Goal: Task Accomplishment & Management: Manage account settings

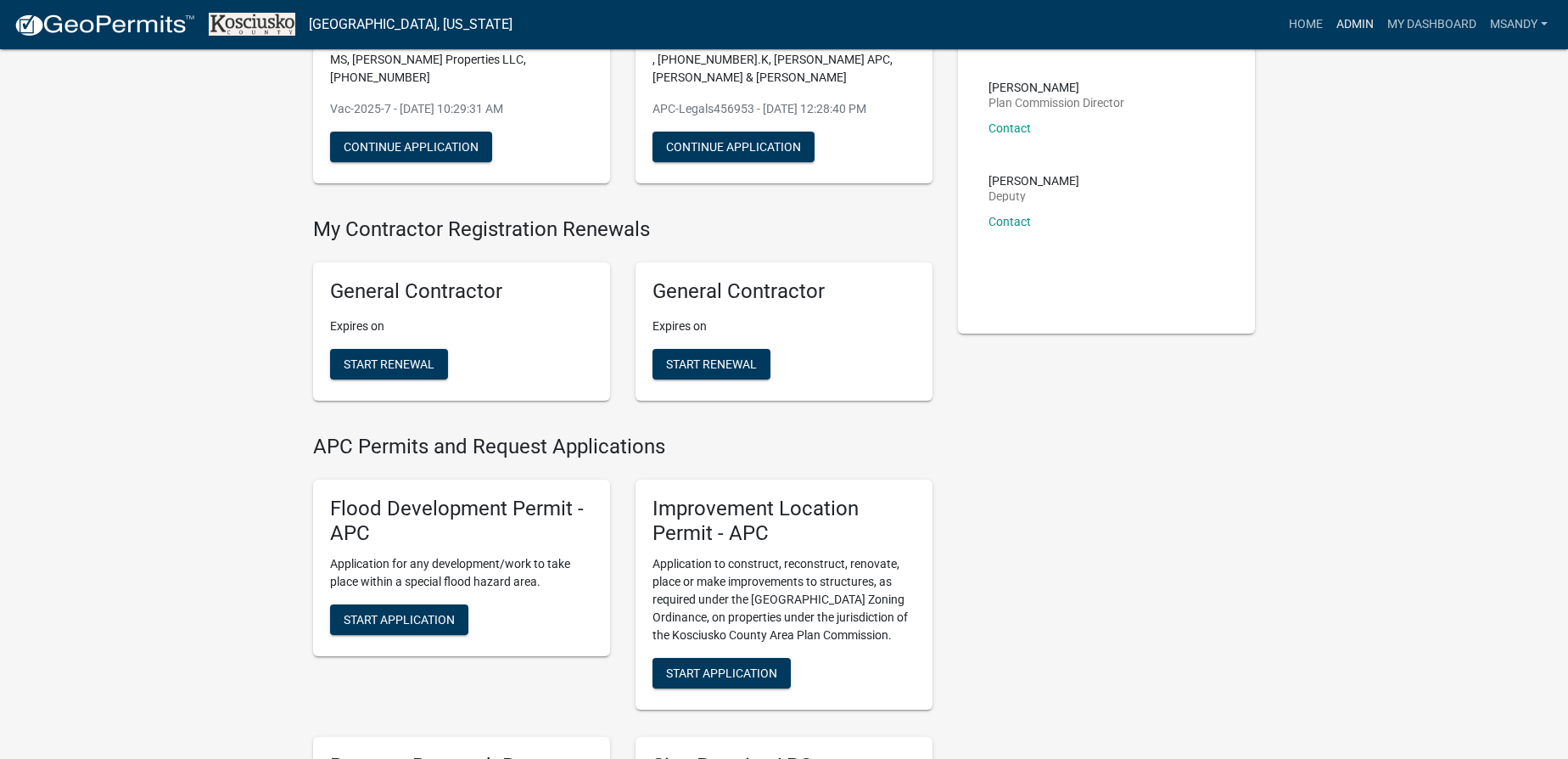
scroll to position [153, 0]
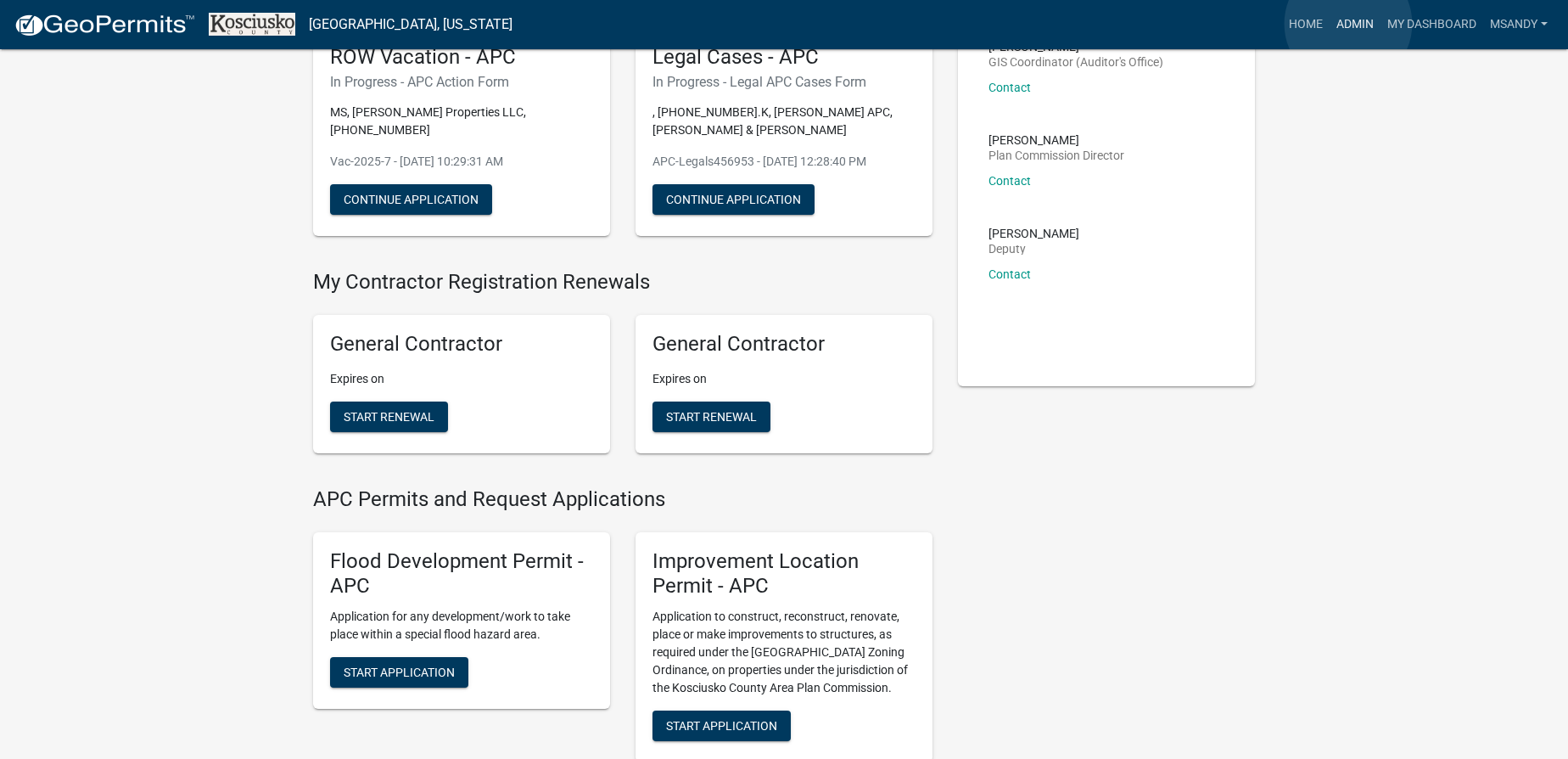
click at [1348, 23] on link "Admin" at bounding box center [1355, 24] width 51 height 32
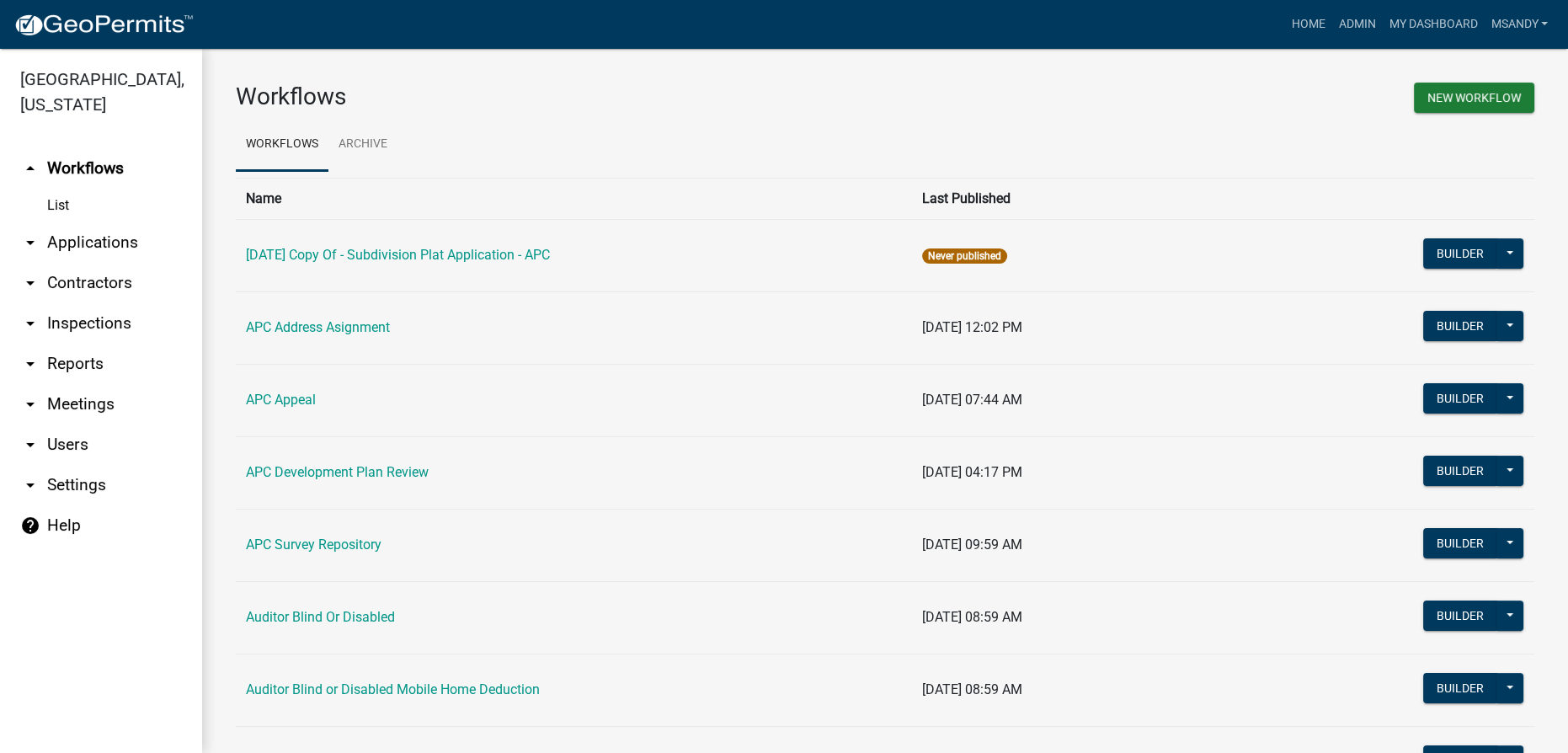
click at [61, 231] on link "arrow_drop_down Applications" at bounding box center [101, 242] width 203 height 41
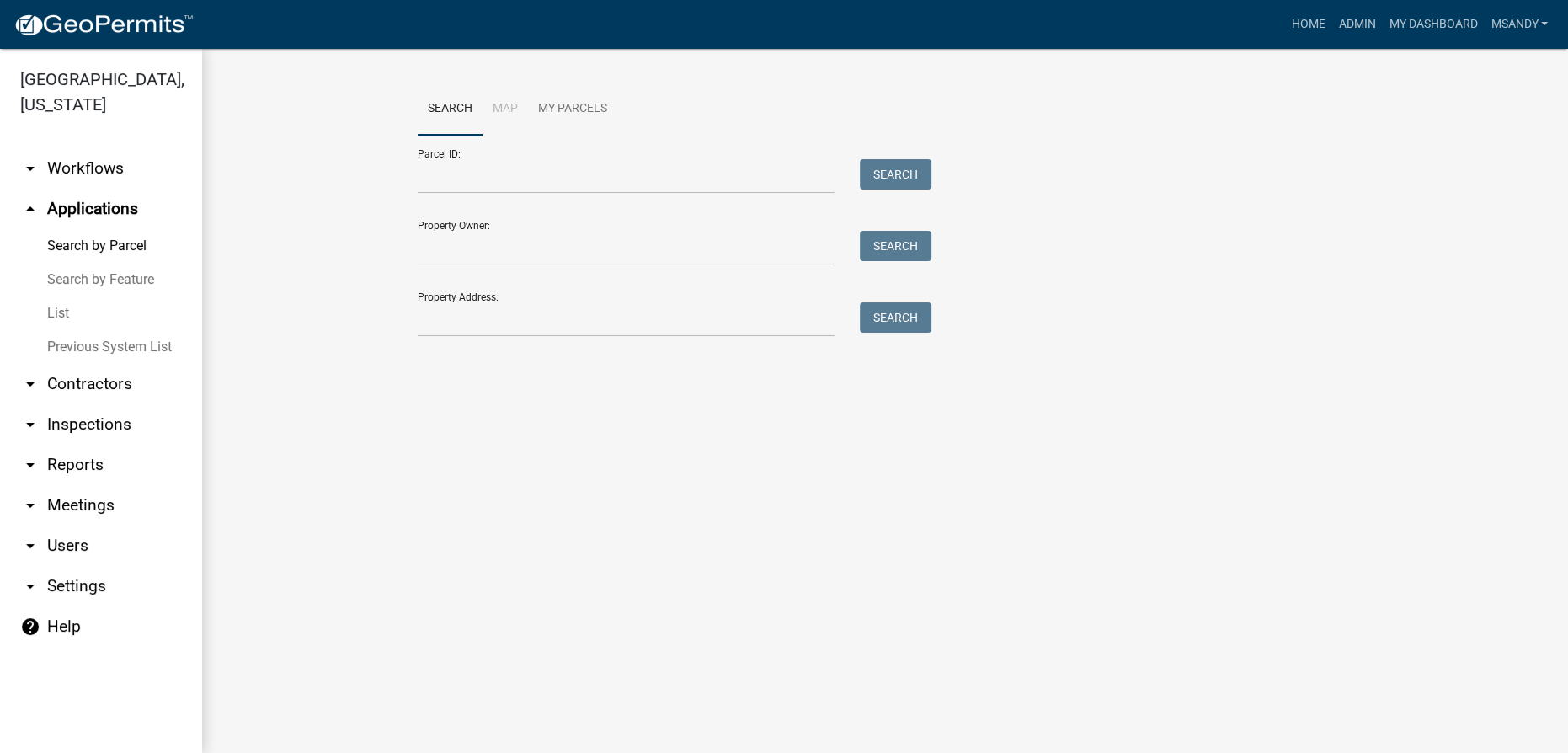
click at [68, 319] on link "List" at bounding box center [101, 313] width 203 height 34
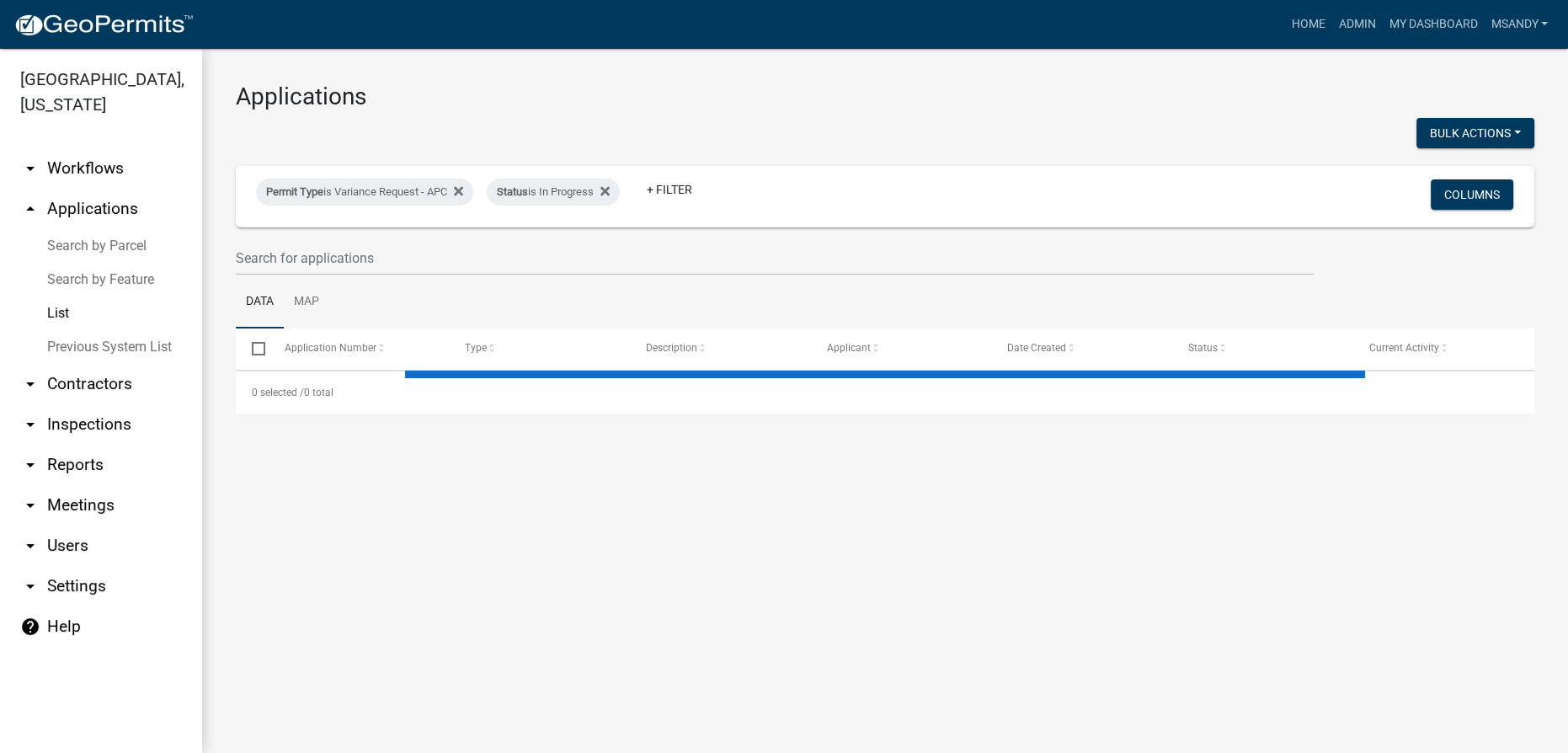
select select "3: 100"
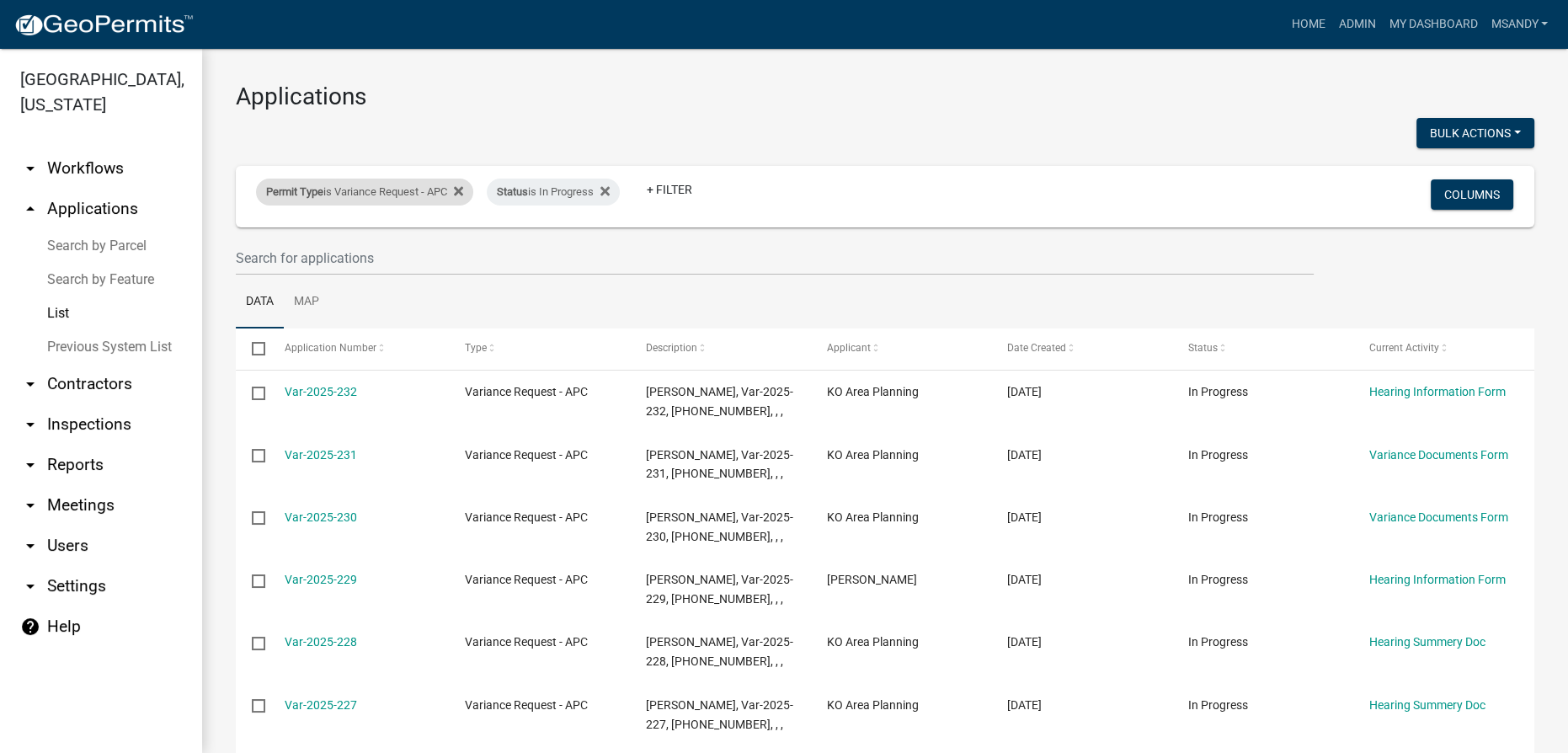
click at [337, 192] on div "Permit Type is Variance Request - APC" at bounding box center [364, 192] width 217 height 27
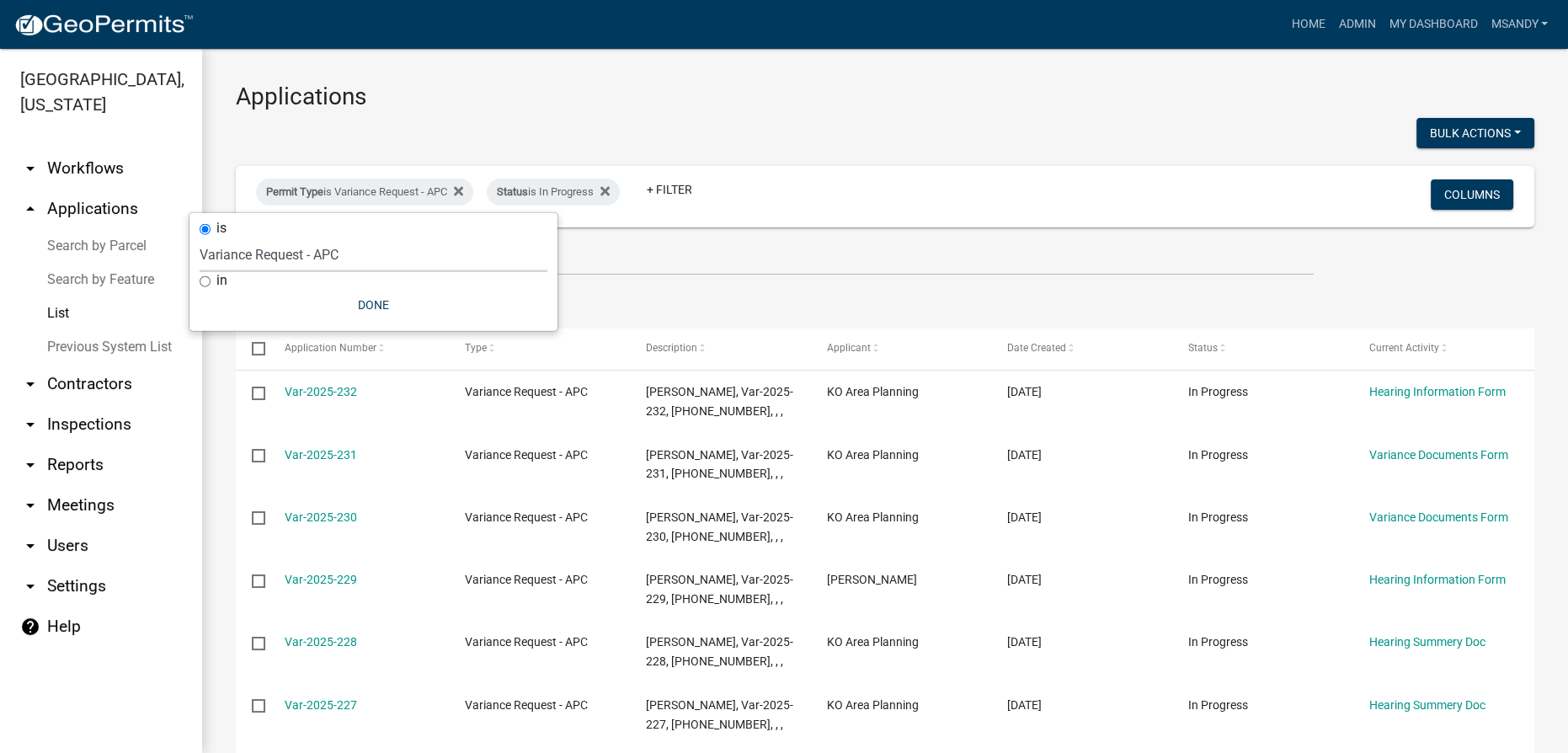
click at [326, 263] on select "Select an option [DATE] Copy Of - Subdivision Plat Application - APC APC Addres…" at bounding box center [373, 255] width 348 height 35
select select "a2c991f8-68ce-43d3-971c-57015753063b"
click at [229, 237] on select "Select an option [DATE] Copy Of - Subdivision Plat Application - APC APC Addres…" at bounding box center [373, 255] width 348 height 35
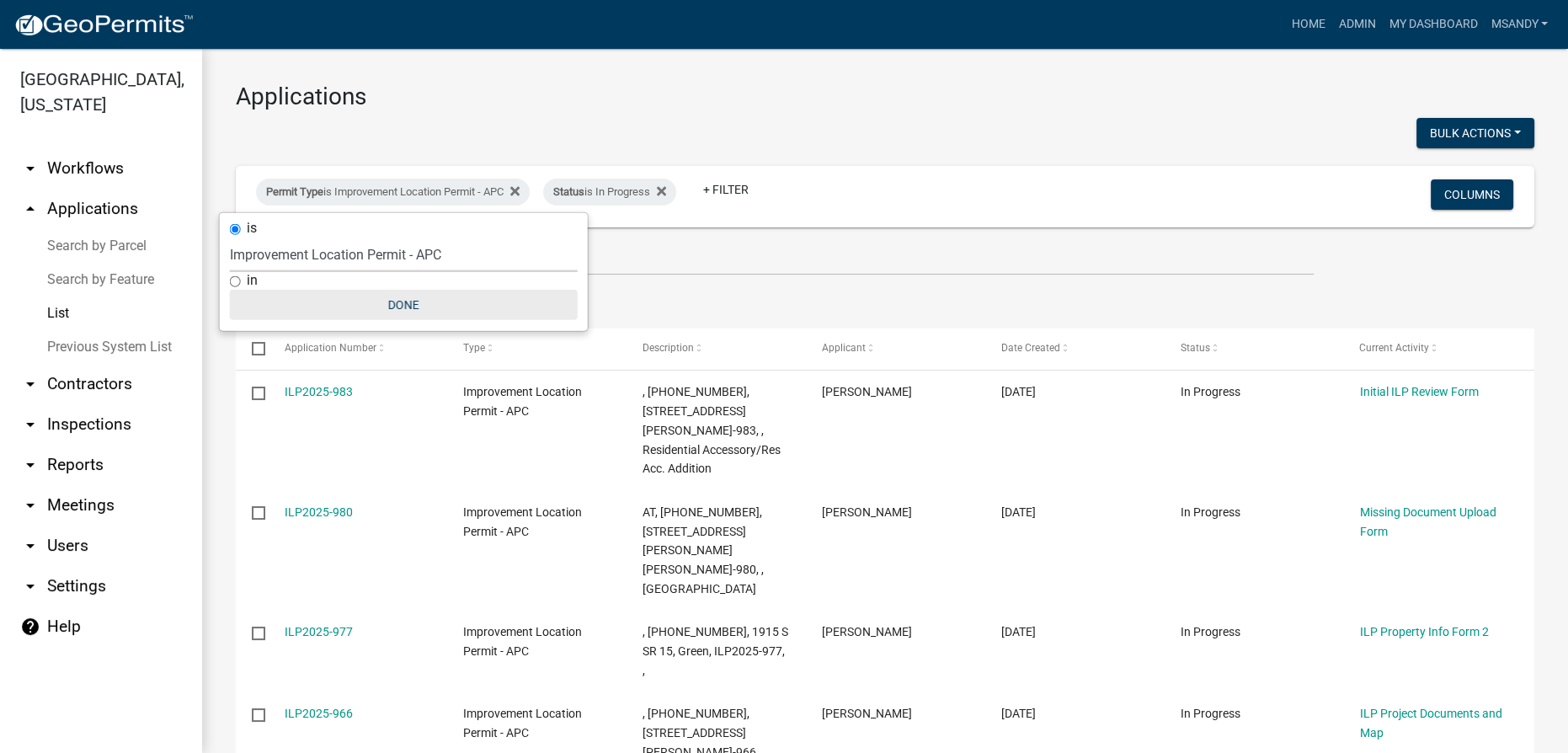
click at [392, 302] on button "Done" at bounding box center [403, 304] width 348 height 30
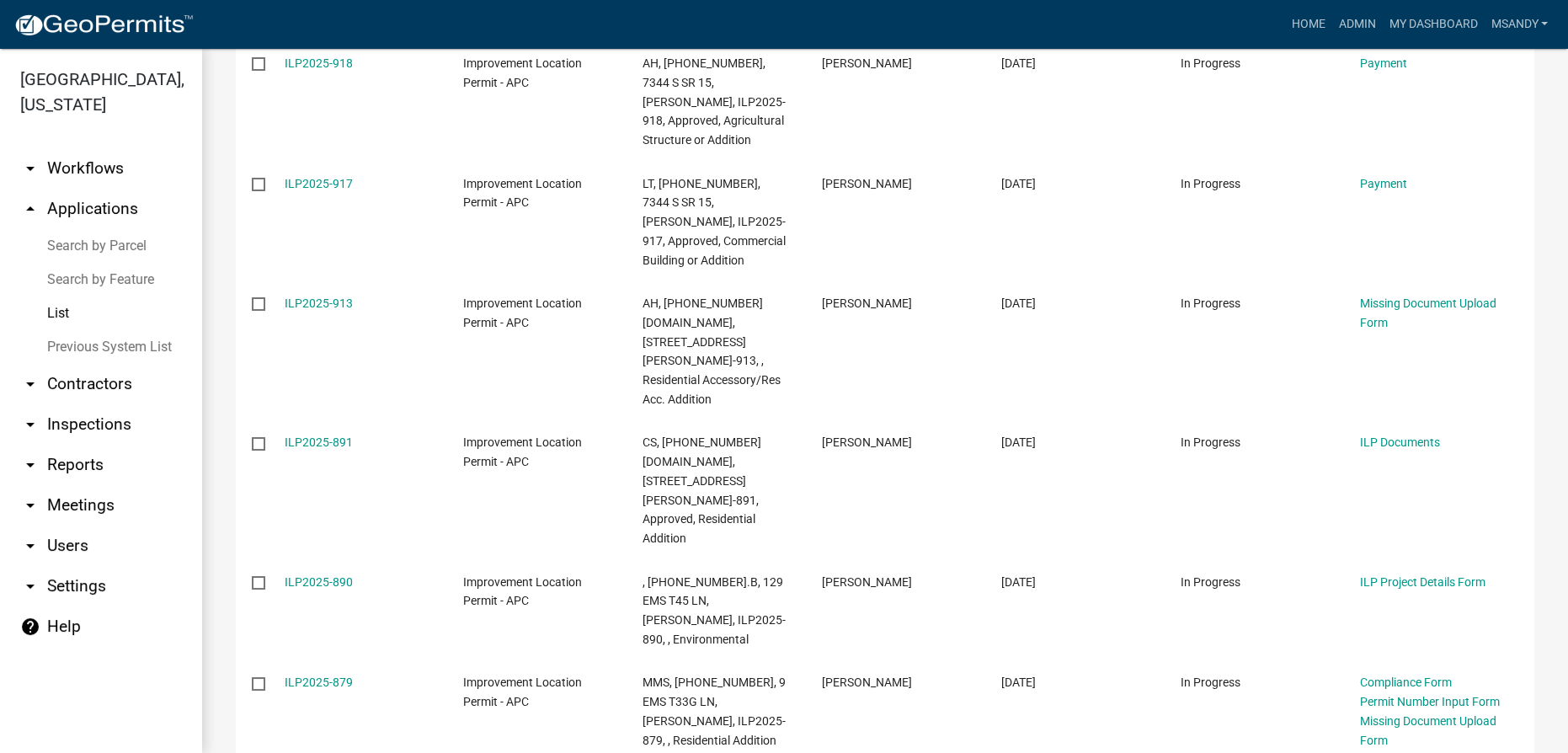
scroll to position [2120, 0]
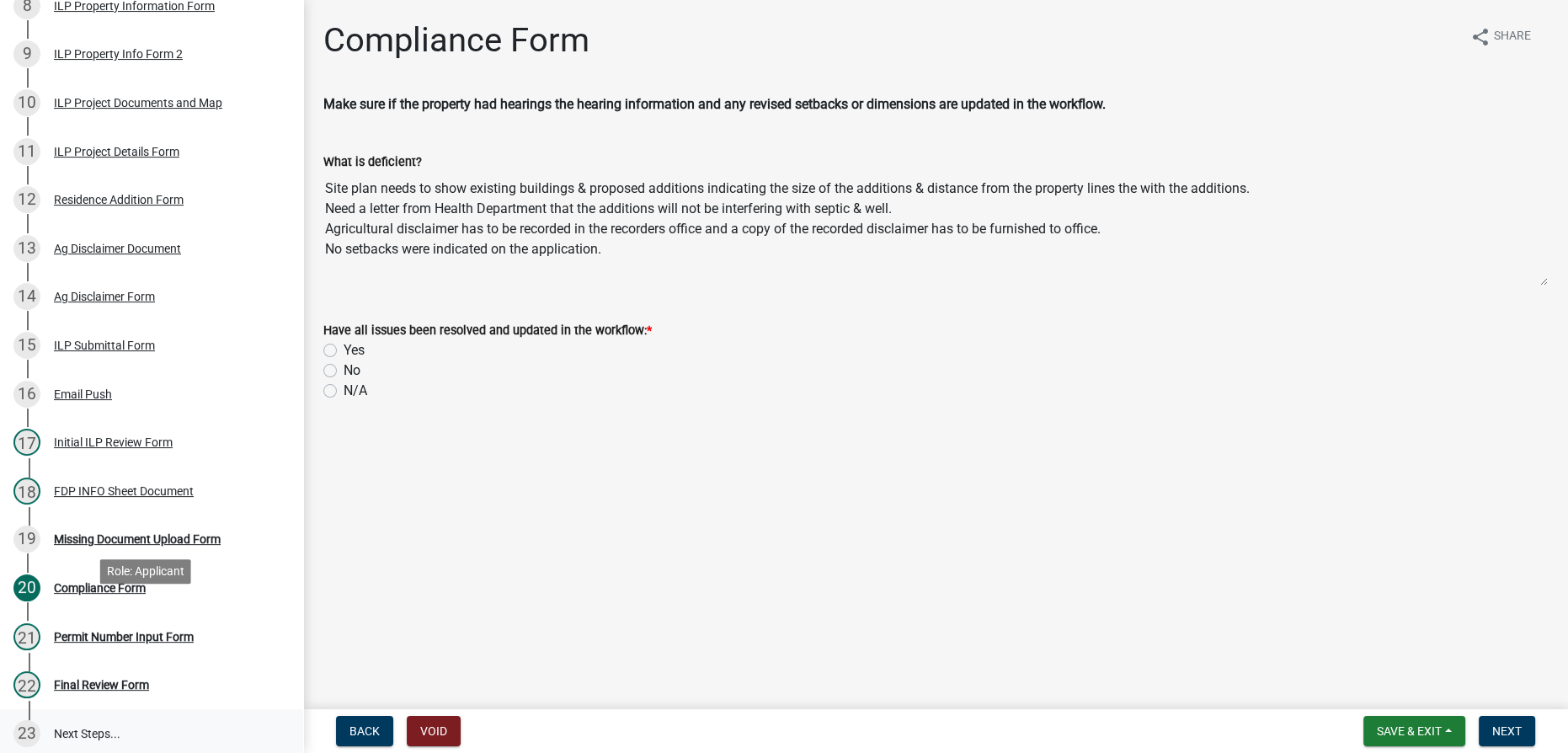
scroll to position [786, 0]
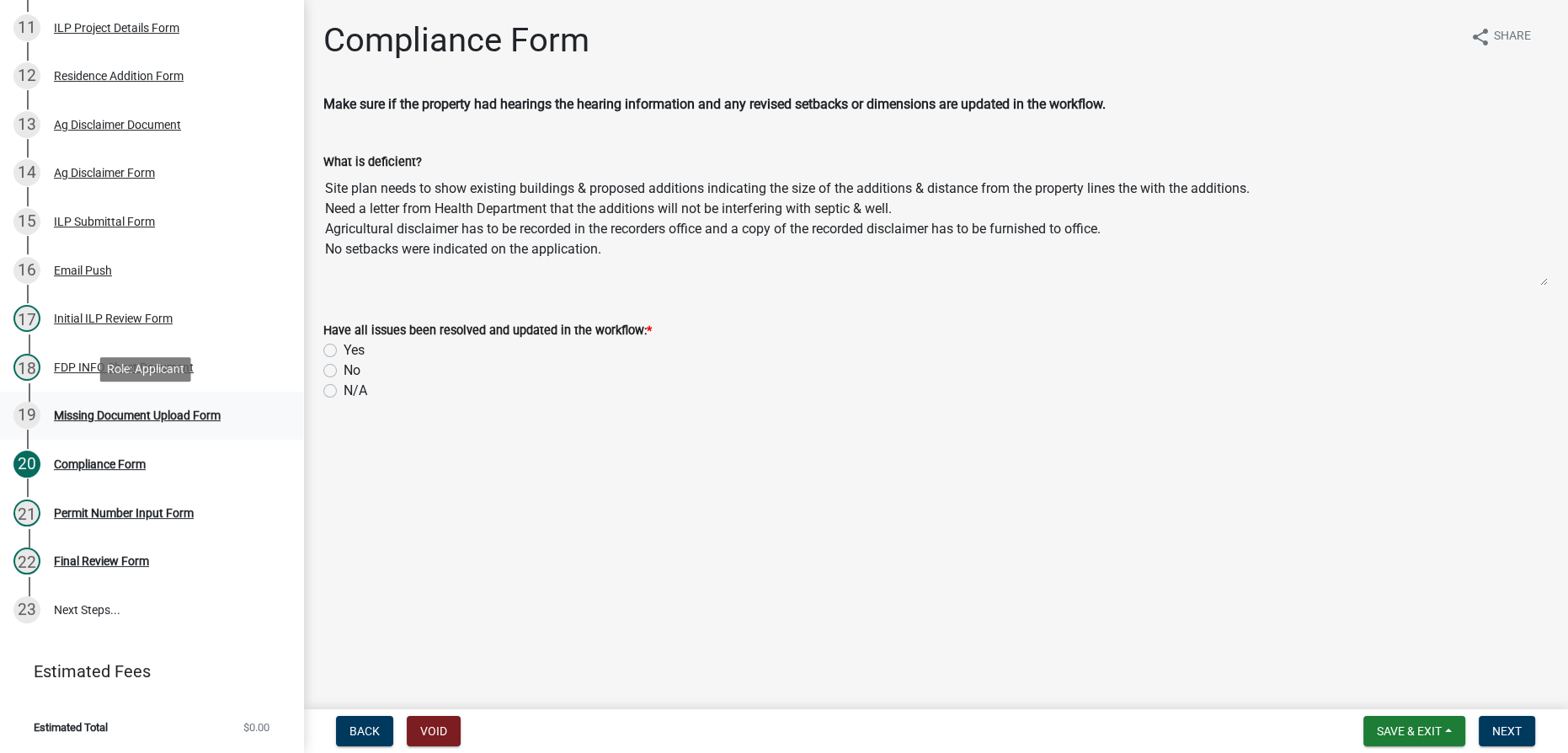
click at [155, 412] on div "Missing Document Upload Form" at bounding box center [138, 415] width 167 height 12
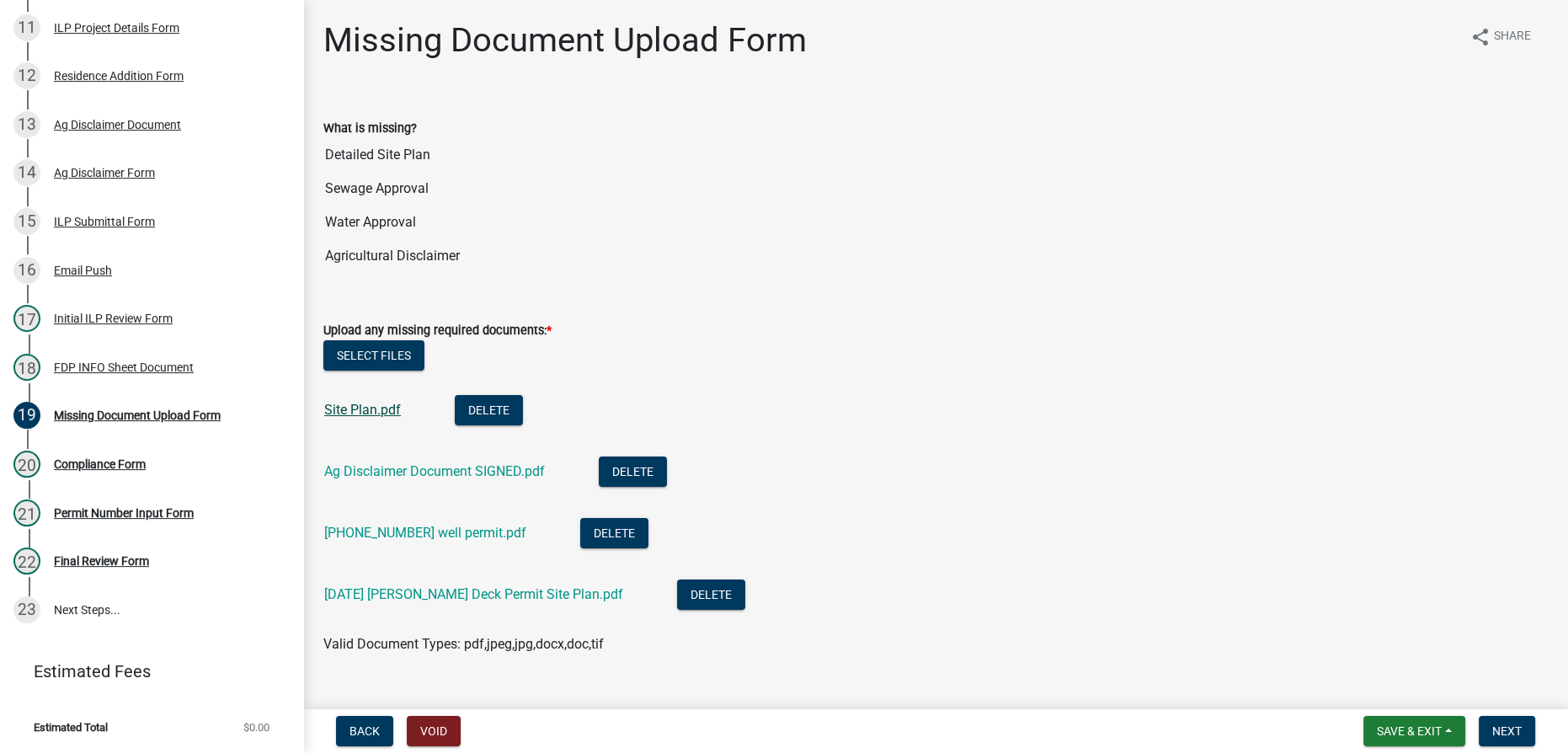
click at [361, 408] on link "Site Plan.pdf" at bounding box center [362, 410] width 77 height 16
click at [393, 475] on link "Ag Disclaimer Document SIGNED.pdf" at bounding box center [435, 471] width 221 height 16
click at [409, 524] on link "[PHONE_NUMBER] well permit.pdf" at bounding box center [425, 532] width 203 height 16
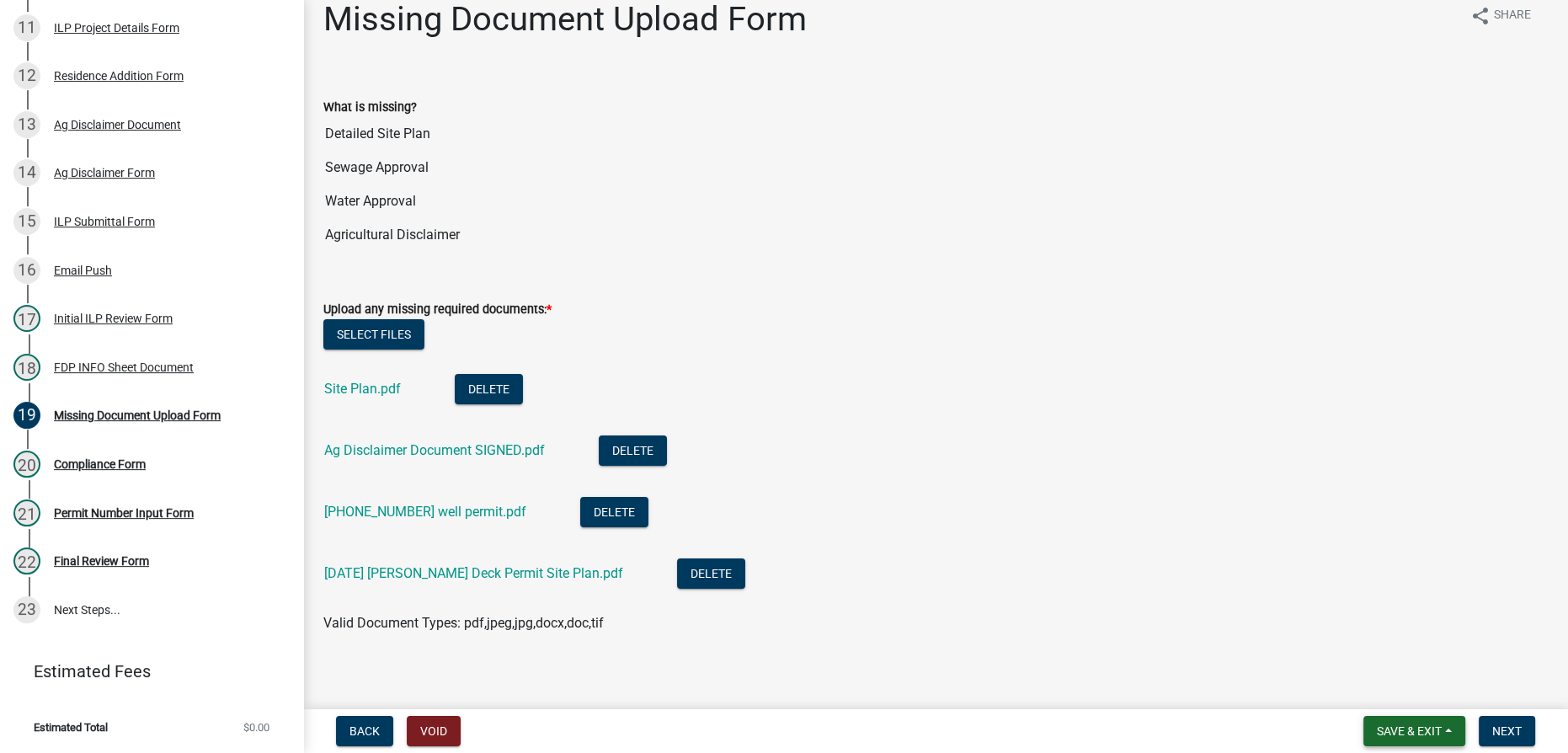
scroll to position [30, 0]
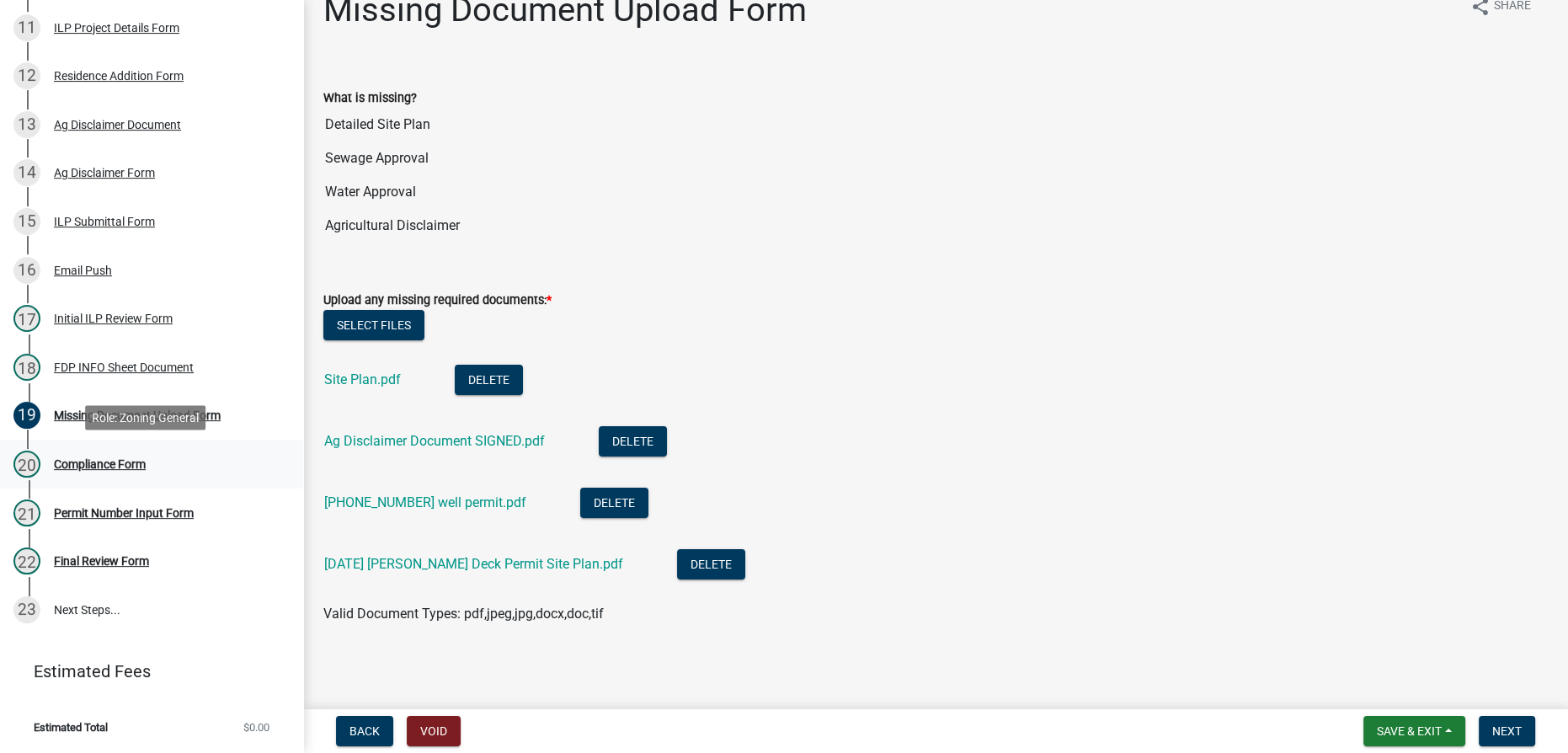
click at [109, 460] on div "Compliance Form" at bounding box center [100, 464] width 92 height 12
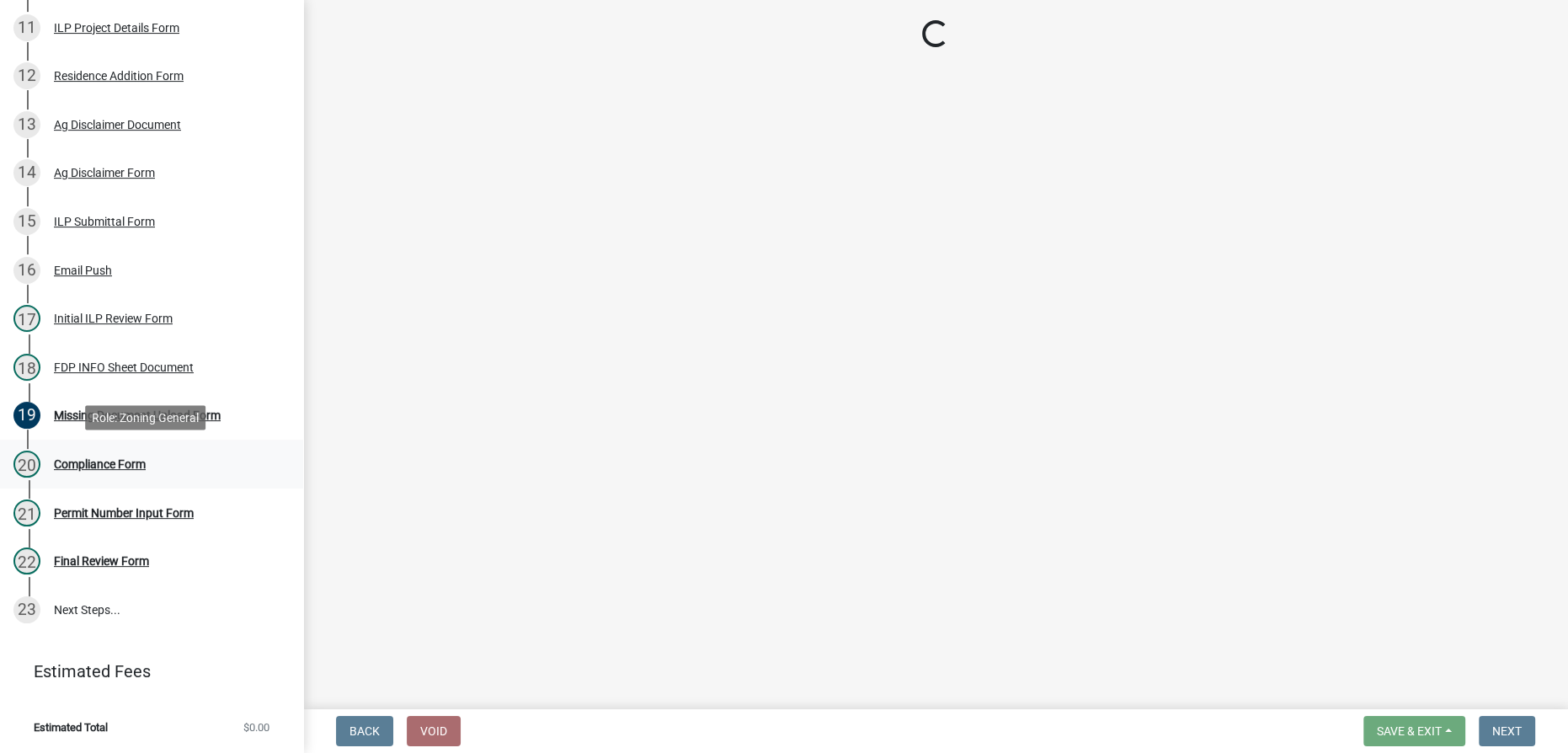
scroll to position [0, 0]
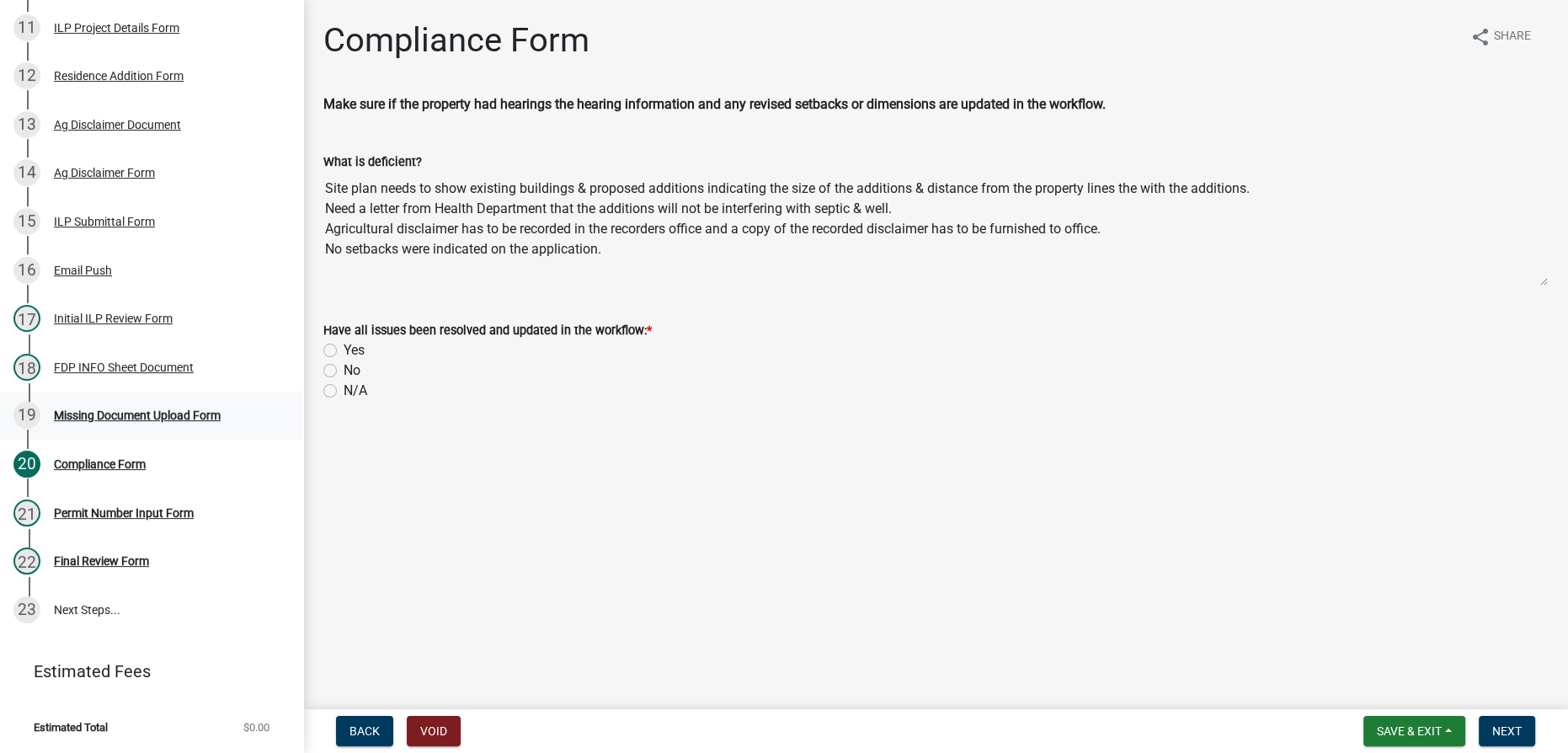
click at [180, 409] on div "Missing Document Upload Form" at bounding box center [138, 415] width 167 height 12
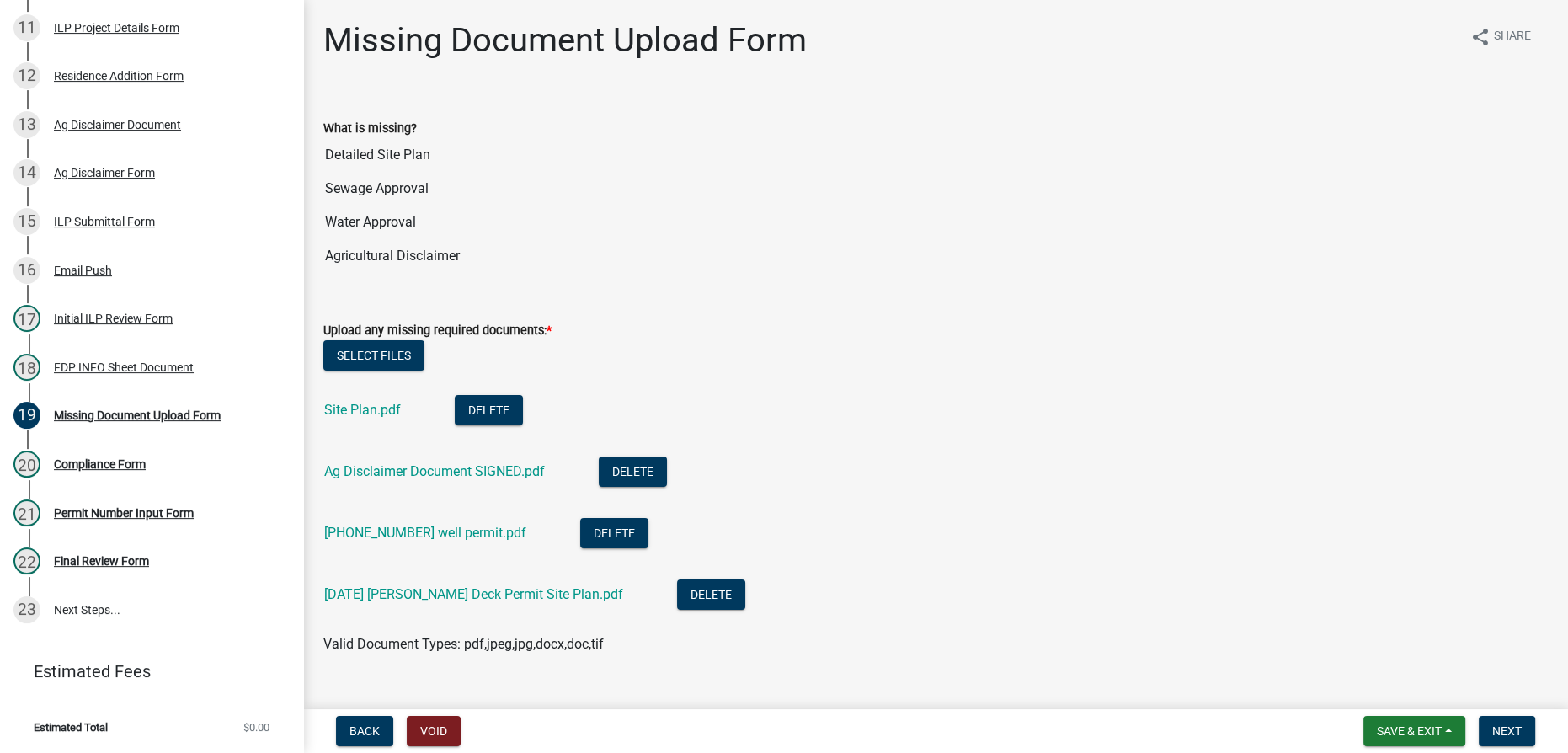
drag, startPoint x: 328, startPoint y: 150, endPoint x: 477, endPoint y: 280, distance: 197.7
click at [477, 280] on wm-data-entity-input "What is missing? Detailed Site Plan Sewage Approval Water Approval Agricultural…" at bounding box center [936, 190] width 1225 height 192
click at [133, 403] on div "19 Missing Document Upload Form" at bounding box center [144, 416] width 263 height 27
click at [1514, 724] on span "Next" at bounding box center [1507, 731] width 29 height 14
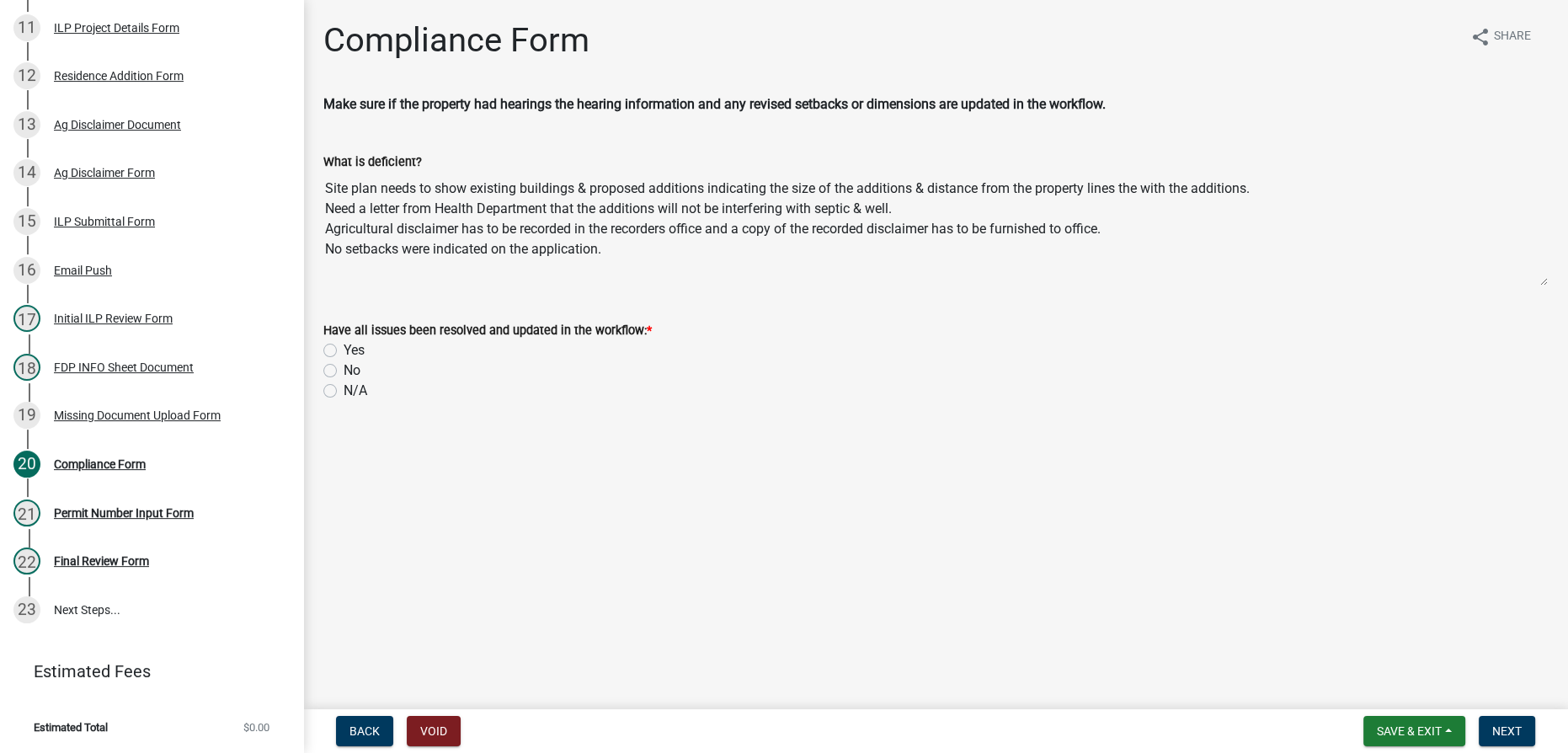
drag, startPoint x: 325, startPoint y: 183, endPoint x: 664, endPoint y: 269, distance: 349.7
click at [664, 269] on textarea "Site plan needs to show existing buildings & proposed additions indicating the …" at bounding box center [936, 229] width 1225 height 114
click at [344, 374] on label "No" at bounding box center [352, 370] width 16 height 20
click at [344, 371] on input "No" at bounding box center [349, 365] width 11 height 11
radio input "true"
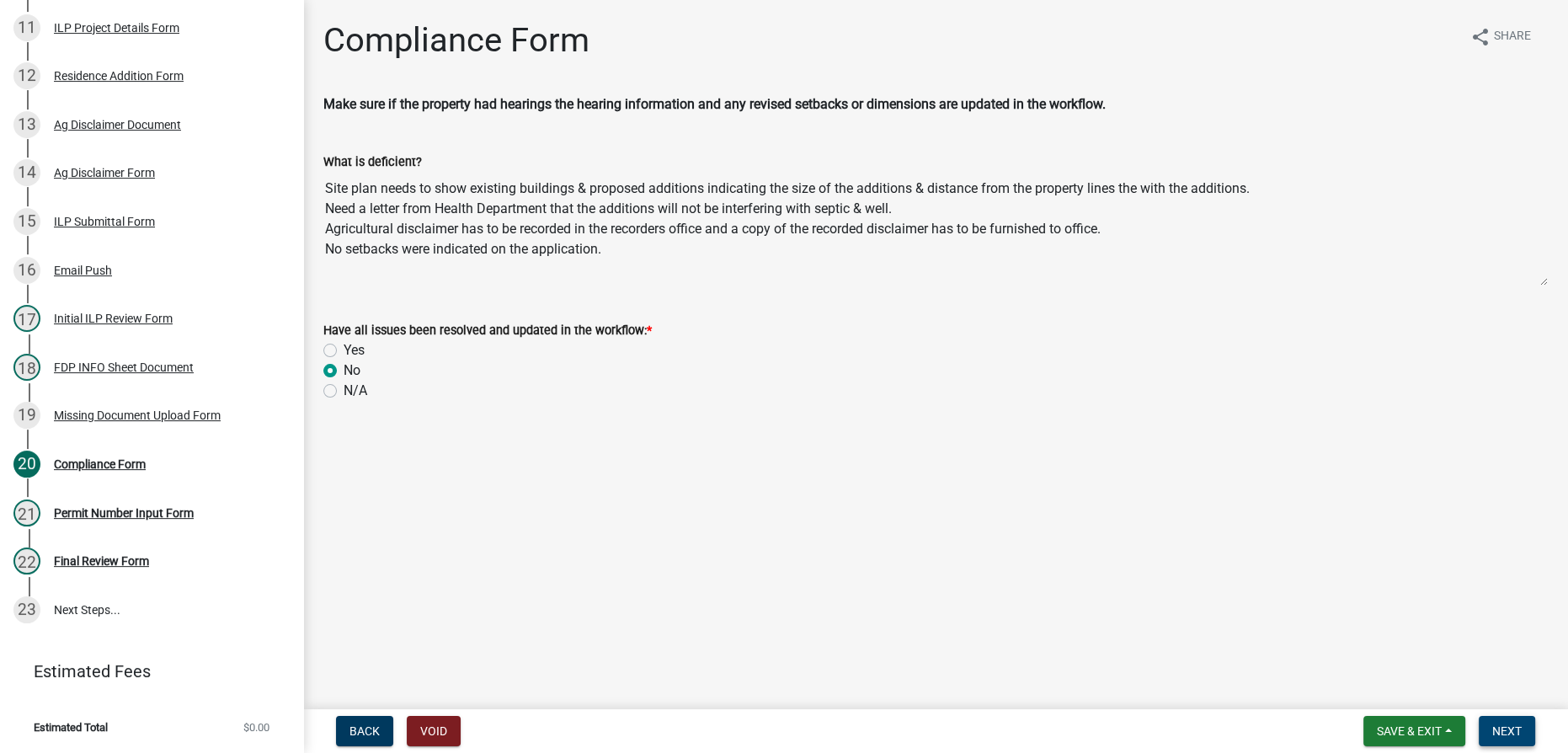
click at [1495, 724] on span "Next" at bounding box center [1507, 731] width 29 height 14
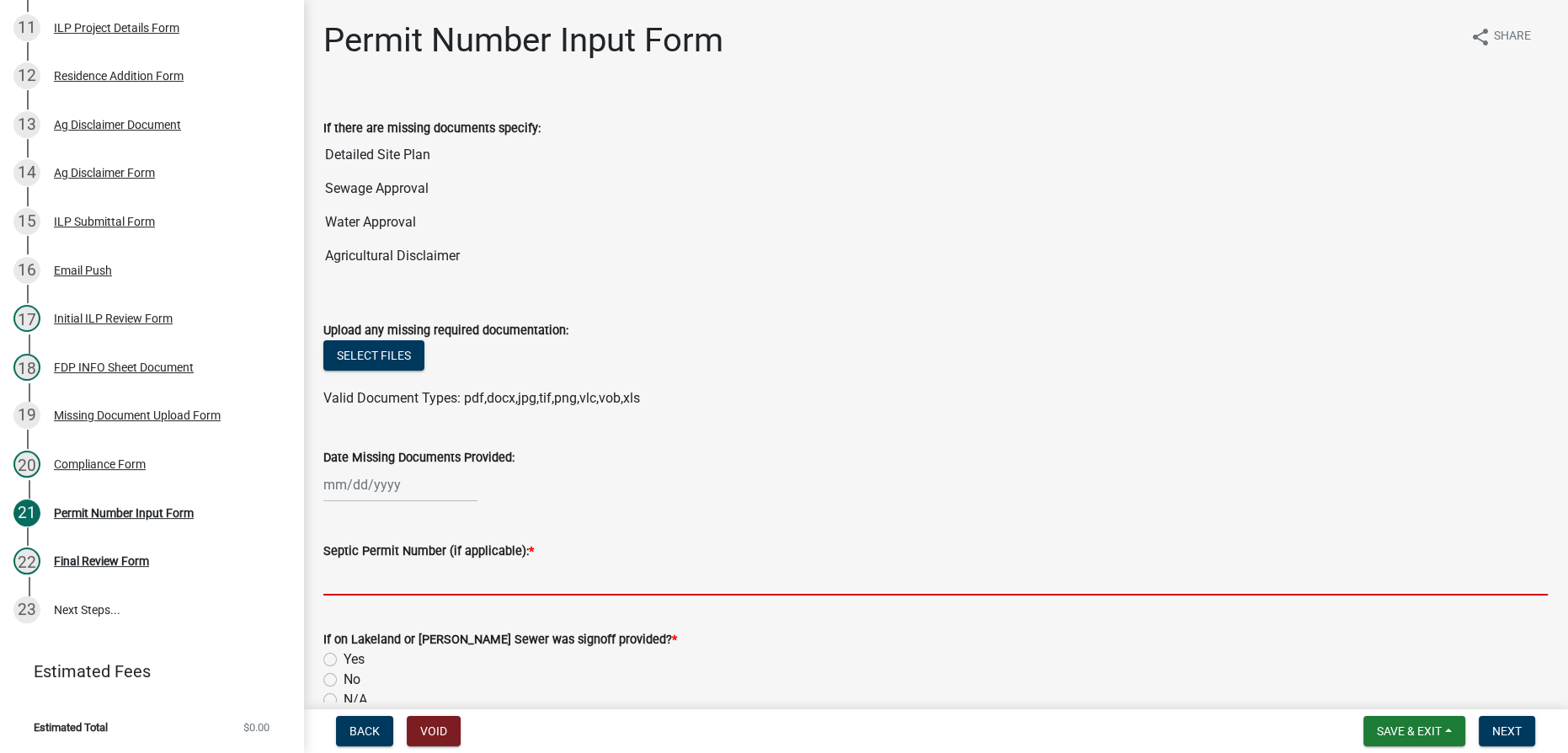
drag, startPoint x: 420, startPoint y: 572, endPoint x: 671, endPoint y: 491, distance: 263.7
click at [420, 574] on input "Septic Permit Number (if applicable): *" at bounding box center [936, 579] width 1225 height 35
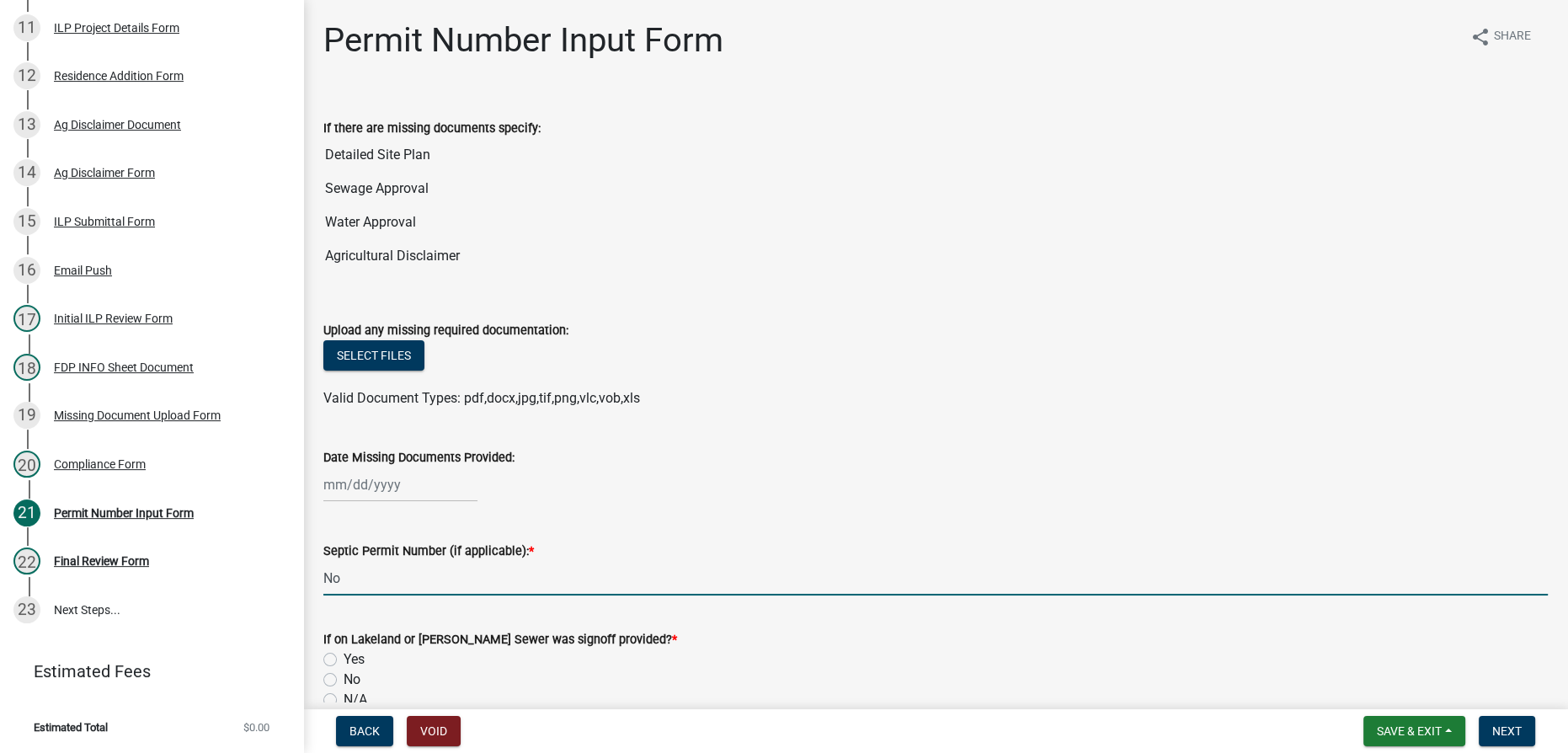
type input "Not Provided"
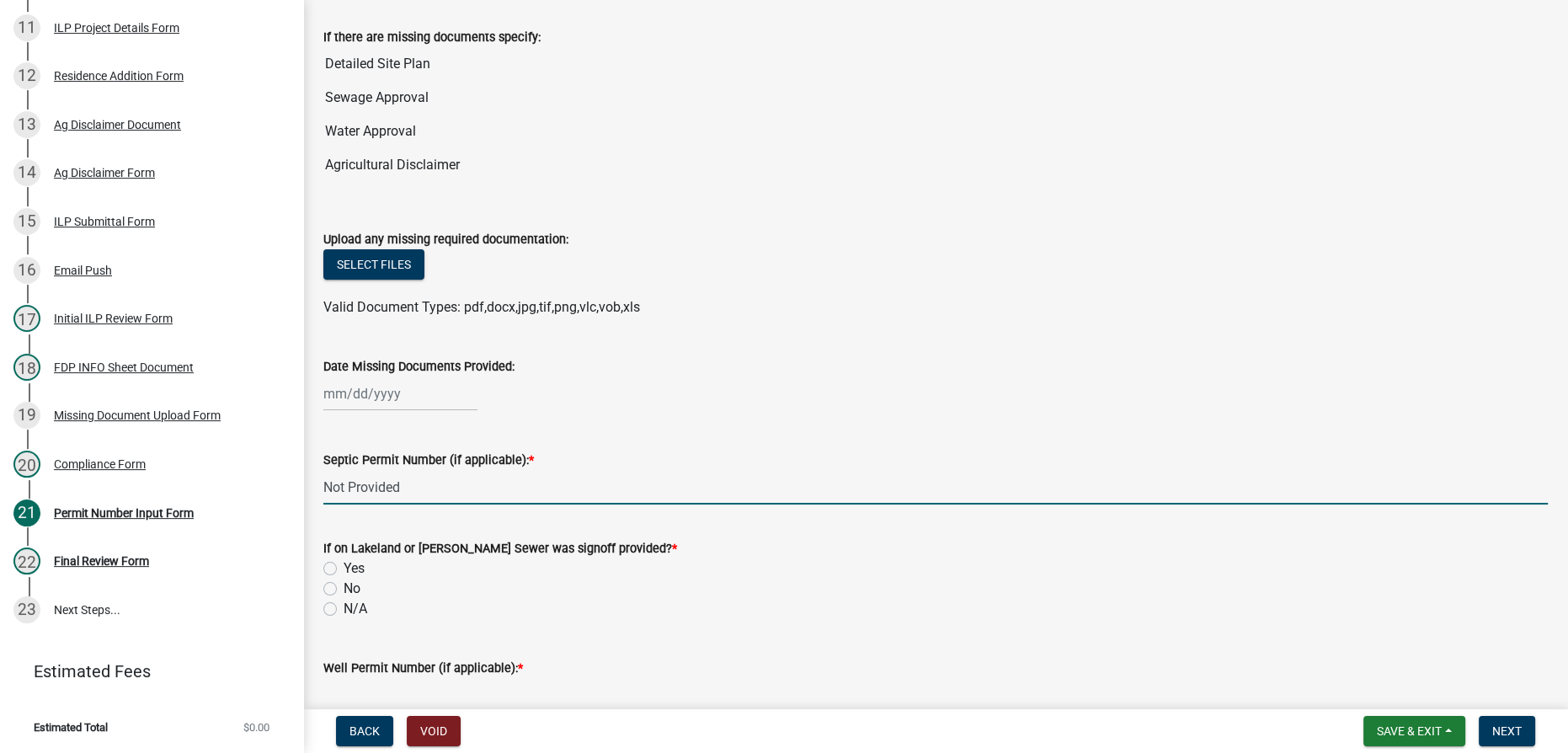
scroll to position [152, 0]
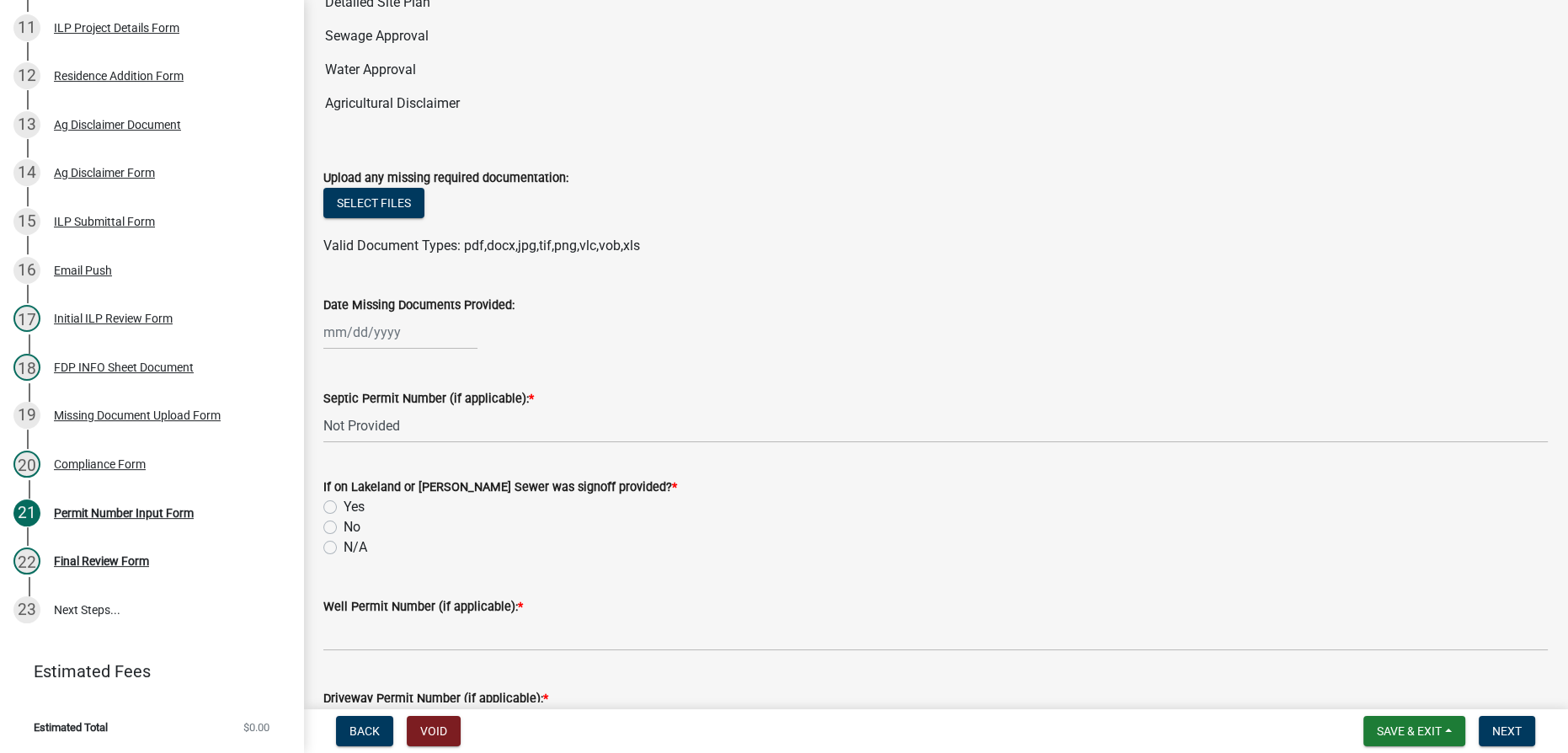
click at [344, 544] on label "N/A" at bounding box center [356, 547] width 23 height 20
click at [344, 544] on input "N/A" at bounding box center [349, 542] width 11 height 11
radio input "true"
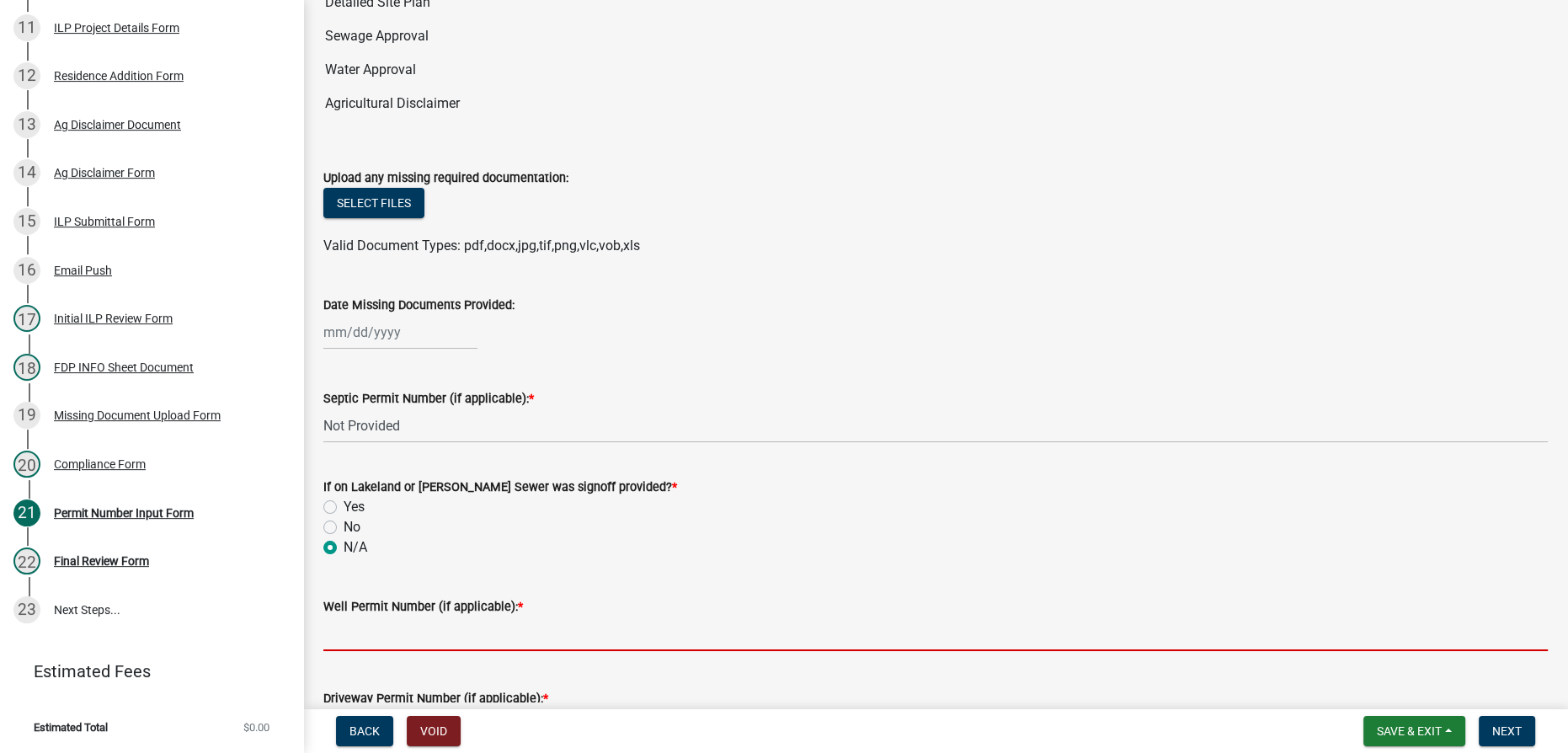
click at [352, 626] on input "Well Permit Number (if applicable): *" at bounding box center [936, 634] width 1225 height 35
type input "Not Provided"
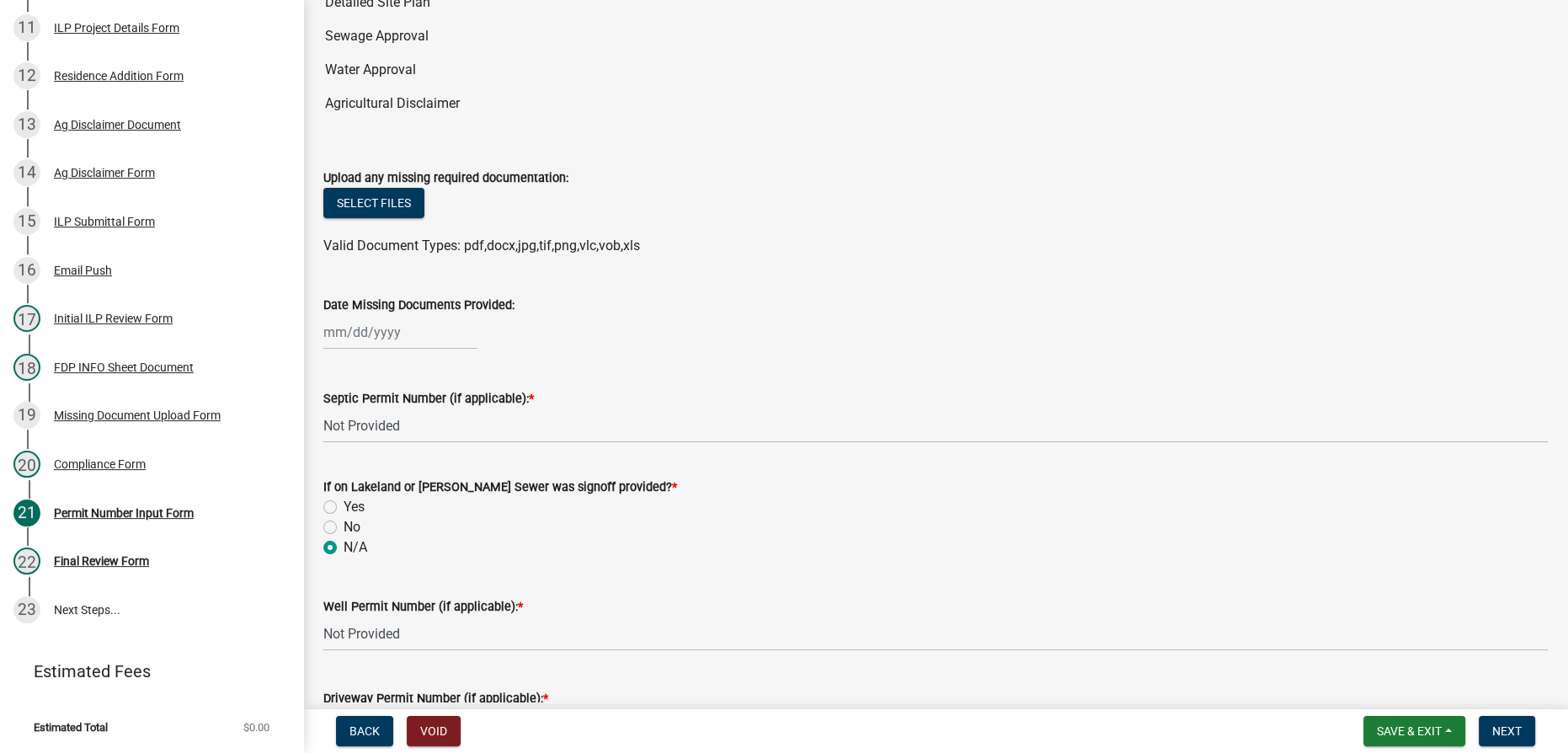
scroll to position [524, 0]
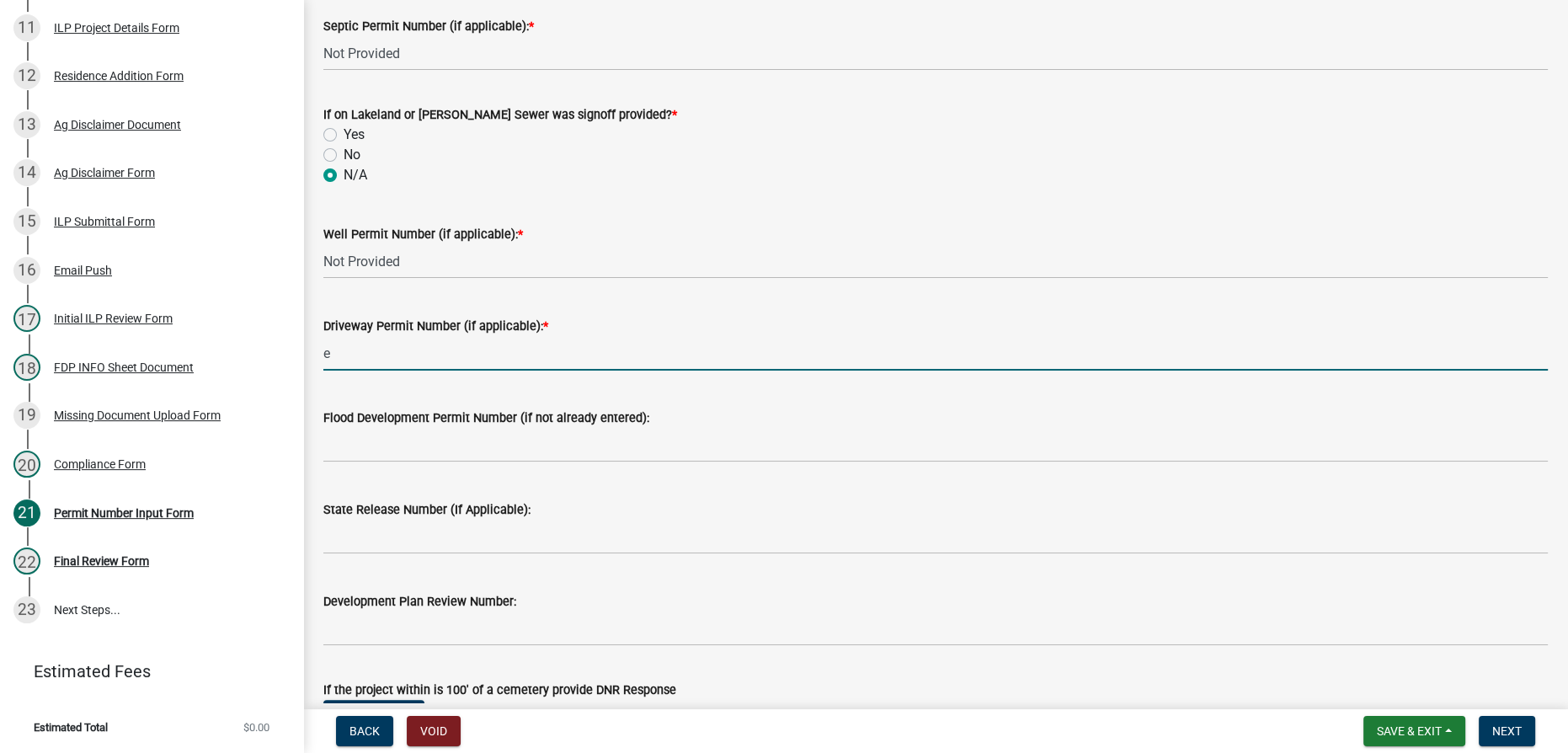
type input "Existing"
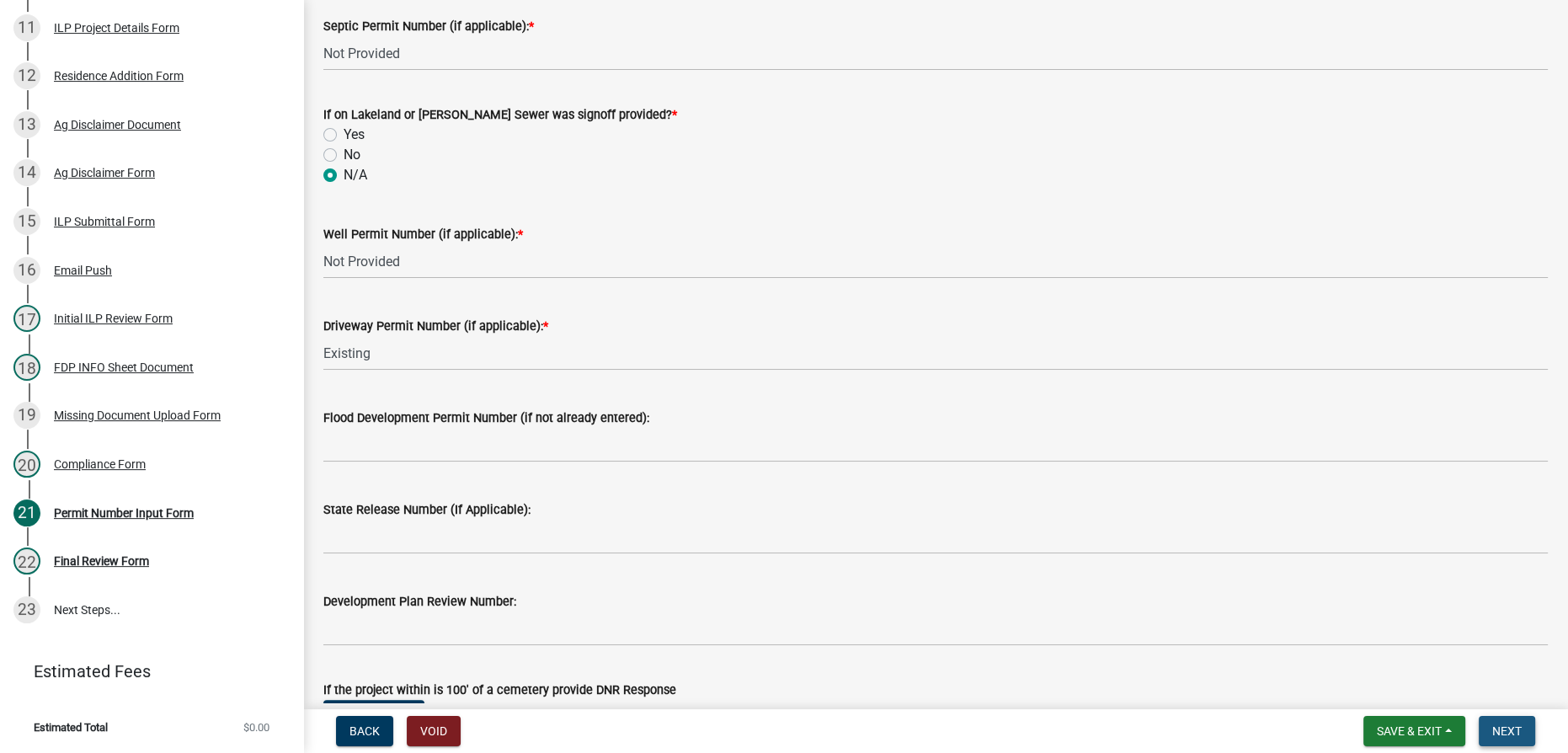
click at [1508, 734] on span "Next" at bounding box center [1507, 731] width 29 height 14
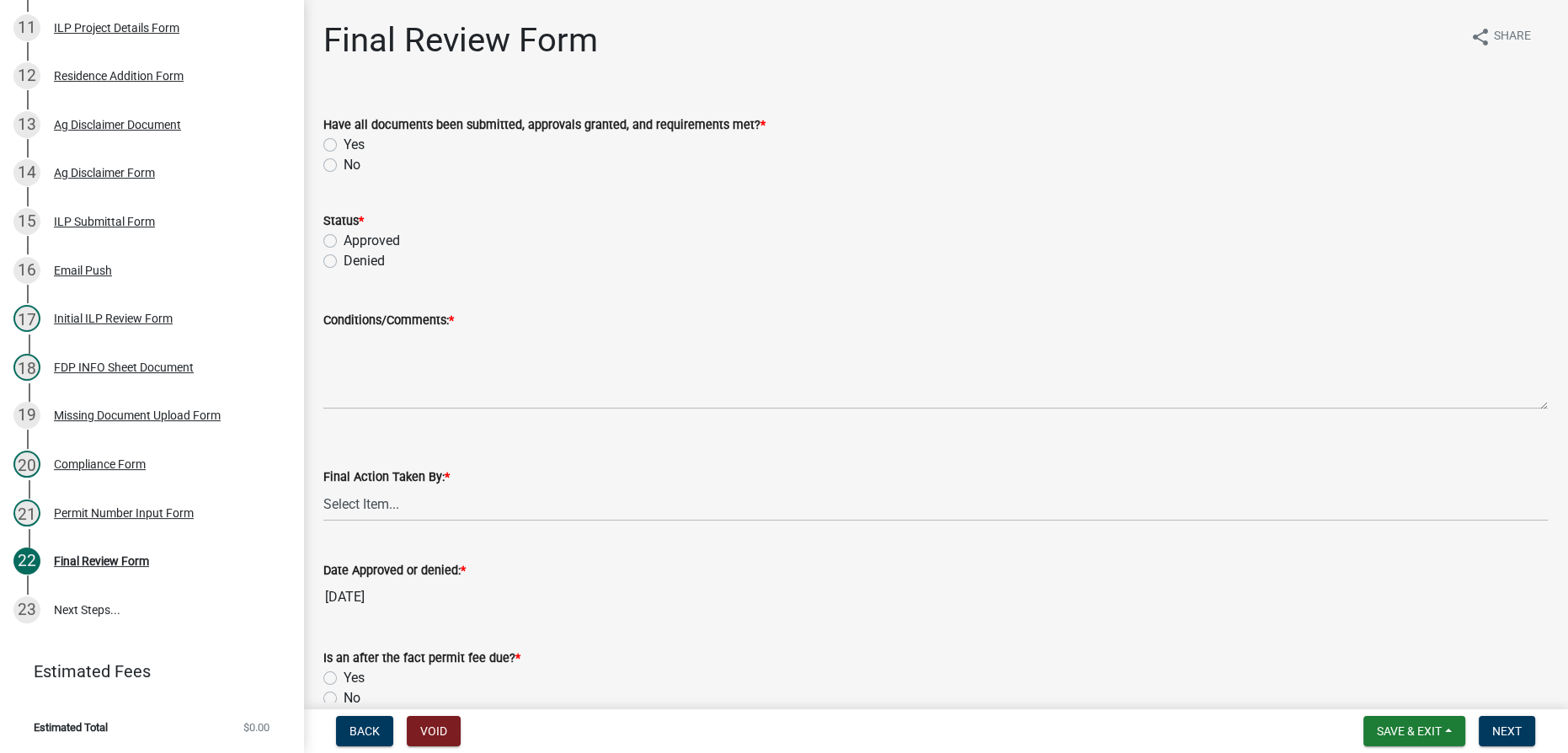
click at [344, 168] on label "No" at bounding box center [352, 165] width 16 height 20
click at [344, 166] on input "No" at bounding box center [349, 160] width 11 height 11
radio input "true"
click at [344, 265] on label "Denied" at bounding box center [364, 261] width 42 height 20
click at [344, 262] on input "Denied" at bounding box center [349, 256] width 11 height 11
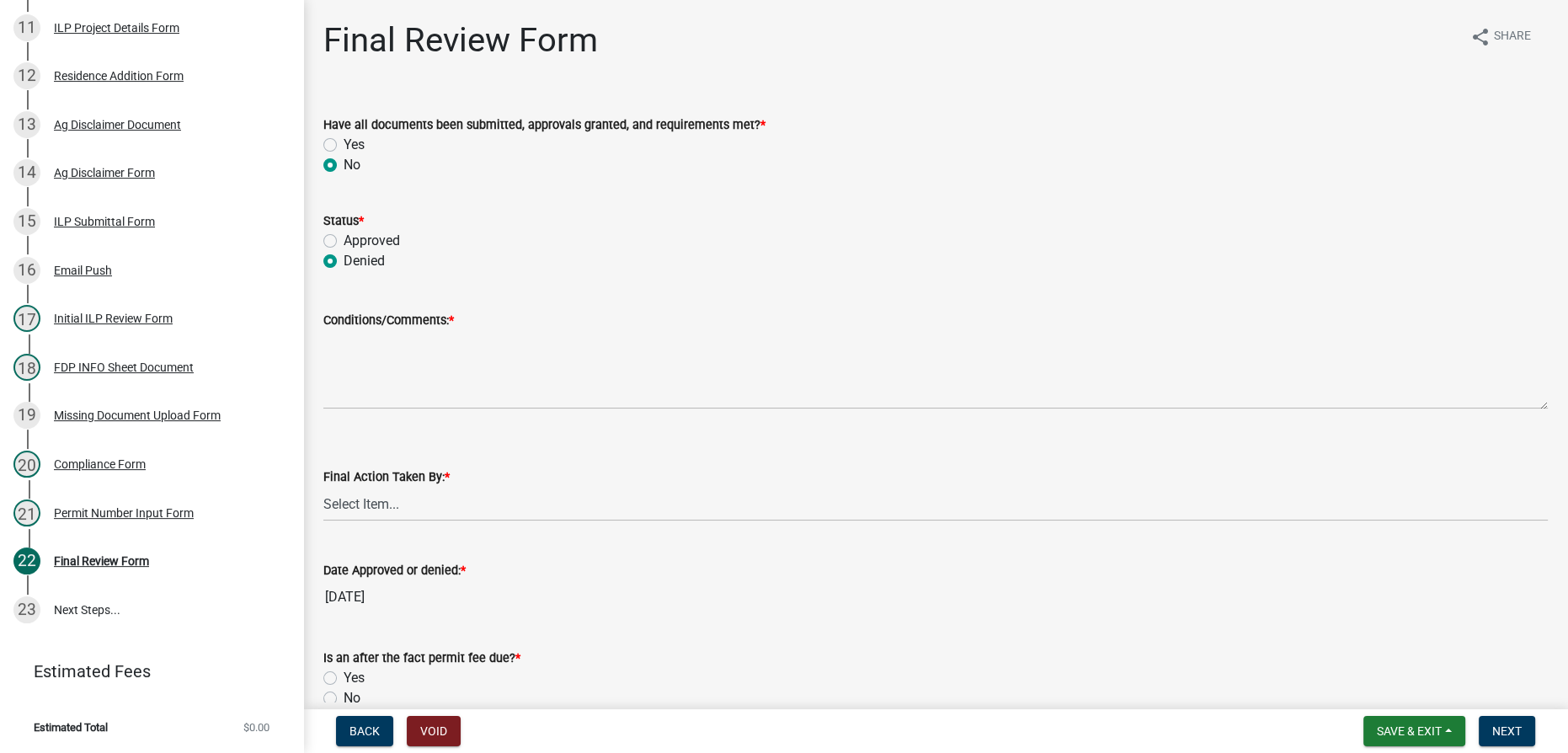
radio input "true"
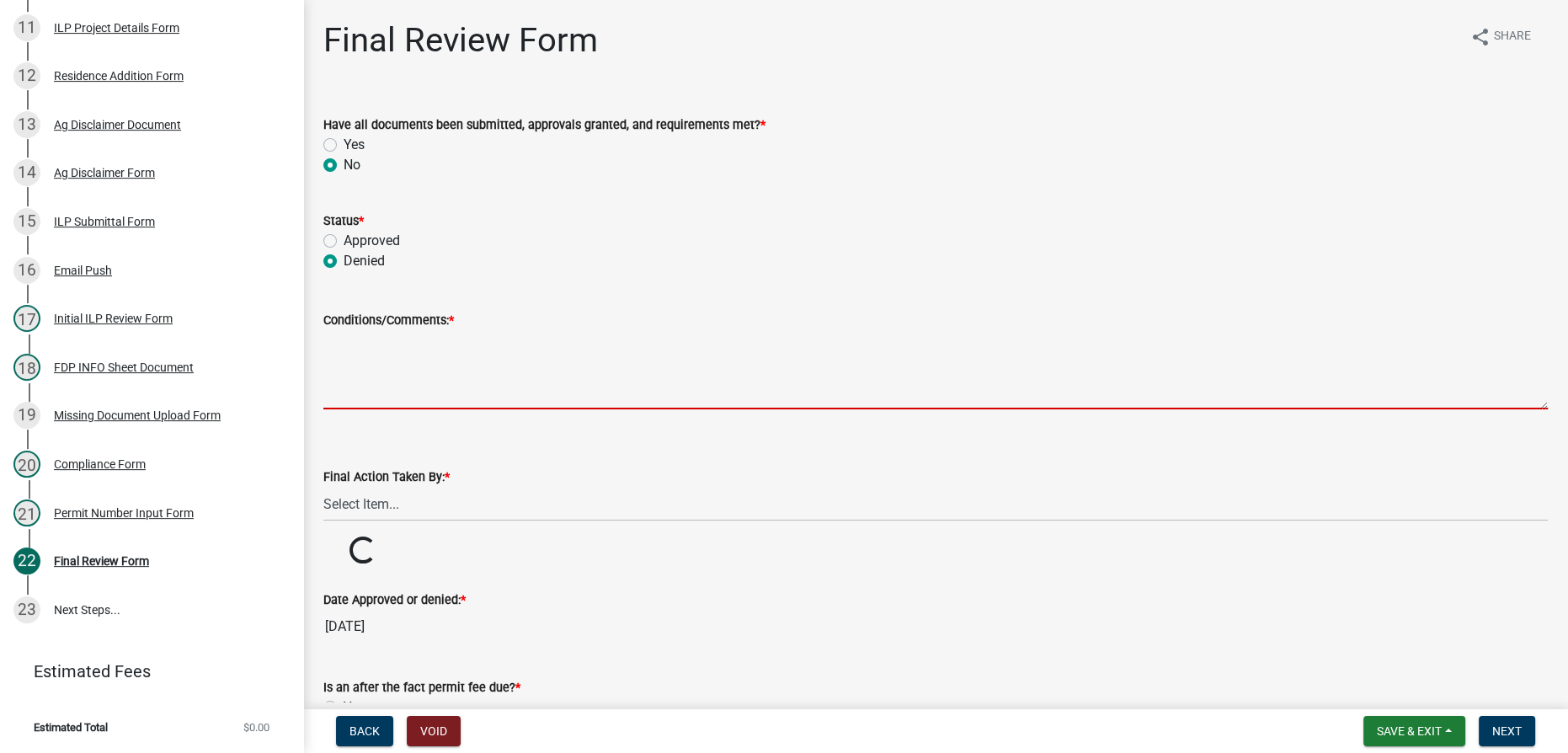
click at [359, 355] on textarea "Conditions/Comments: *" at bounding box center [936, 370] width 1225 height 79
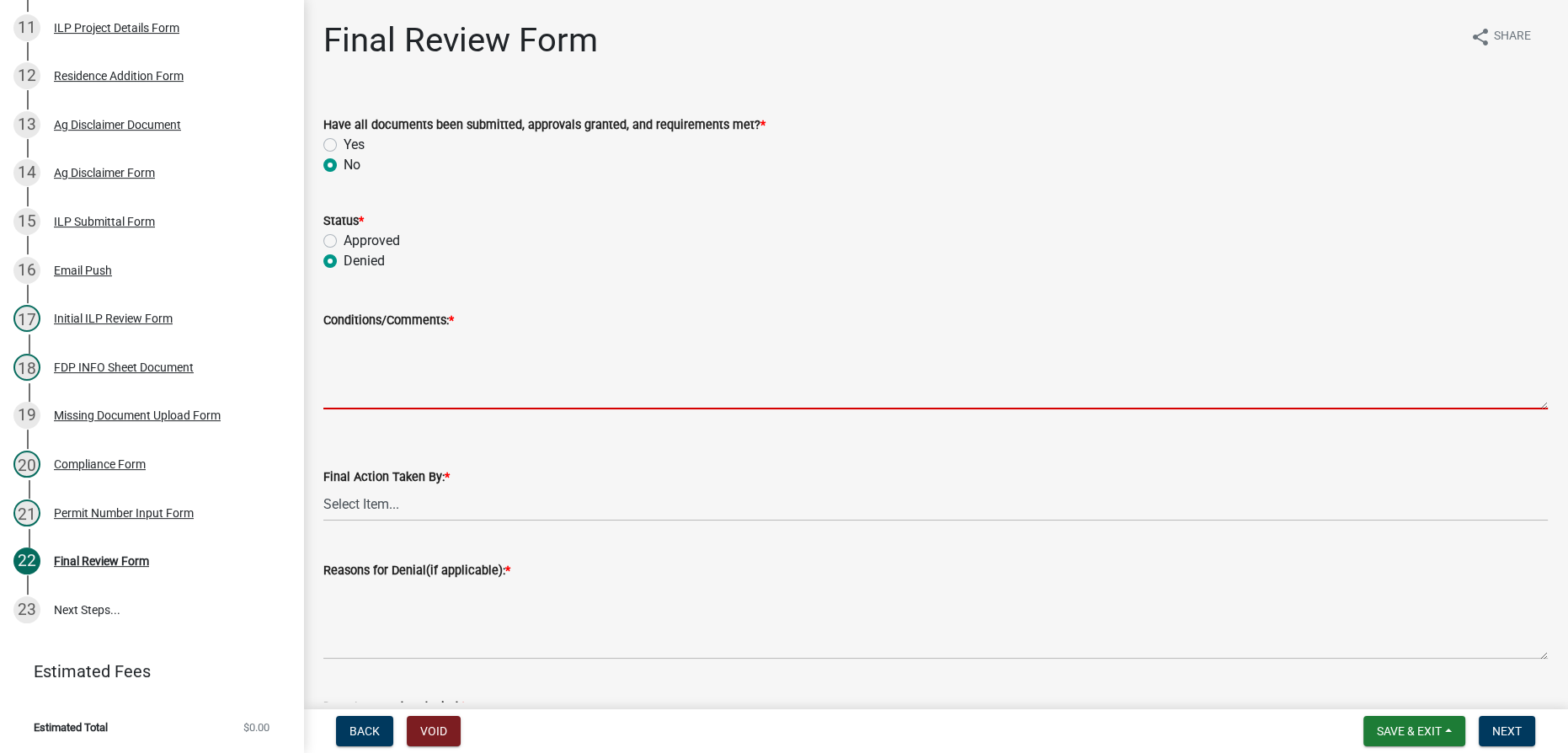
paste textarea "Site plan needs to show existing buildings & proposed additions indicating the …"
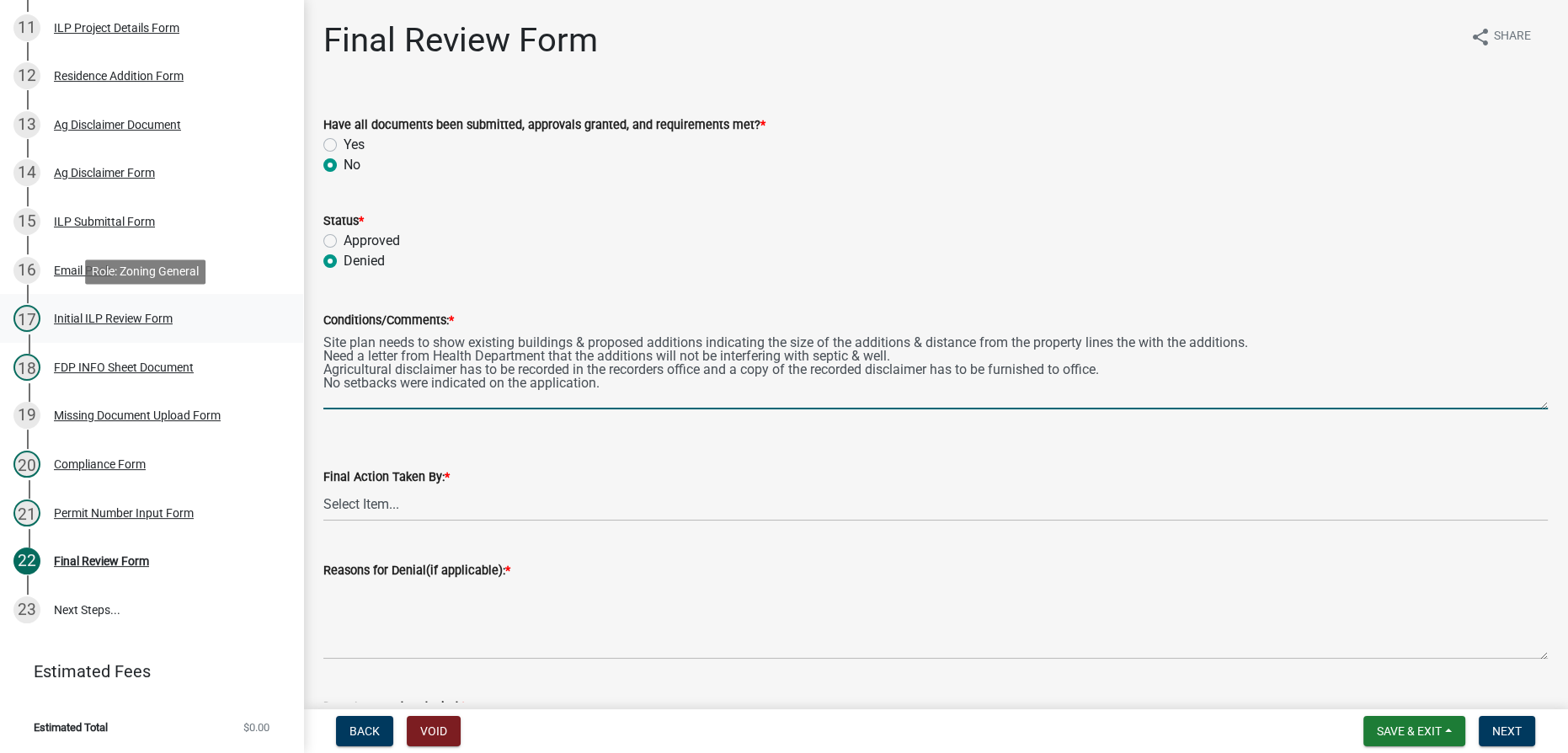
drag, startPoint x: 1257, startPoint y: 340, endPoint x: 188, endPoint y: 331, distance: 1069.0
click at [188, 331] on div "Improvement Location Permit - APC ILP2025-818 Edit View Summary Notes Show emai…" at bounding box center [784, 376] width 1568 height 753
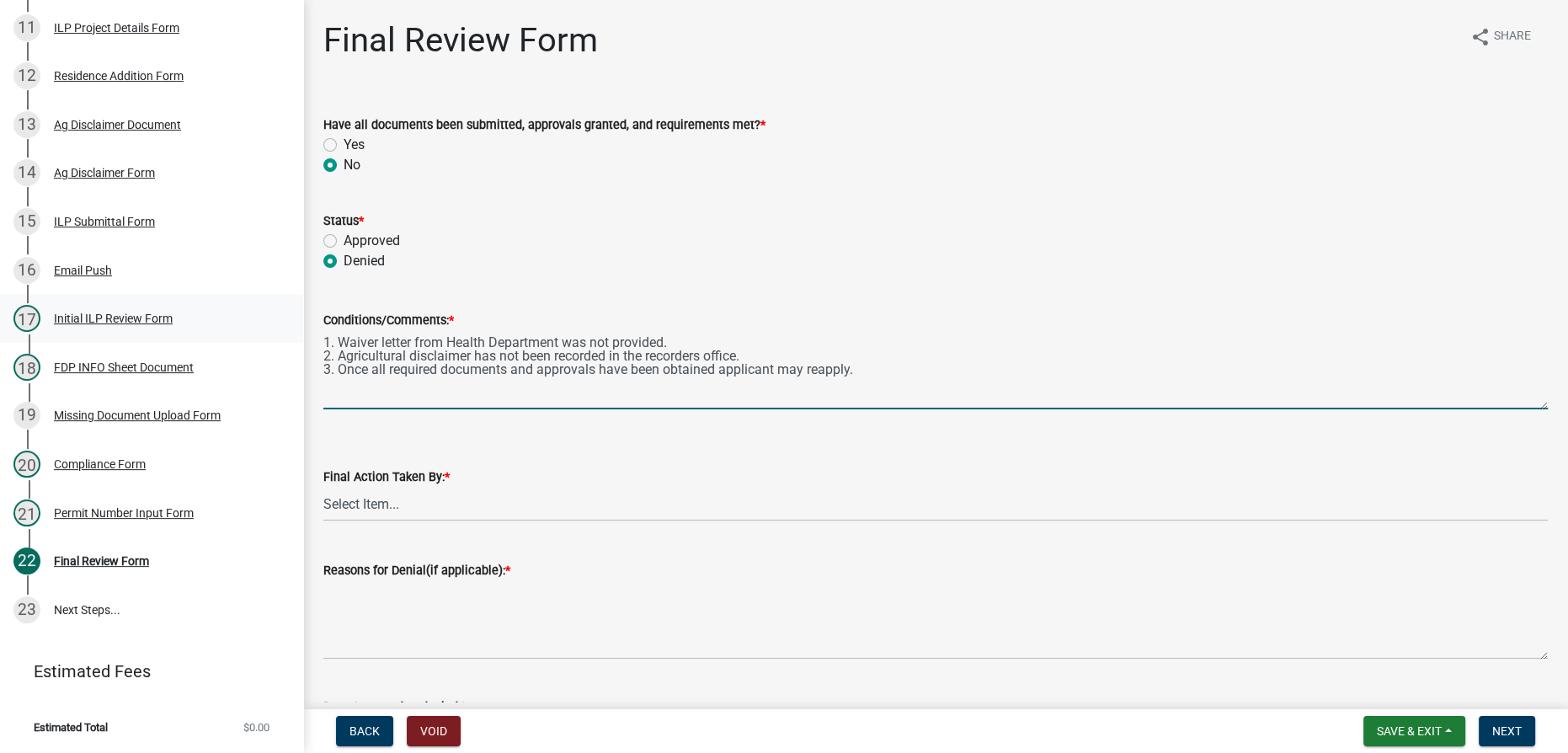
drag, startPoint x: 890, startPoint y: 372, endPoint x: 286, endPoint y: 326, distance: 605.7
click at [286, 326] on div "Improvement Location Permit - APC ILP2025-818 Edit View Summary Notes Show emai…" at bounding box center [784, 376] width 1568 height 753
type textarea "1. Waiver letter from Health Department was not provided. 2. Agricultural discl…"
click at [459, 504] on select "Select Item... MMS LT AT CS [PERSON_NAME]" at bounding box center [936, 504] width 1225 height 35
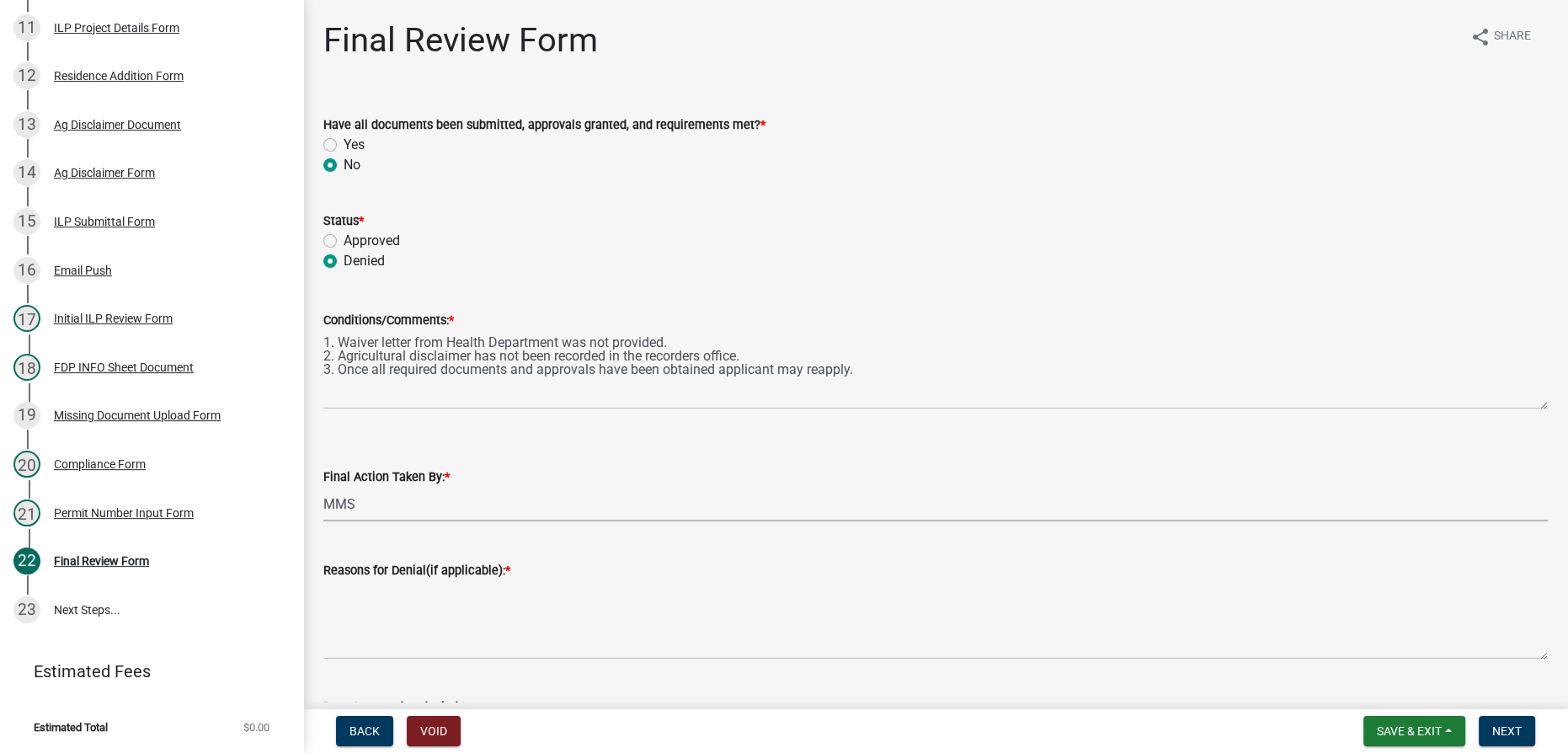
click at [324, 486] on select "Select Item... MMS LT AT CS [PERSON_NAME]" at bounding box center [936, 504] width 1225 height 35
select select "4d3913d6-5a87-4fbb-afdb-cf4209782895"
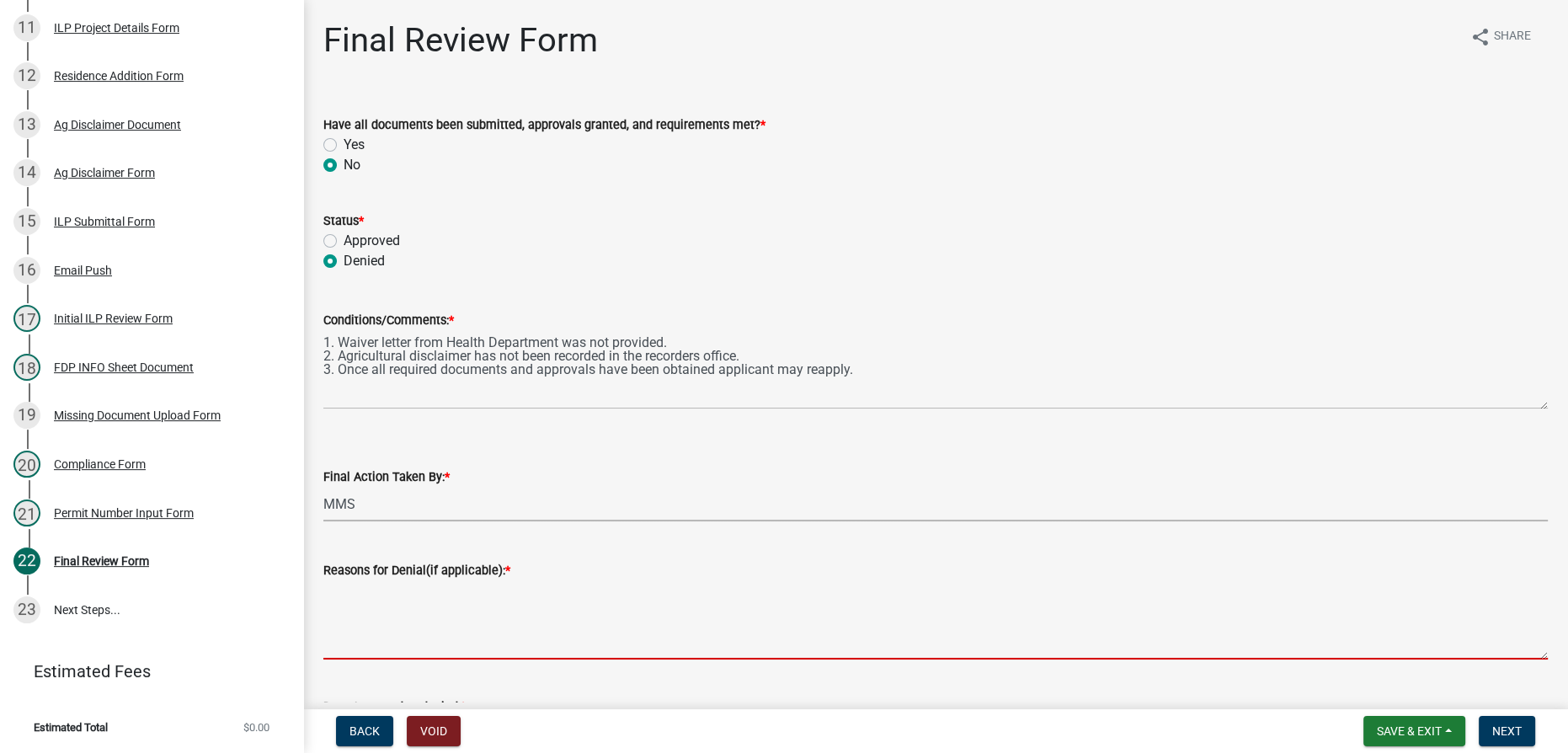
click at [444, 596] on textarea "Reasons for Denial(if applicable): *" at bounding box center [936, 620] width 1225 height 79
paste textarea "1. Waiver letter from Health Department was not provided. 2. Agricultural discl…"
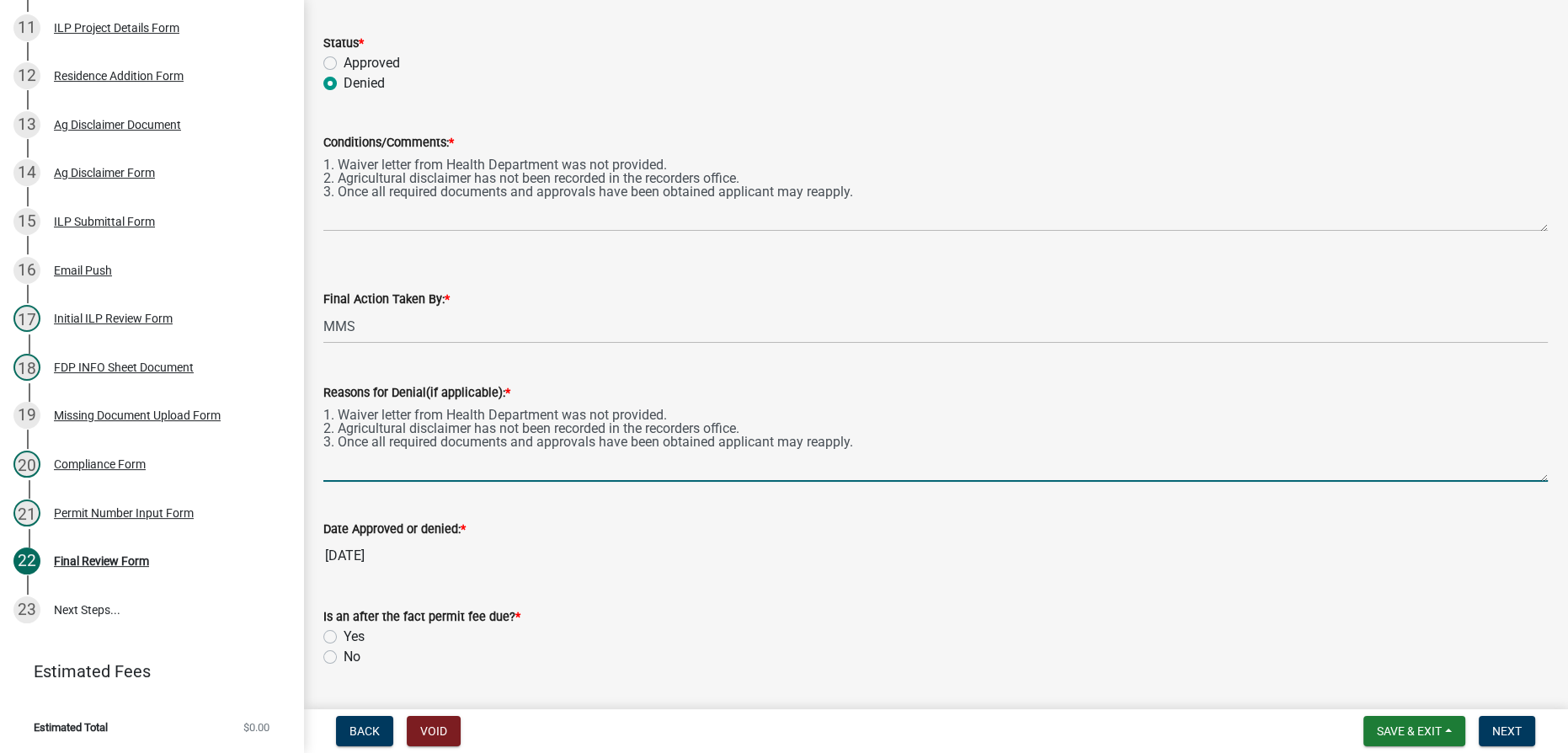
scroll to position [305, 0]
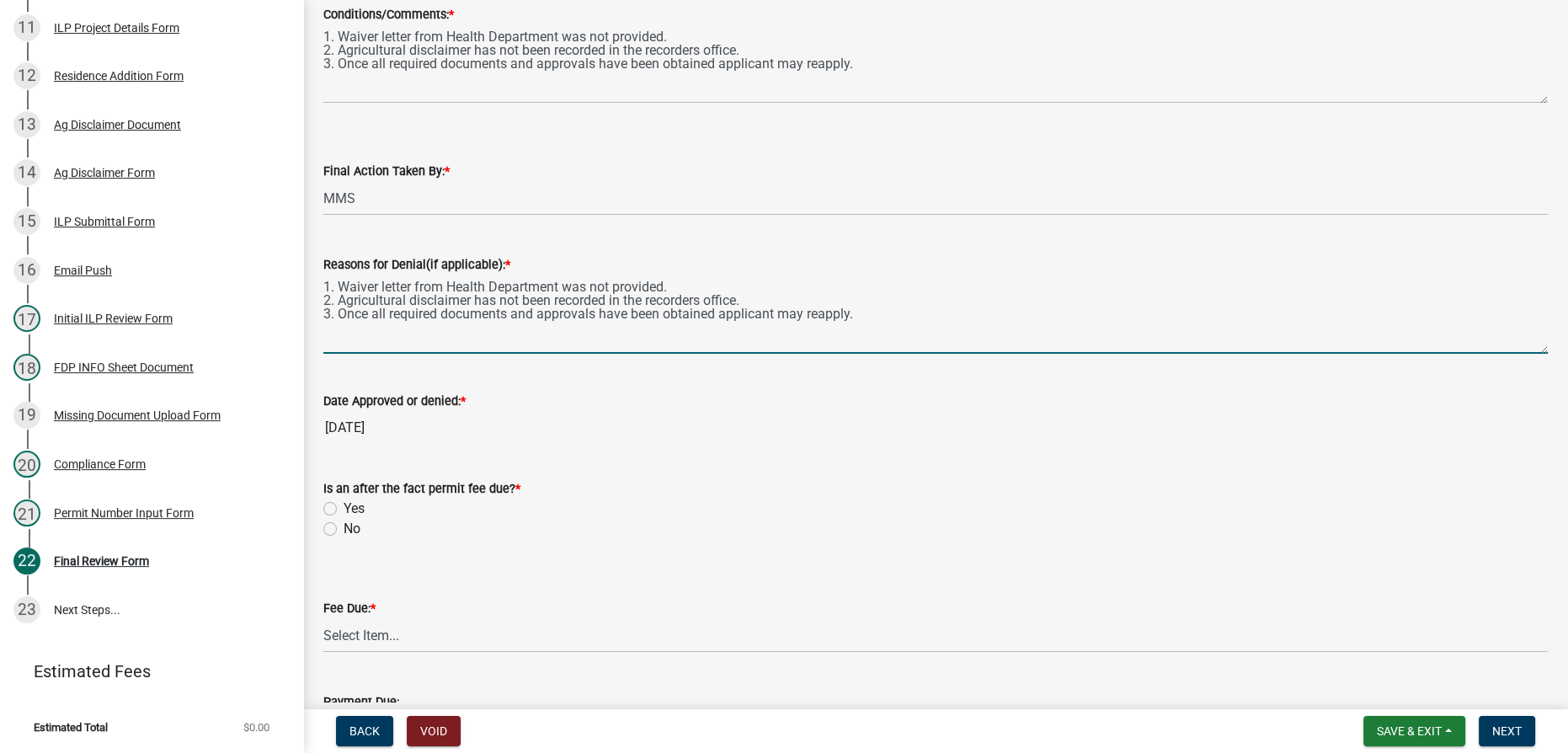
type textarea "1. Waiver letter from Health Department was not provided. 2. Agricultural discl…"
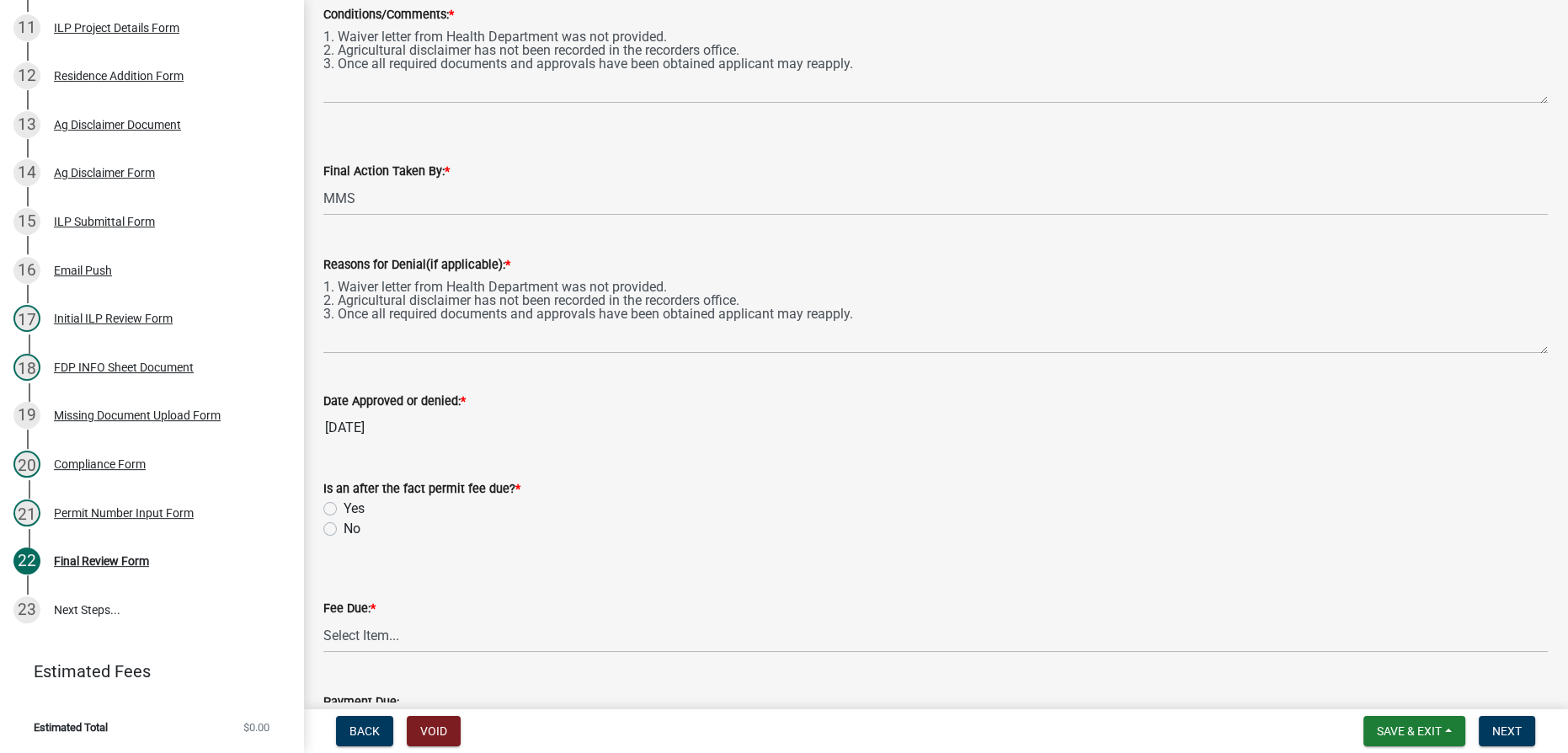
click at [344, 524] on label "No" at bounding box center [352, 528] width 16 height 20
click at [344, 524] on input "No" at bounding box center [349, 523] width 11 height 11
radio input "true"
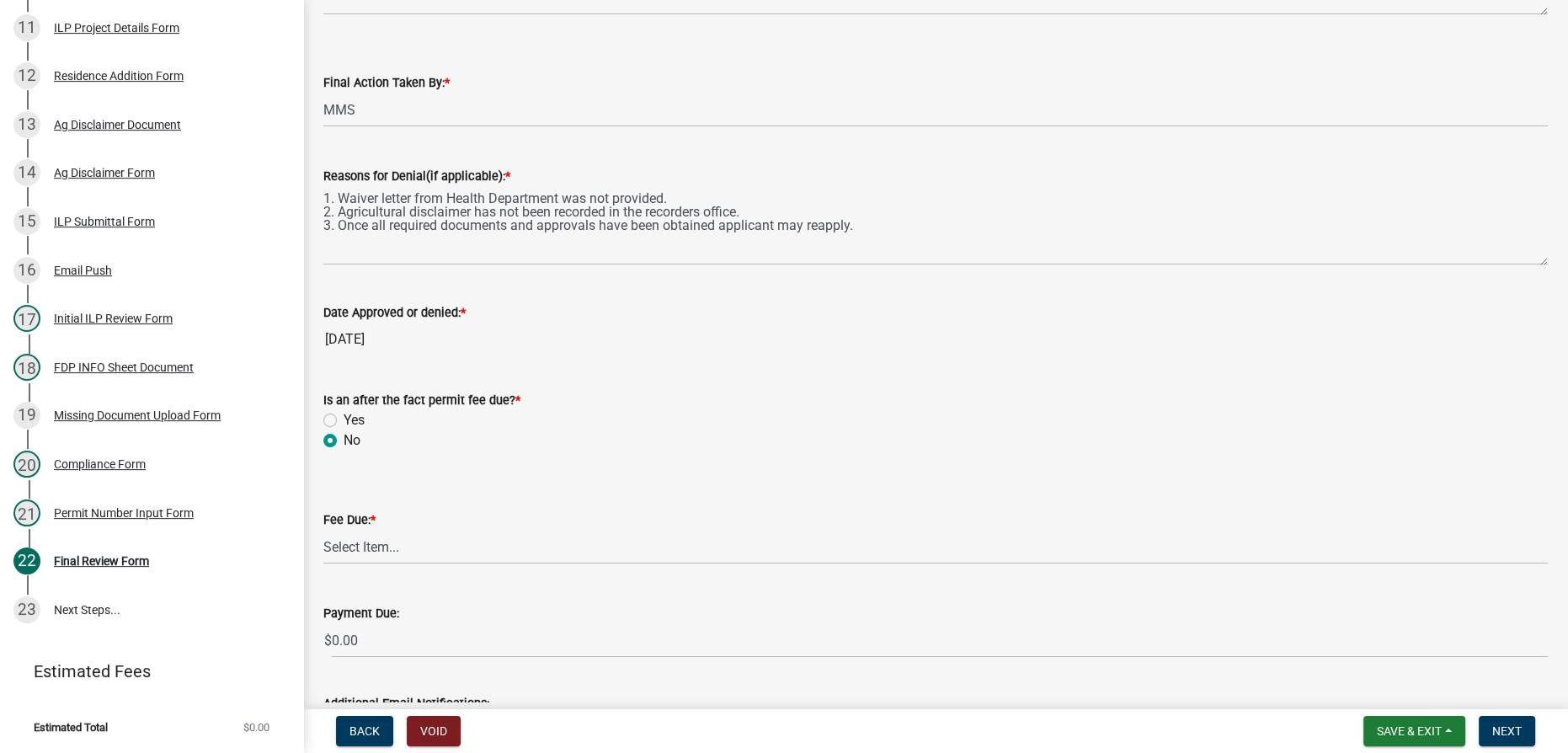
scroll to position [459, 0]
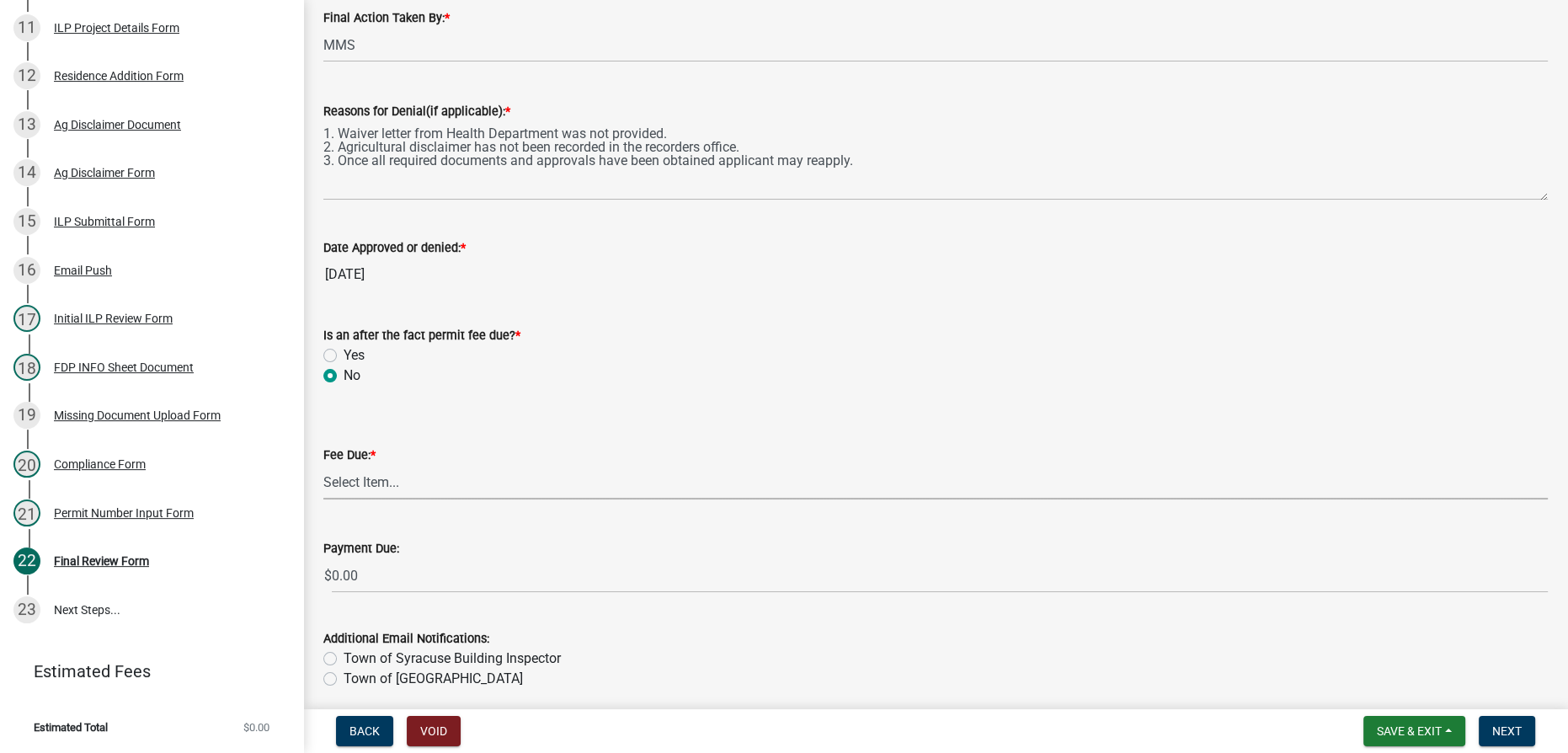
click at [402, 479] on select "Select Item... N/A $10.00 $25.00 $125.00 $250 $500 $500 + $10.00 for every 10 s…" at bounding box center [936, 483] width 1225 height 35
click at [324, 491] on select "Select Item... N/A $10.00 $25.00 $125.00 $250 $500 $500 + $10.00 for every 10 s…" at bounding box center [936, 483] width 1225 height 35
select select "59b02a92-378d-4ce3-a3fd-da759e7b8953"
click at [1506, 734] on span "Next" at bounding box center [1507, 731] width 29 height 14
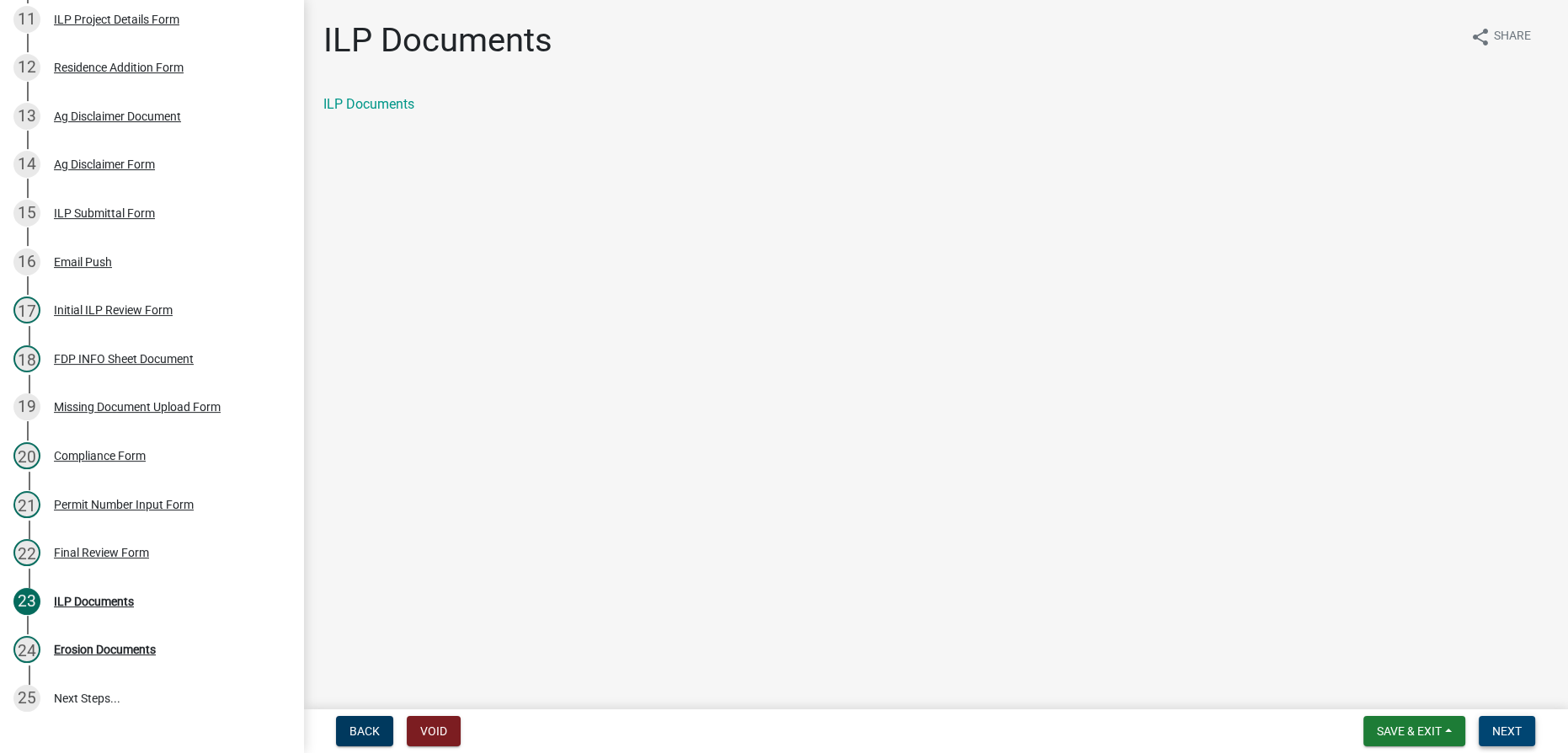
scroll to position [883, 0]
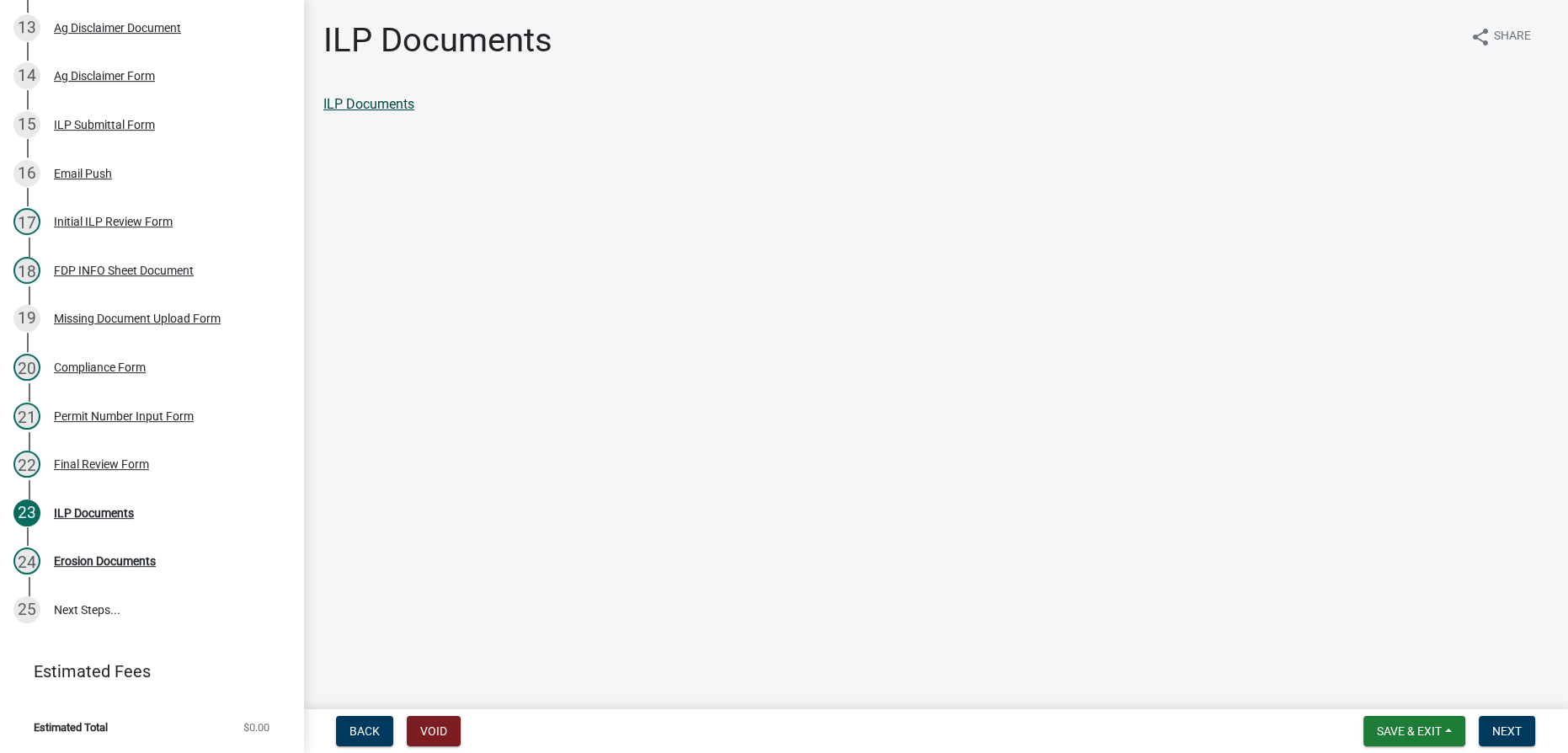
click at [352, 100] on link "ILP Documents" at bounding box center [369, 104] width 91 height 16
click at [1497, 729] on span "Next" at bounding box center [1507, 731] width 29 height 14
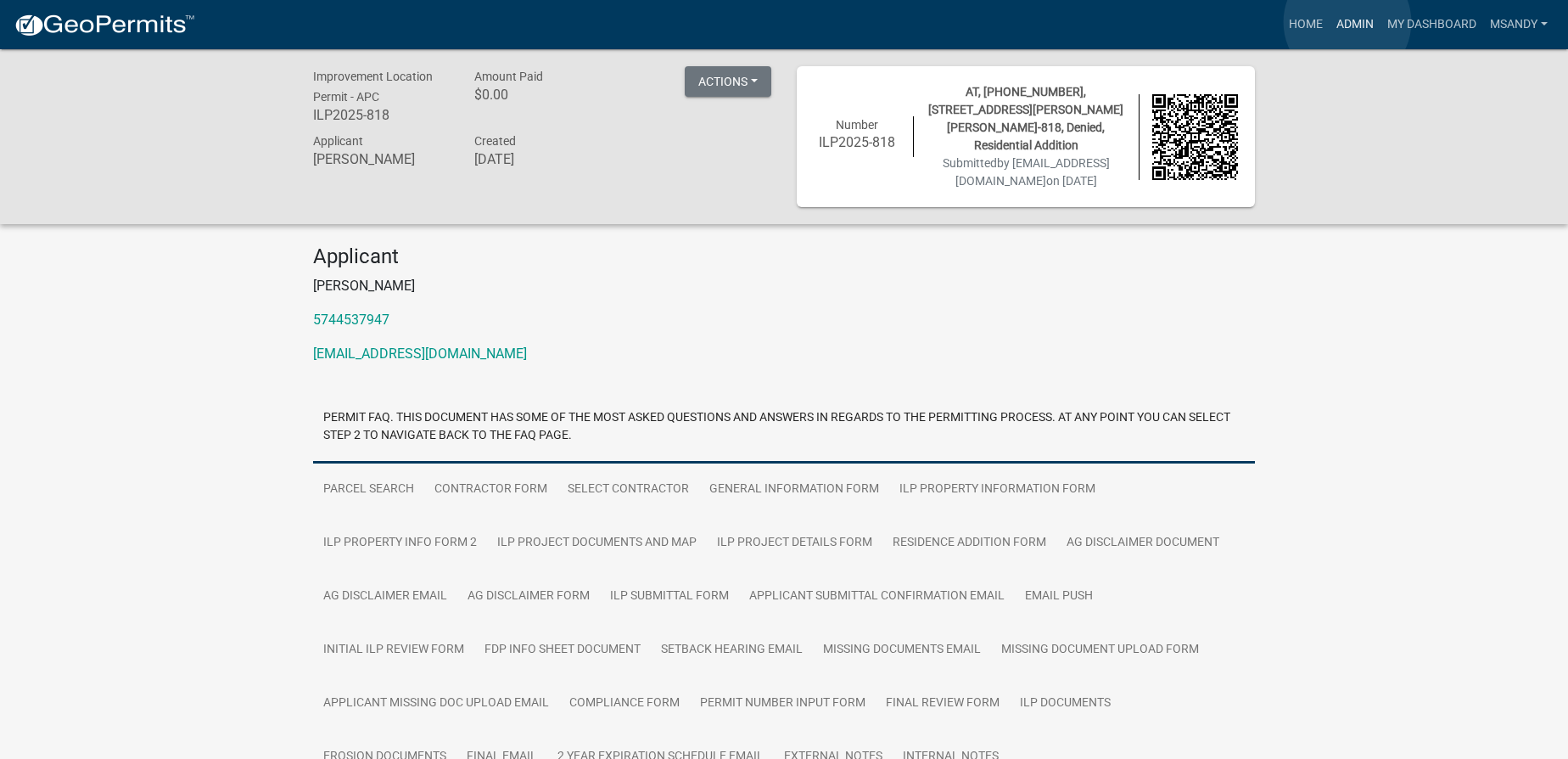
click at [1347, 22] on link "Admin" at bounding box center [1355, 24] width 51 height 32
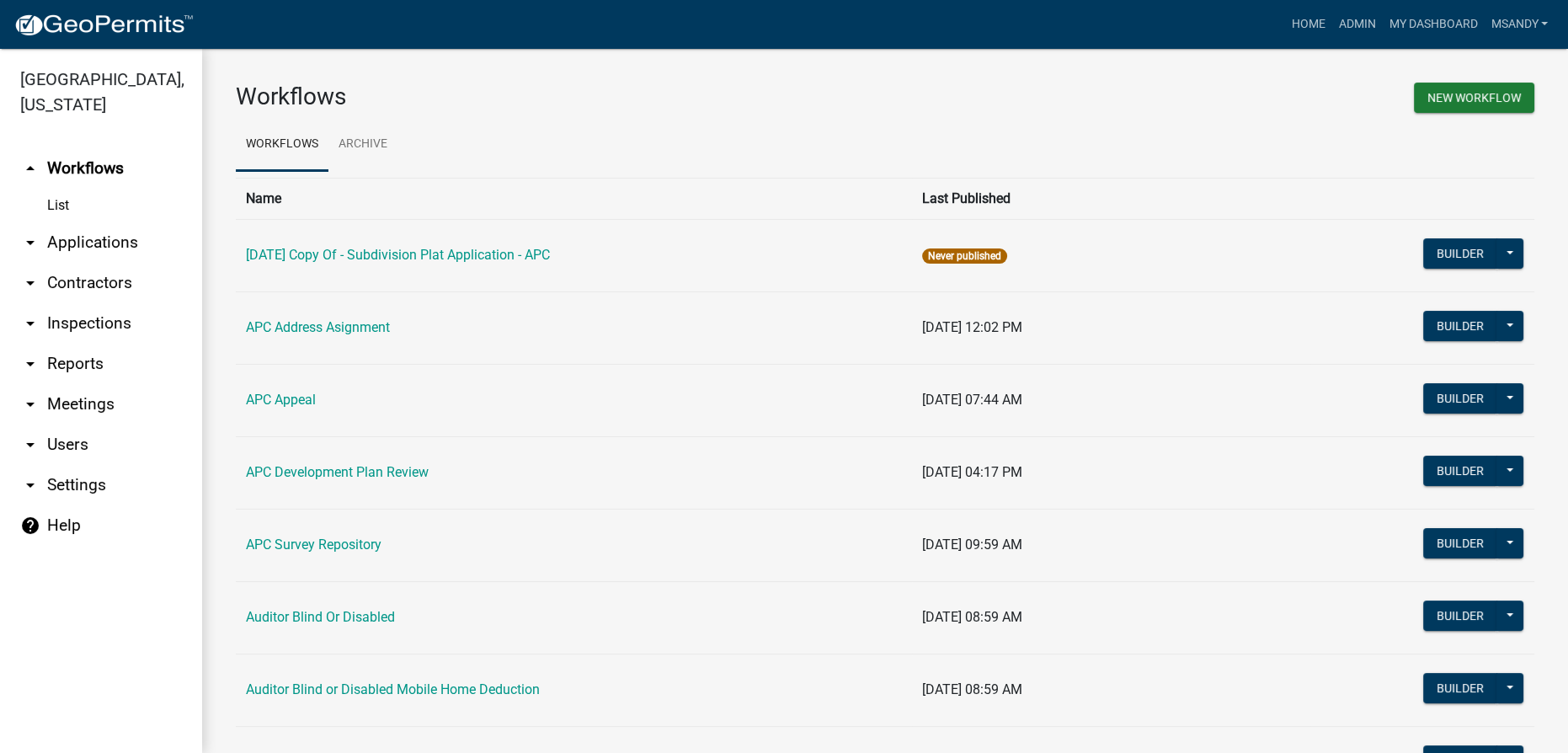
click at [89, 233] on link "arrow_drop_down Applications" at bounding box center [101, 242] width 203 height 41
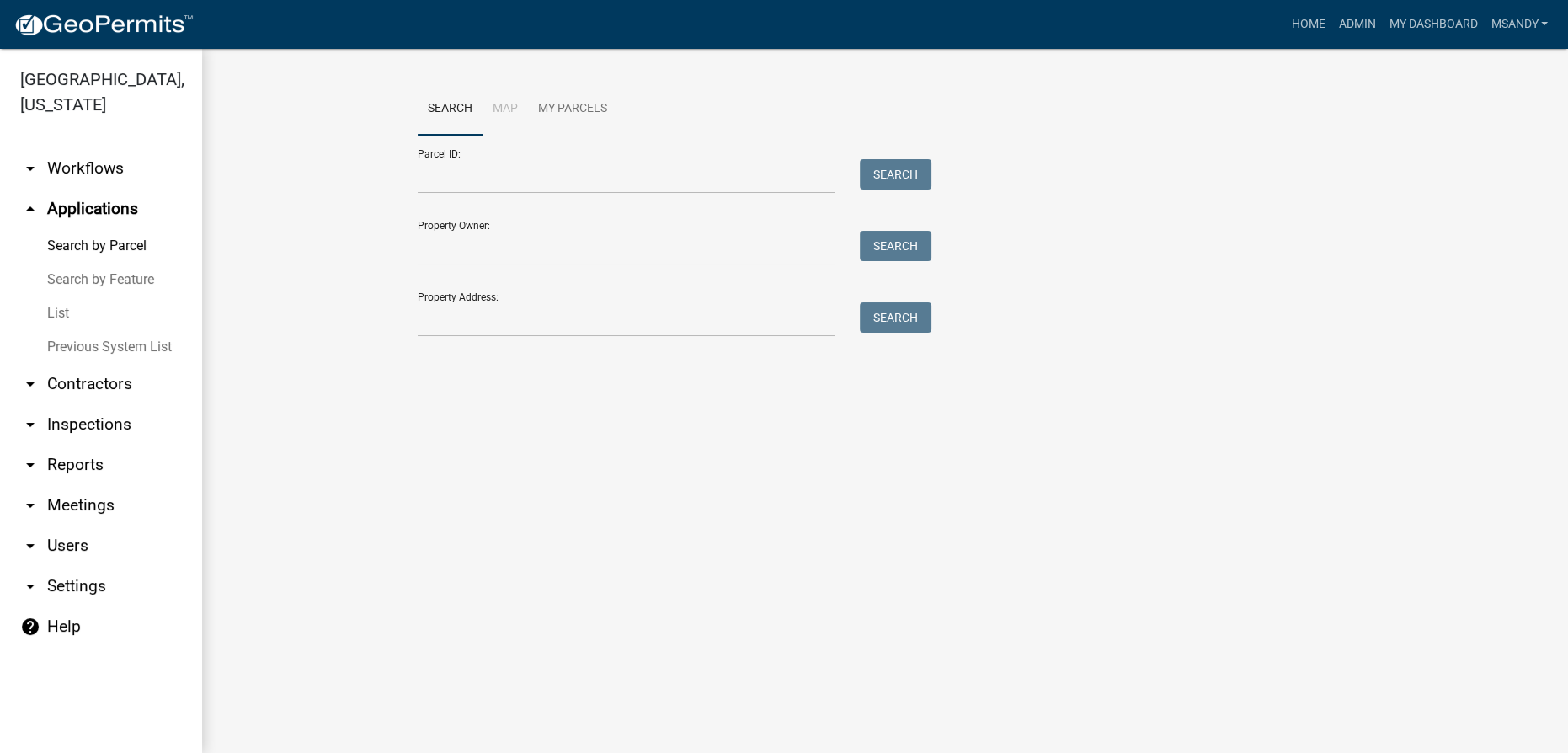
click at [68, 312] on link "List" at bounding box center [101, 313] width 203 height 34
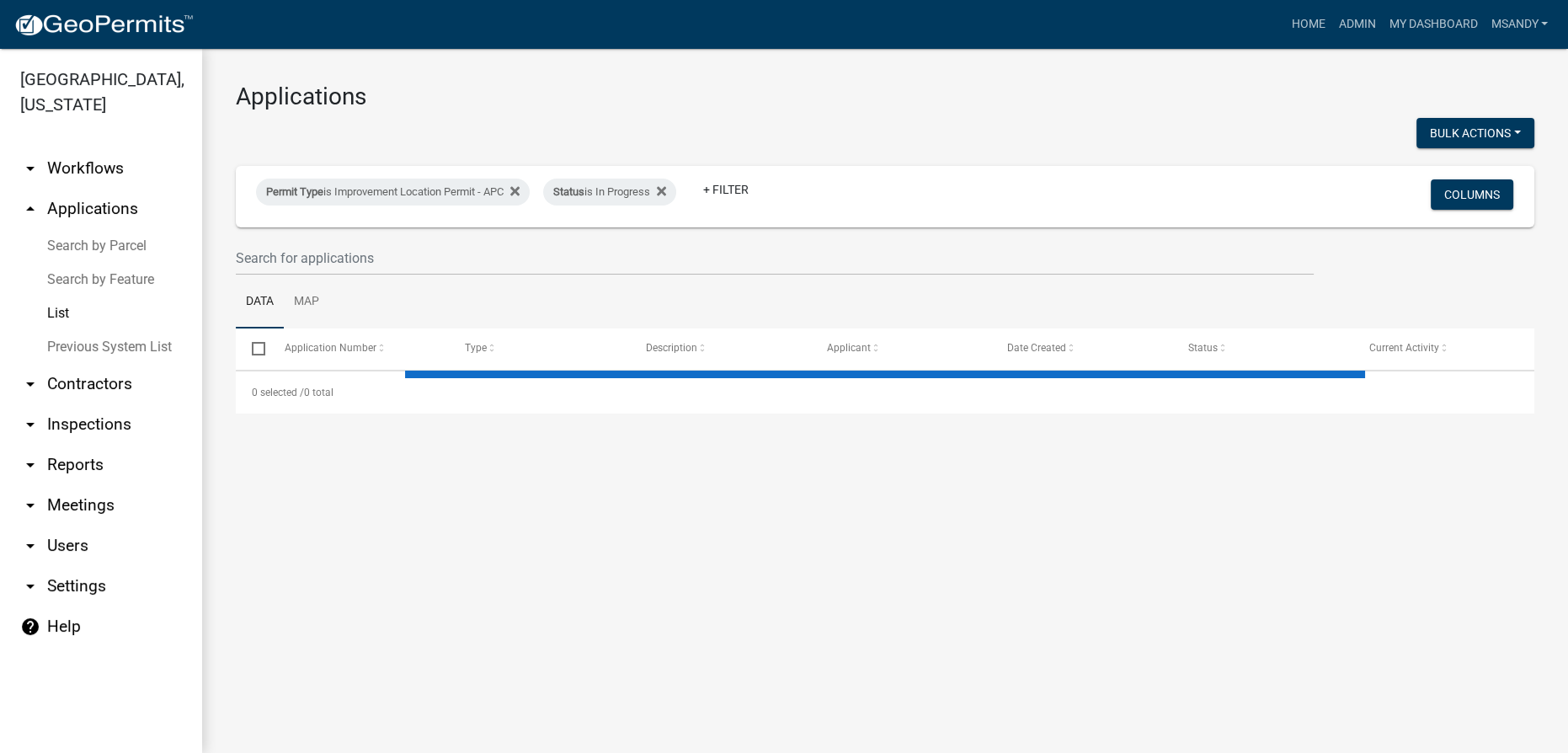
select select "3: 100"
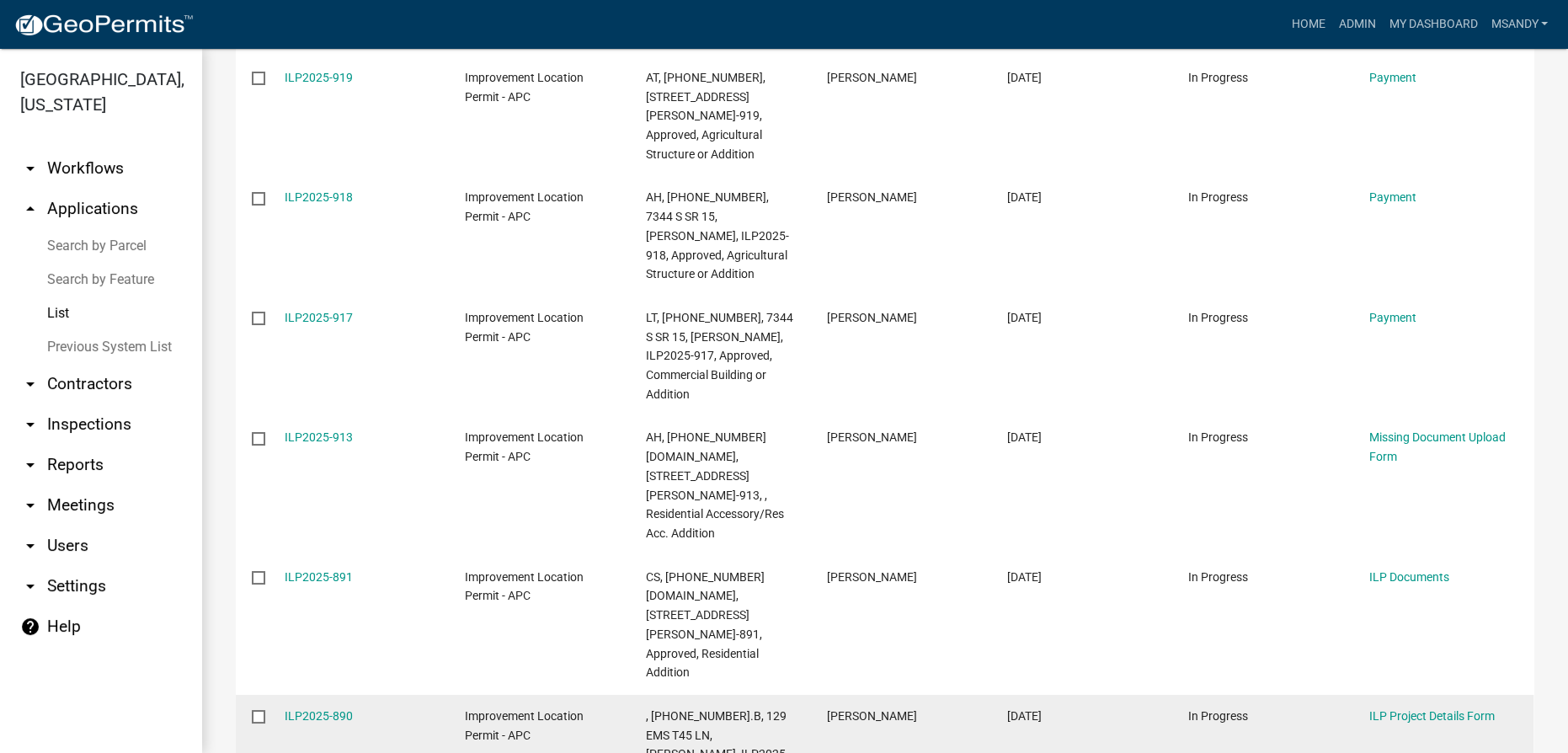
scroll to position [2001, 0]
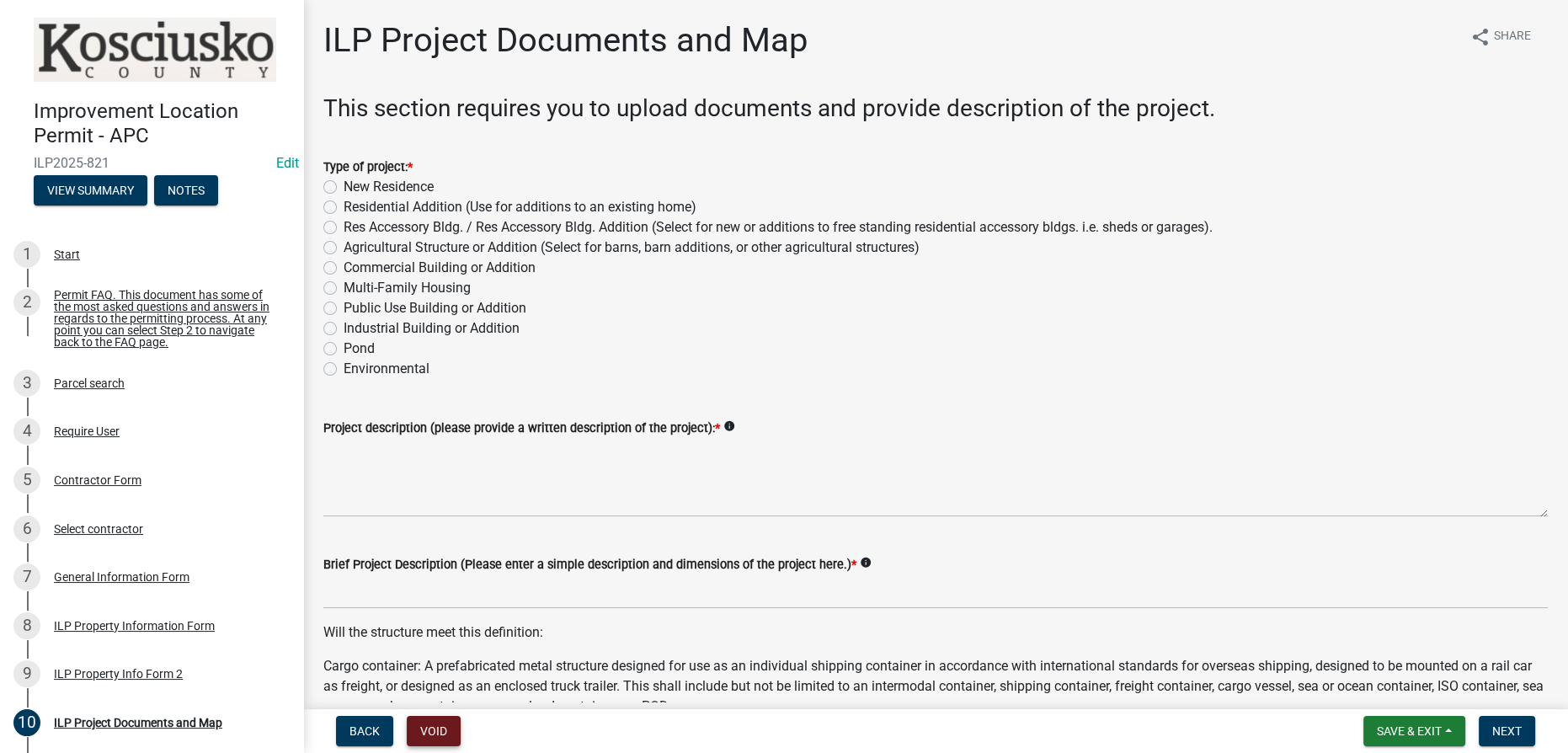
click at [435, 734] on button "Void" at bounding box center [434, 731] width 54 height 30
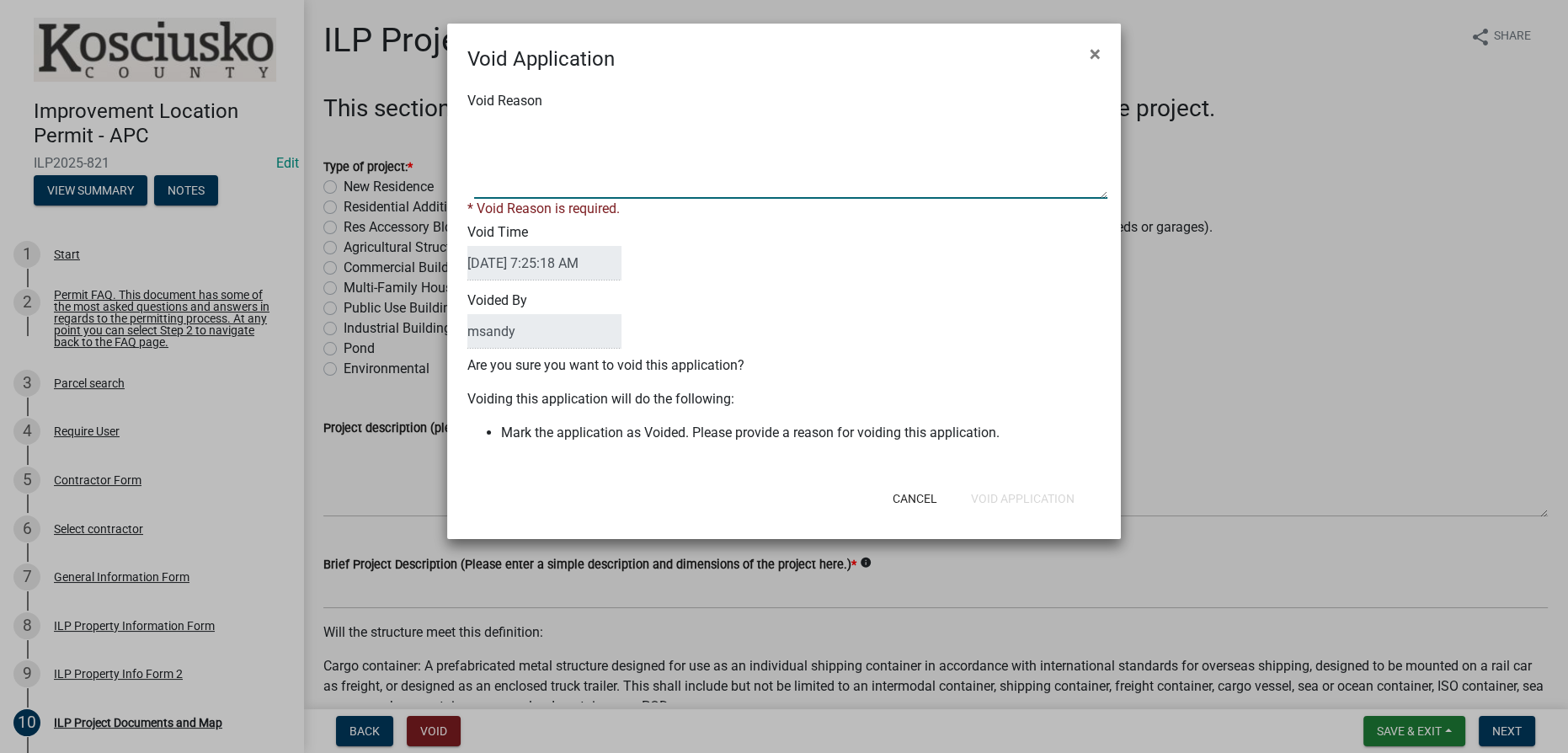
click at [517, 125] on textarea "Void Reason" at bounding box center [791, 156] width 634 height 84
type textarea "Incomplete application not submitted"
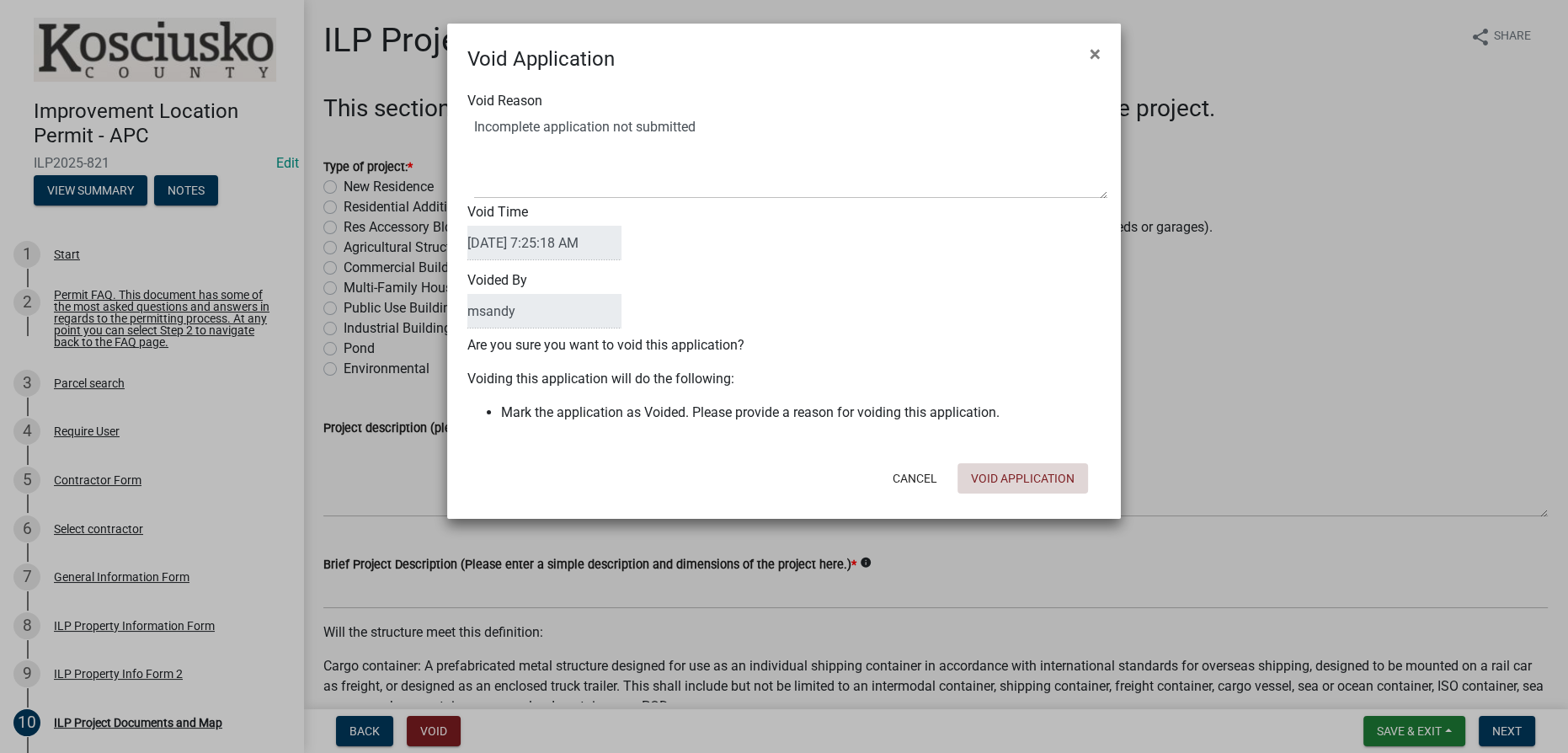
click at [1011, 485] on button "Void Application" at bounding box center [1022, 478] width 131 height 30
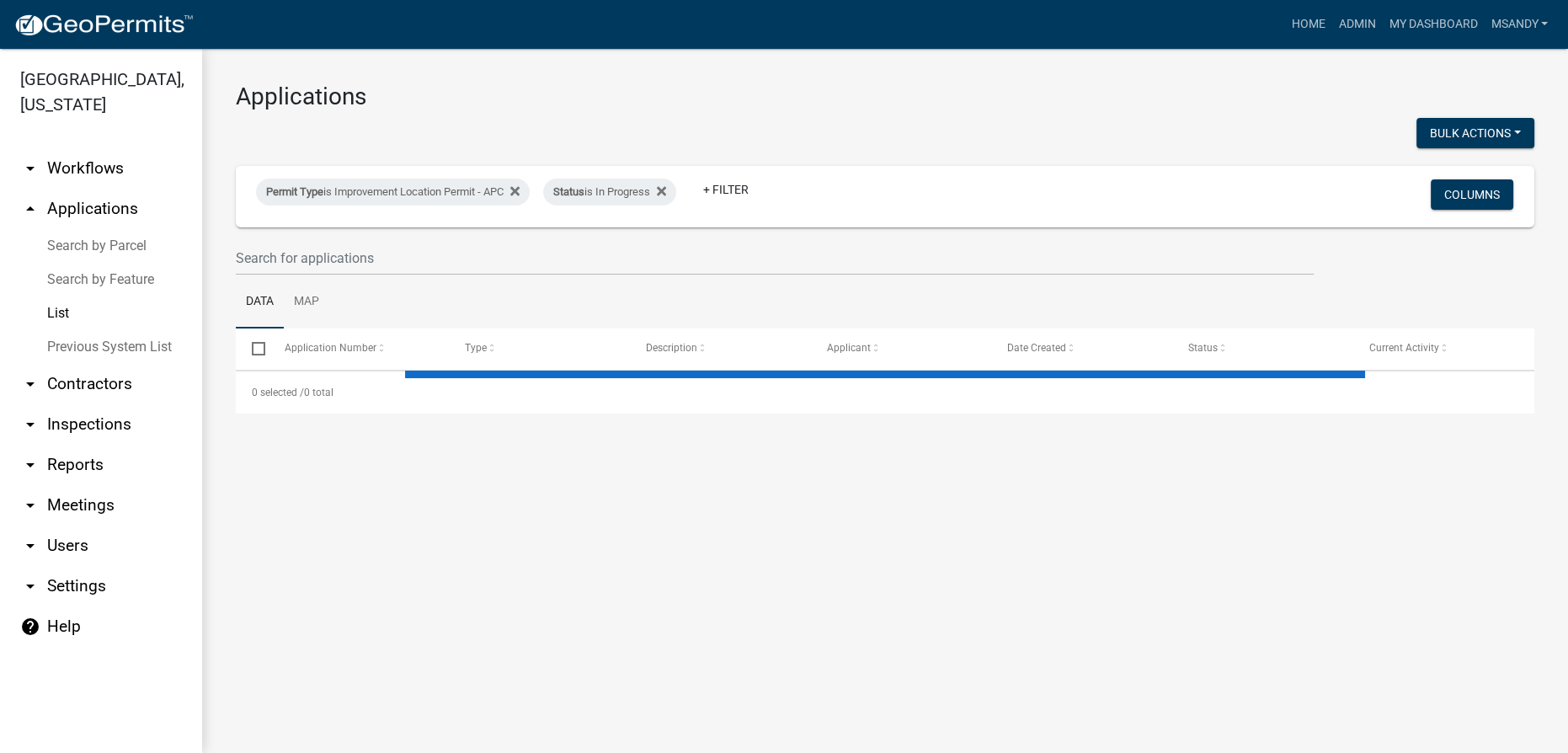
select select "3: 100"
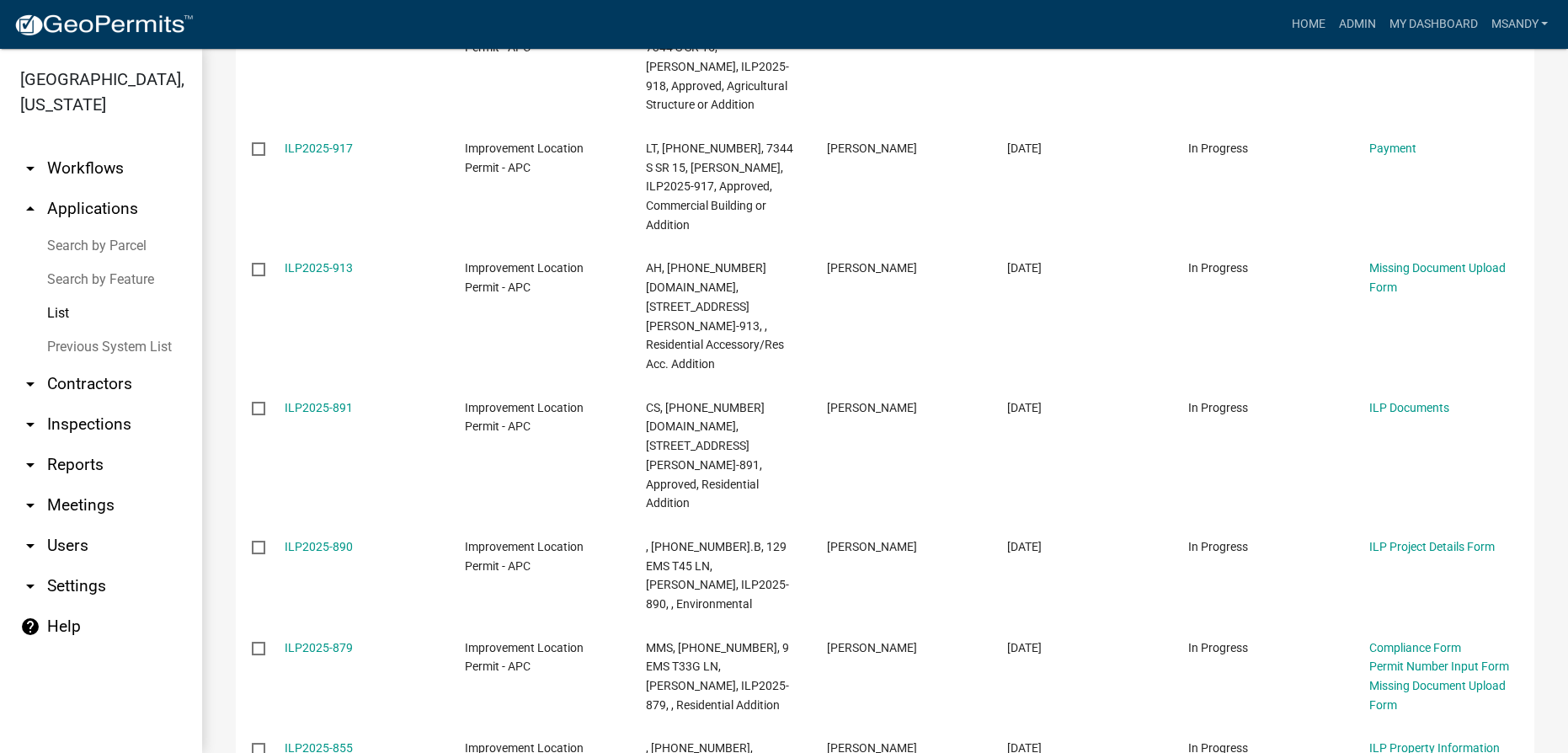
scroll to position [1938, 0]
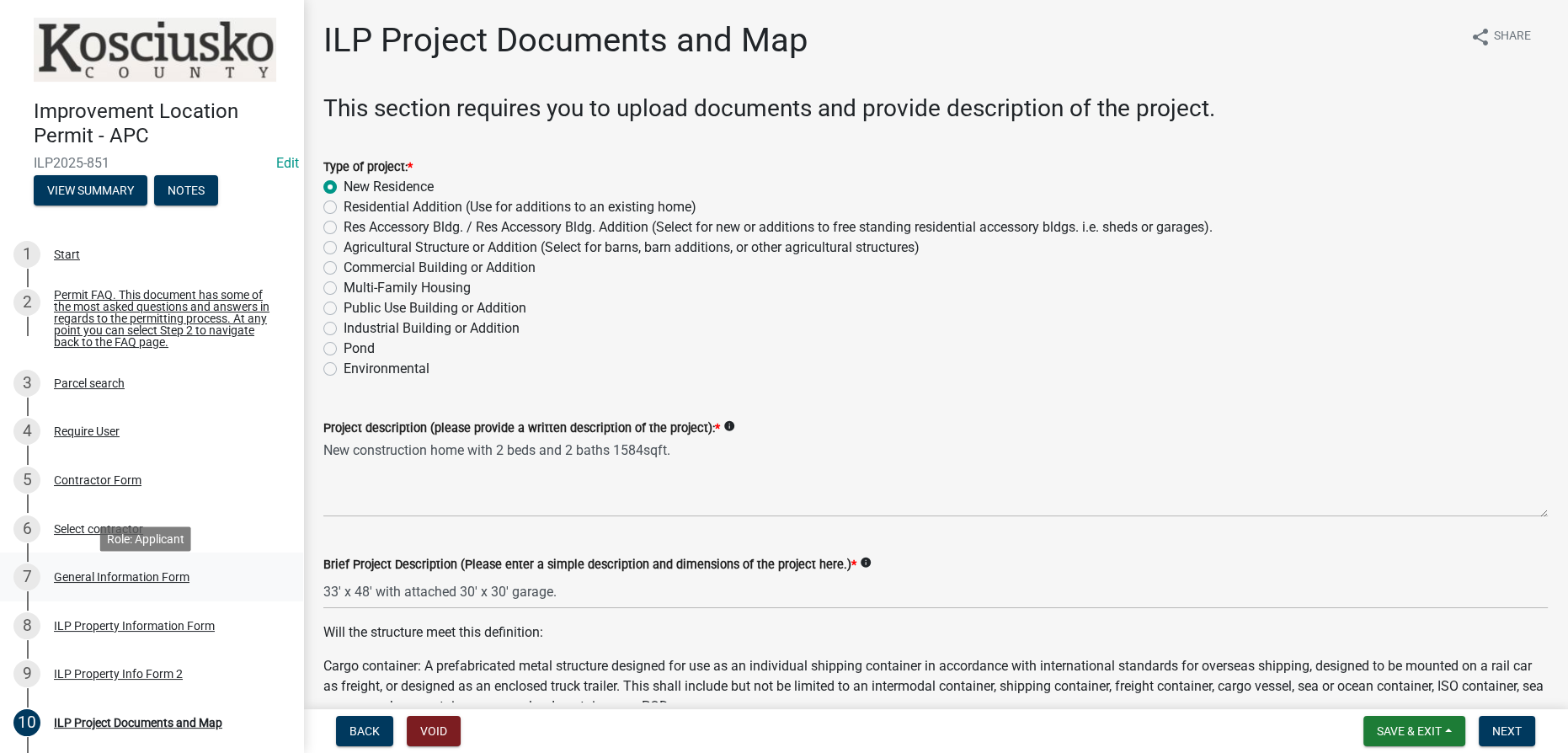
click at [94, 582] on div "General Information Form" at bounding box center [122, 577] width 136 height 12
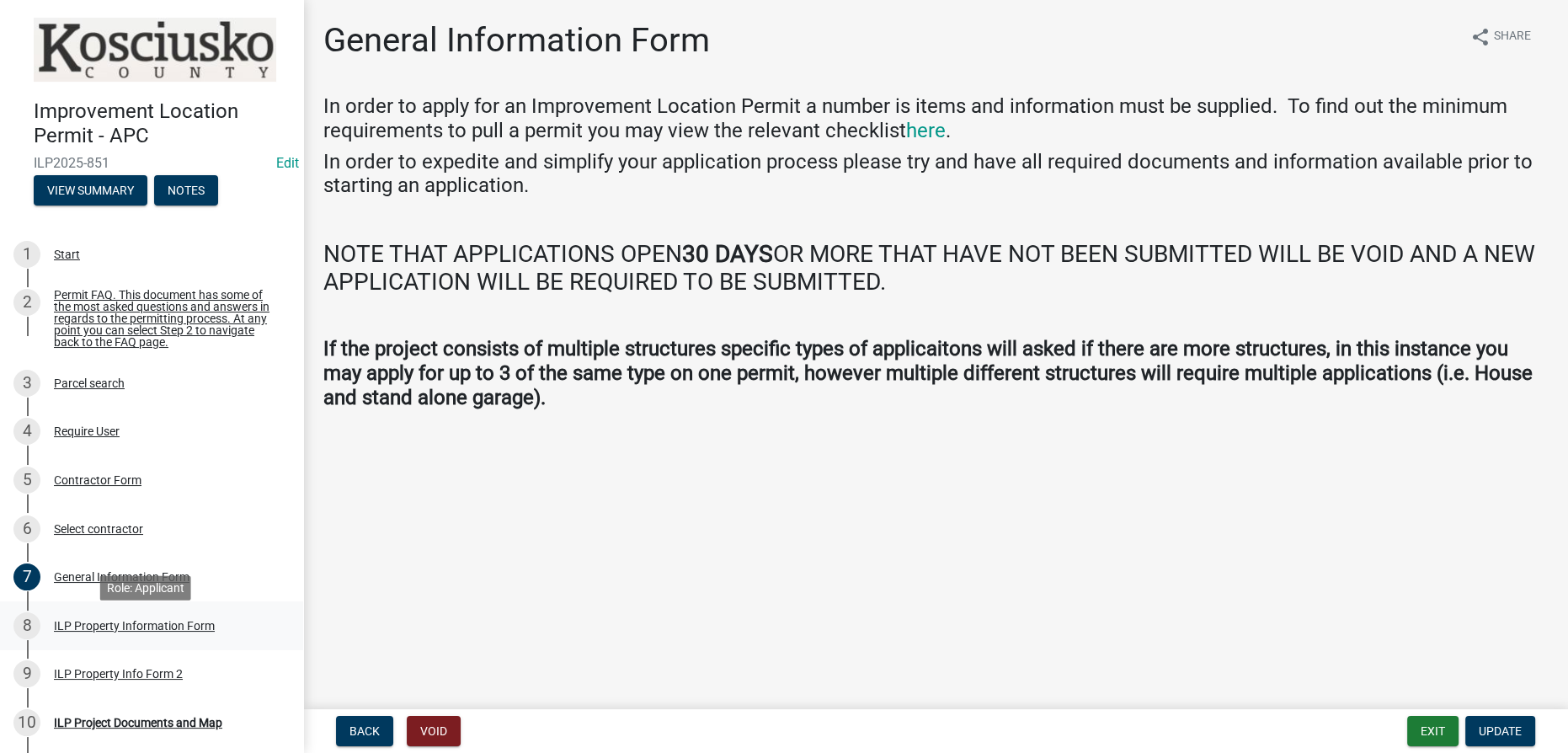
click at [110, 632] on div "ILP Property Information Form" at bounding box center [135, 626] width 161 height 12
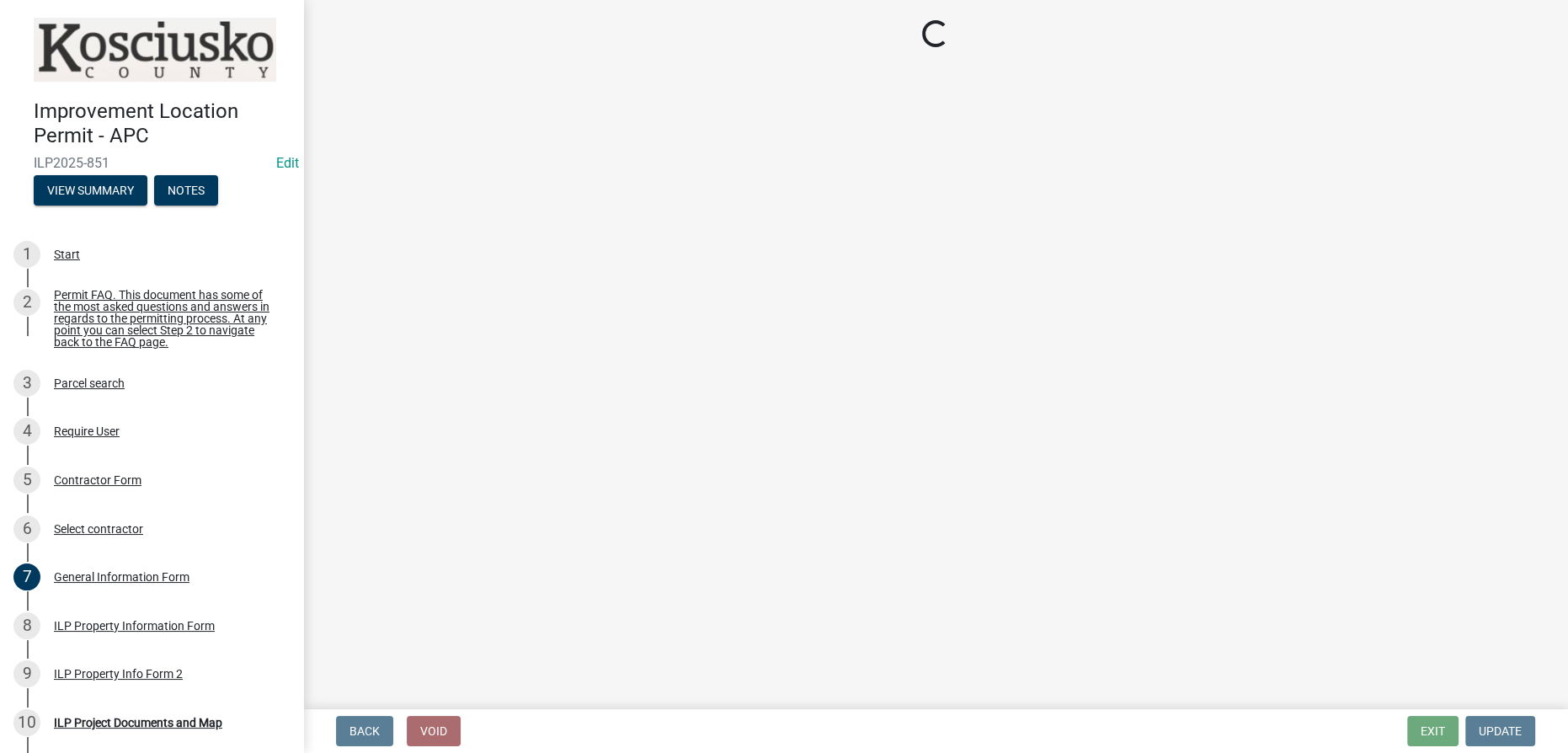
select select "57368d26-defc-477e-a8be-5a23ab554a17"
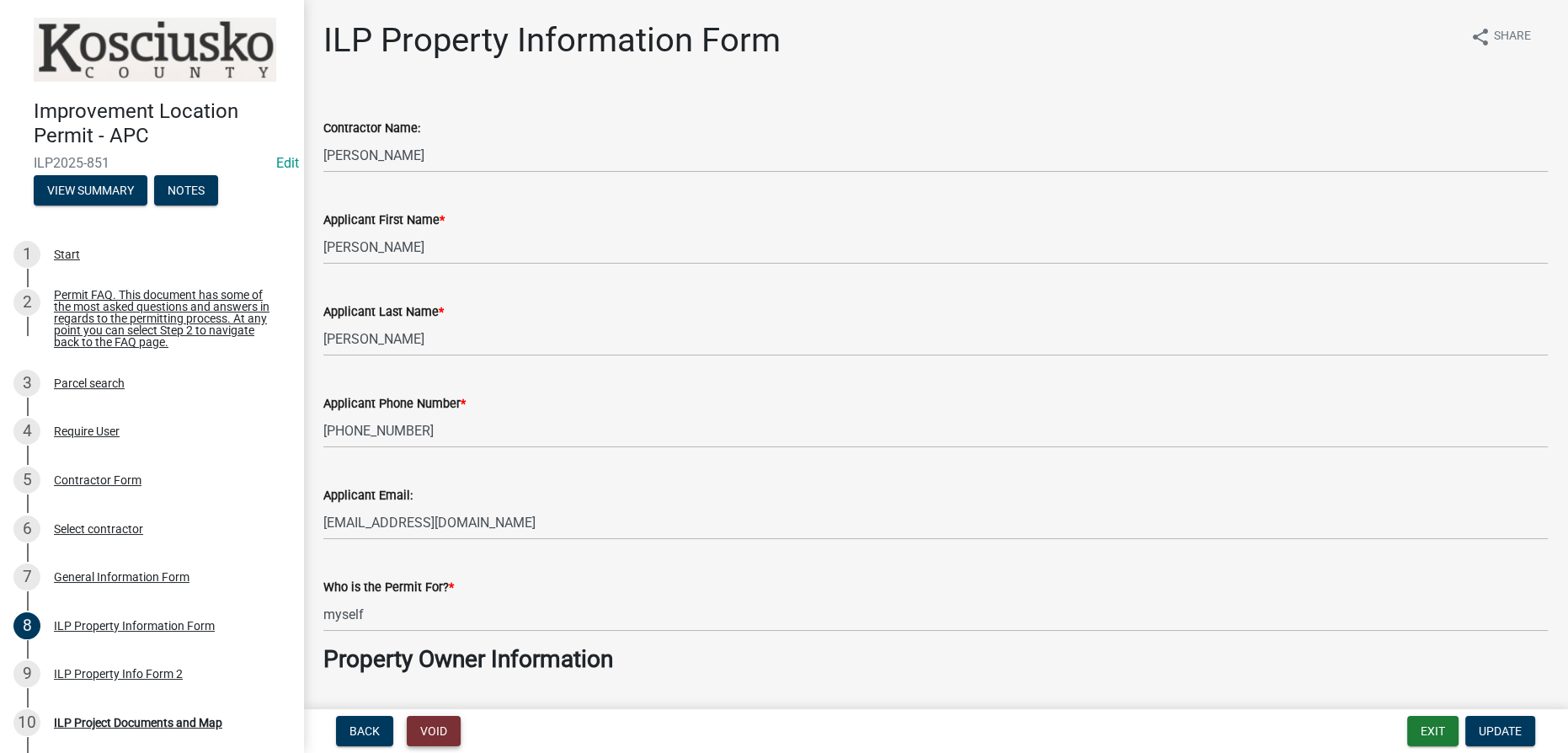
click at [438, 734] on button "Void" at bounding box center [434, 731] width 54 height 30
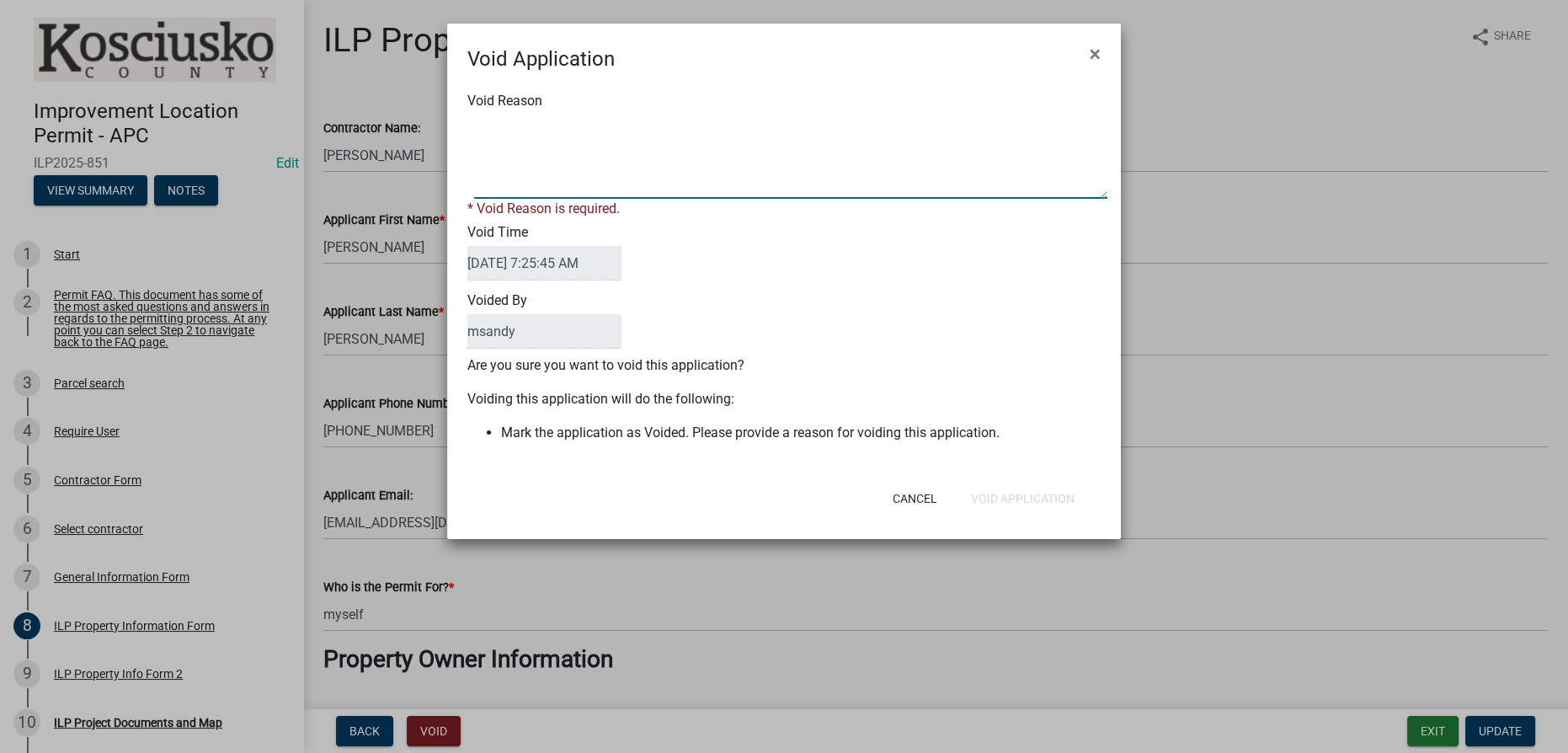
click at [575, 168] on textarea "Void Reason" at bounding box center [791, 156] width 634 height 84
type textarea "Incomplete application not submitted"
click at [1030, 495] on div "Cancel Void Application" at bounding box center [894, 498] width 415 height 44
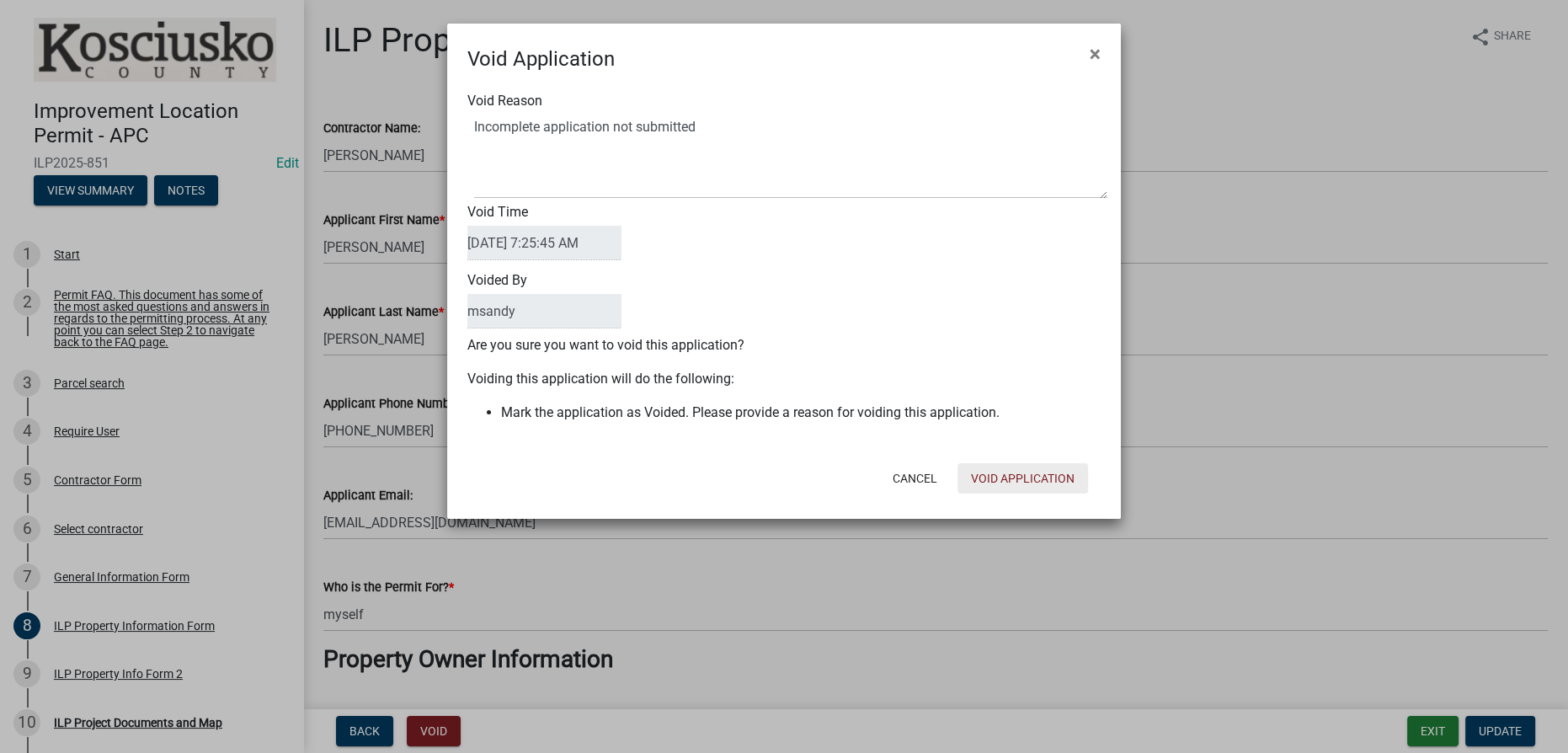
click at [1018, 480] on button "Void Application" at bounding box center [1022, 478] width 131 height 30
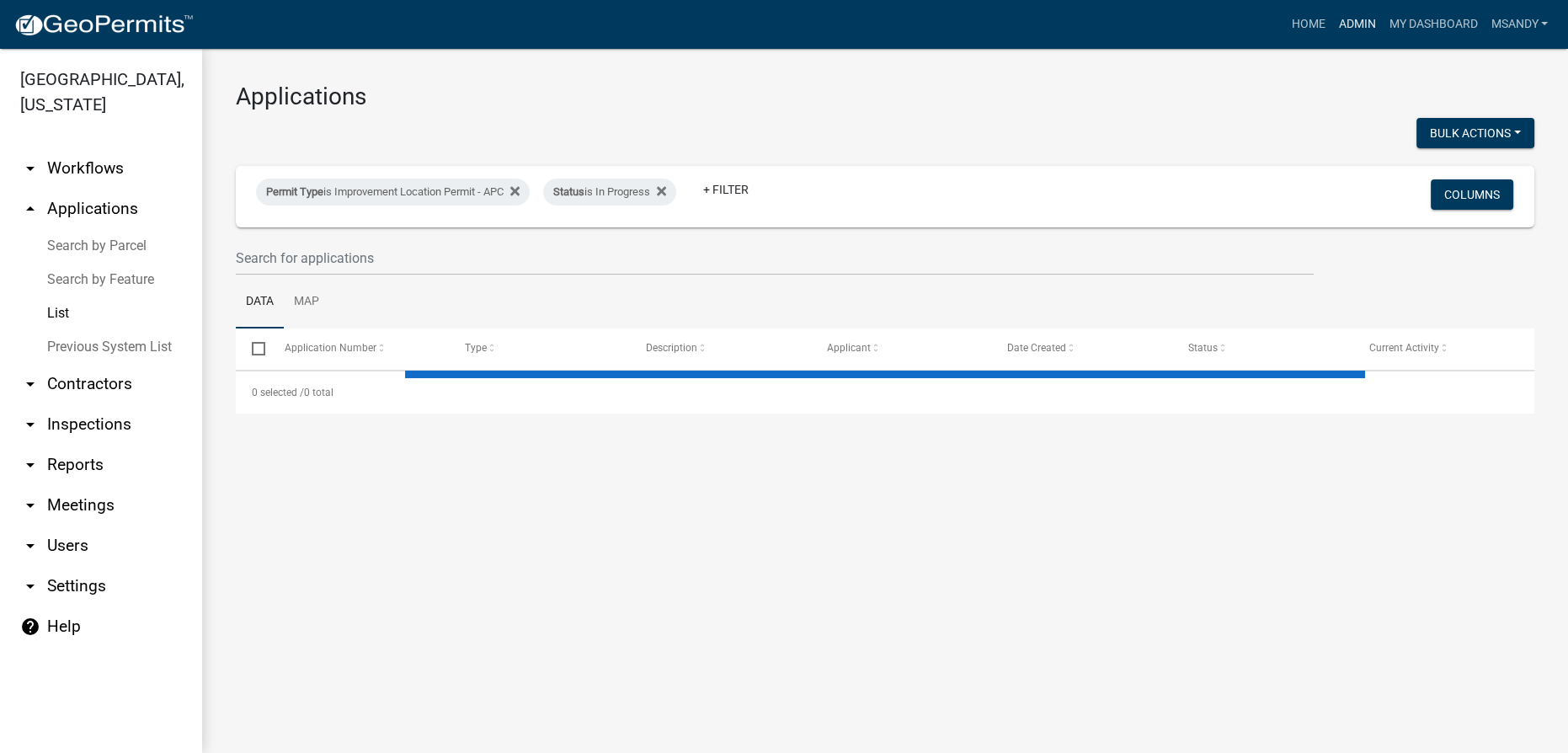
select select "3: 100"
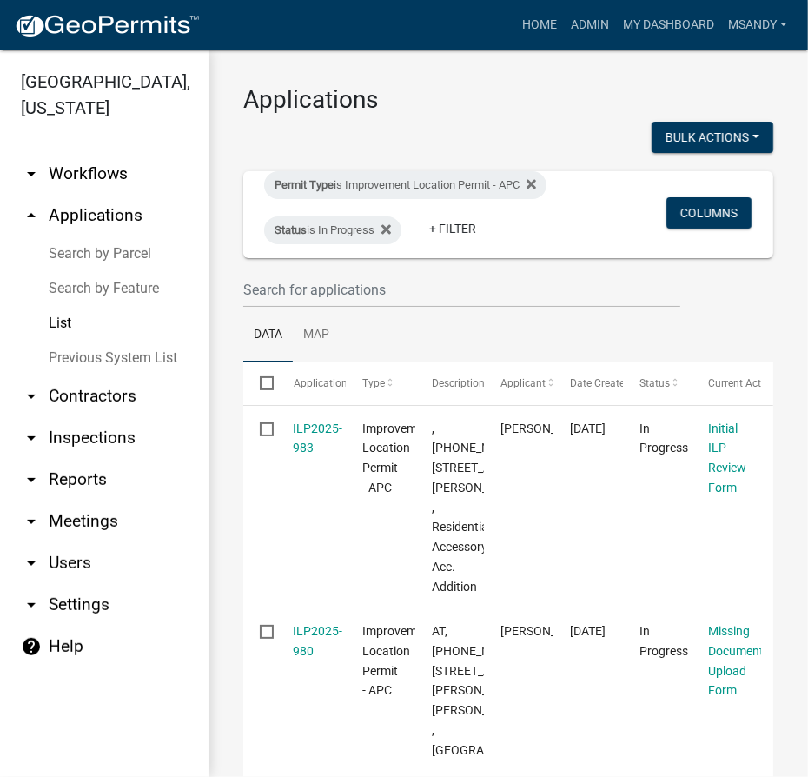
click at [96, 247] on link "Search by Parcel" at bounding box center [104, 253] width 209 height 35
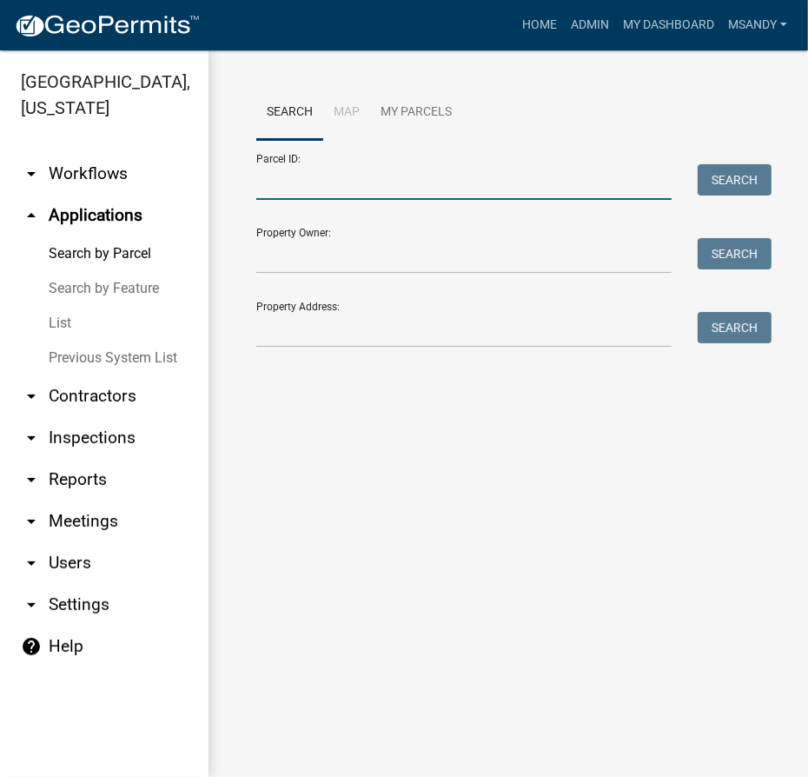
click at [339, 179] on input "Parcel ID:" at bounding box center [463, 182] width 415 height 36
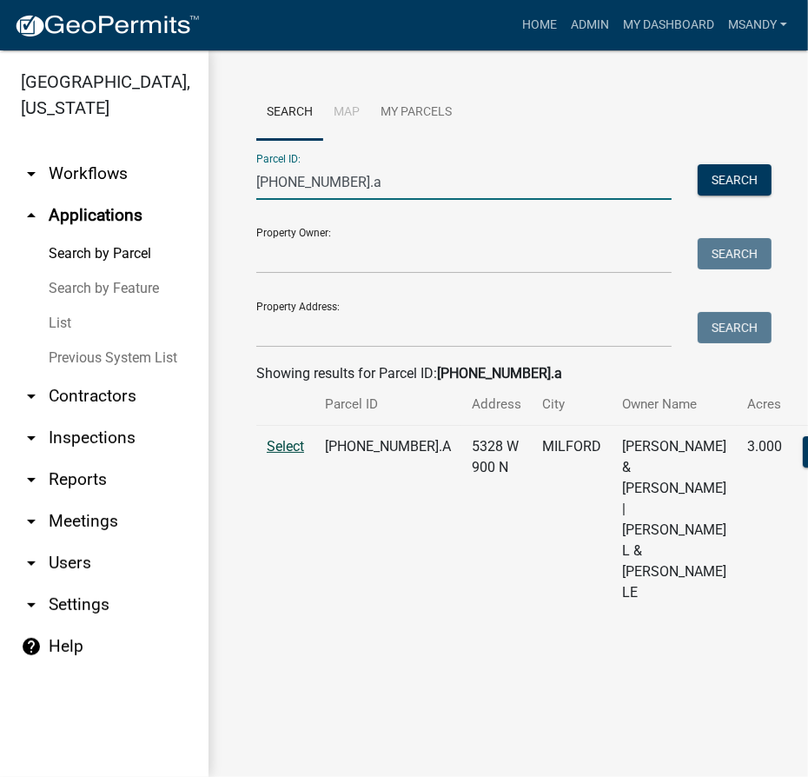
type input "[PHONE_NUMBER].a"
click at [290, 455] on span "Select" at bounding box center [285, 446] width 37 height 17
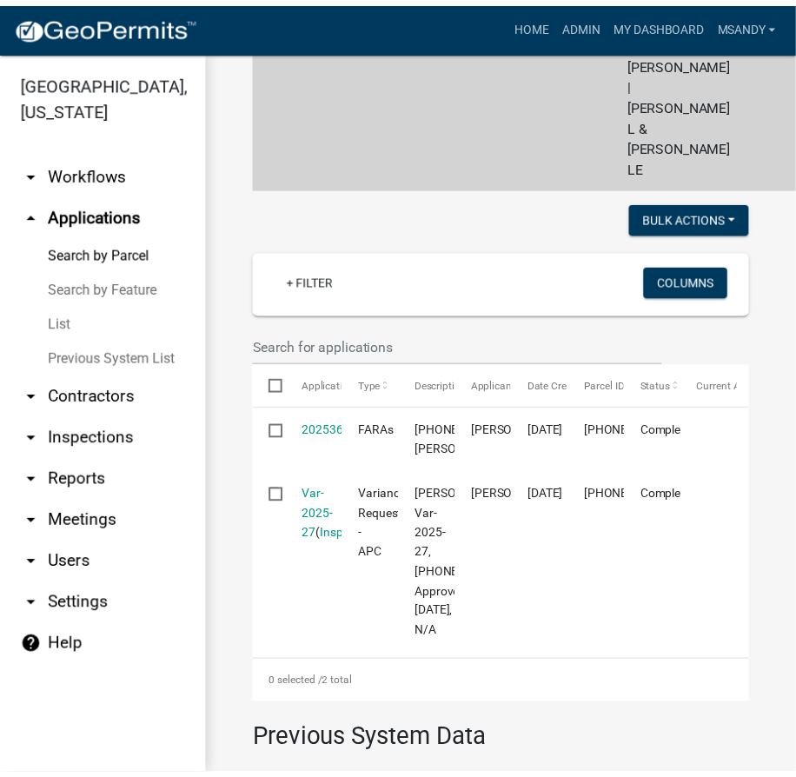
scroll to position [474, 0]
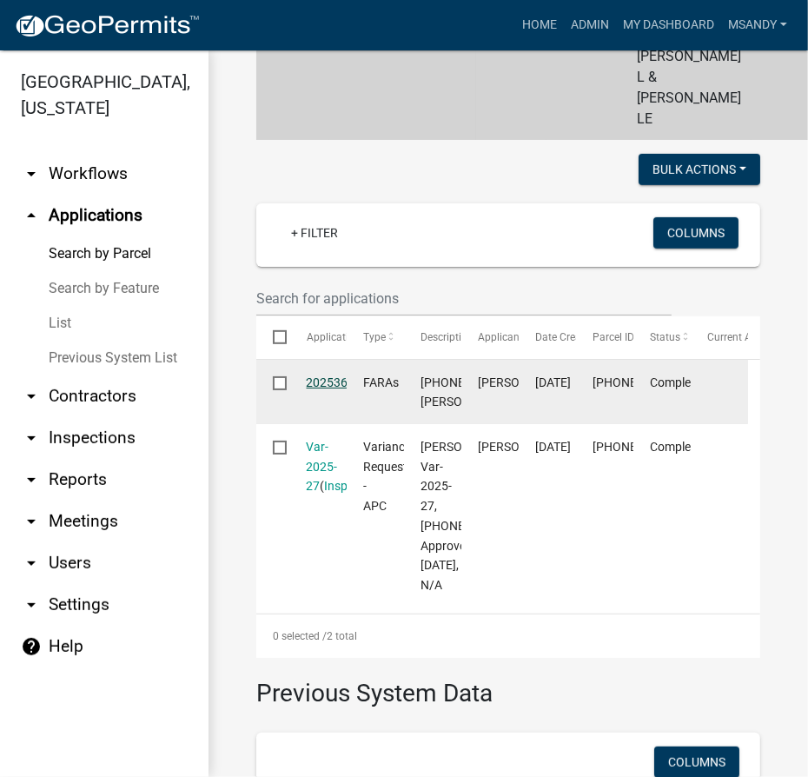
click at [340, 382] on link "2025367191" at bounding box center [342, 382] width 70 height 14
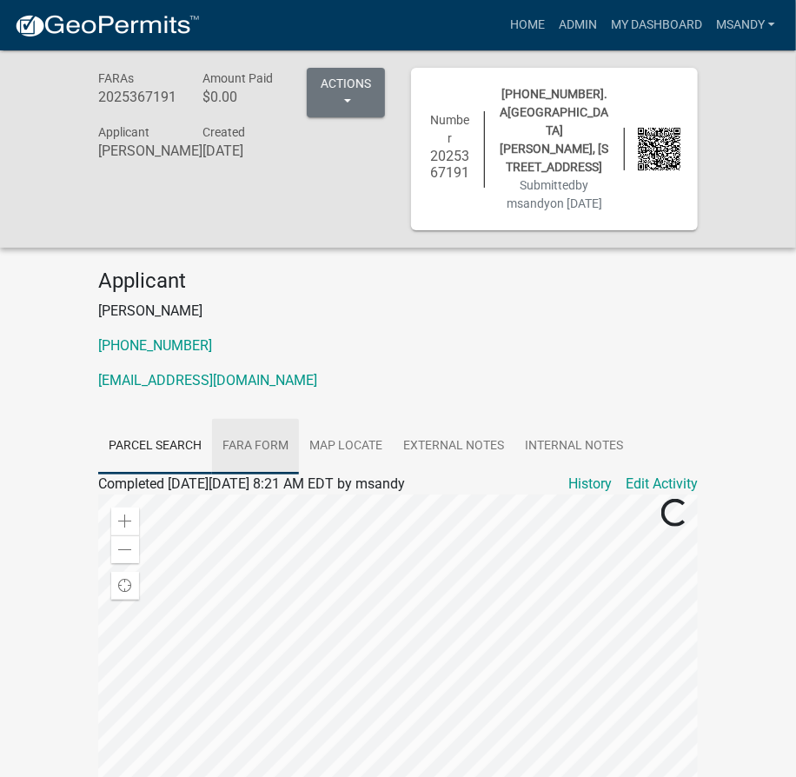
click at [223, 428] on link "FARA Form" at bounding box center [255, 447] width 87 height 56
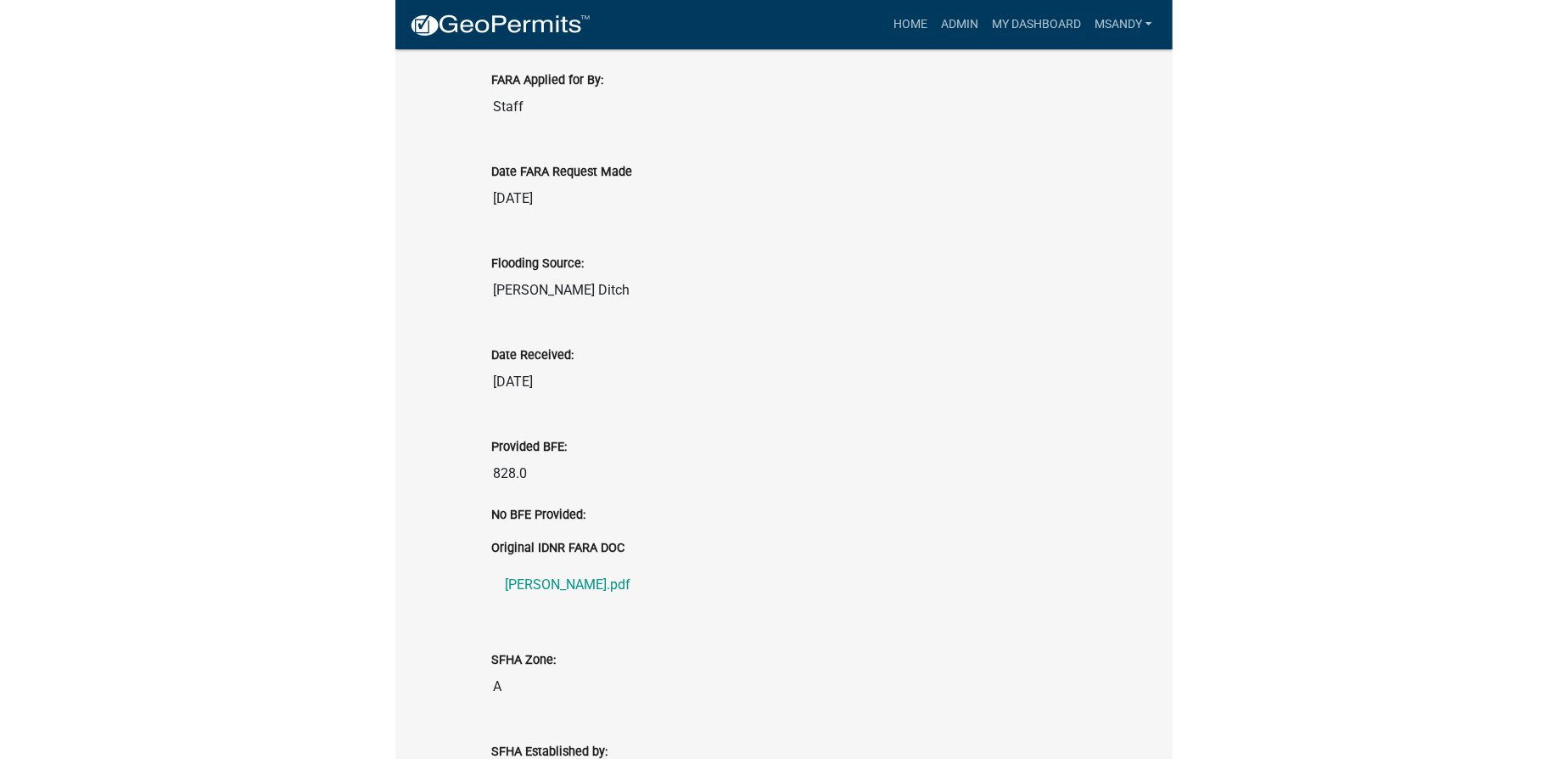
scroll to position [540, 0]
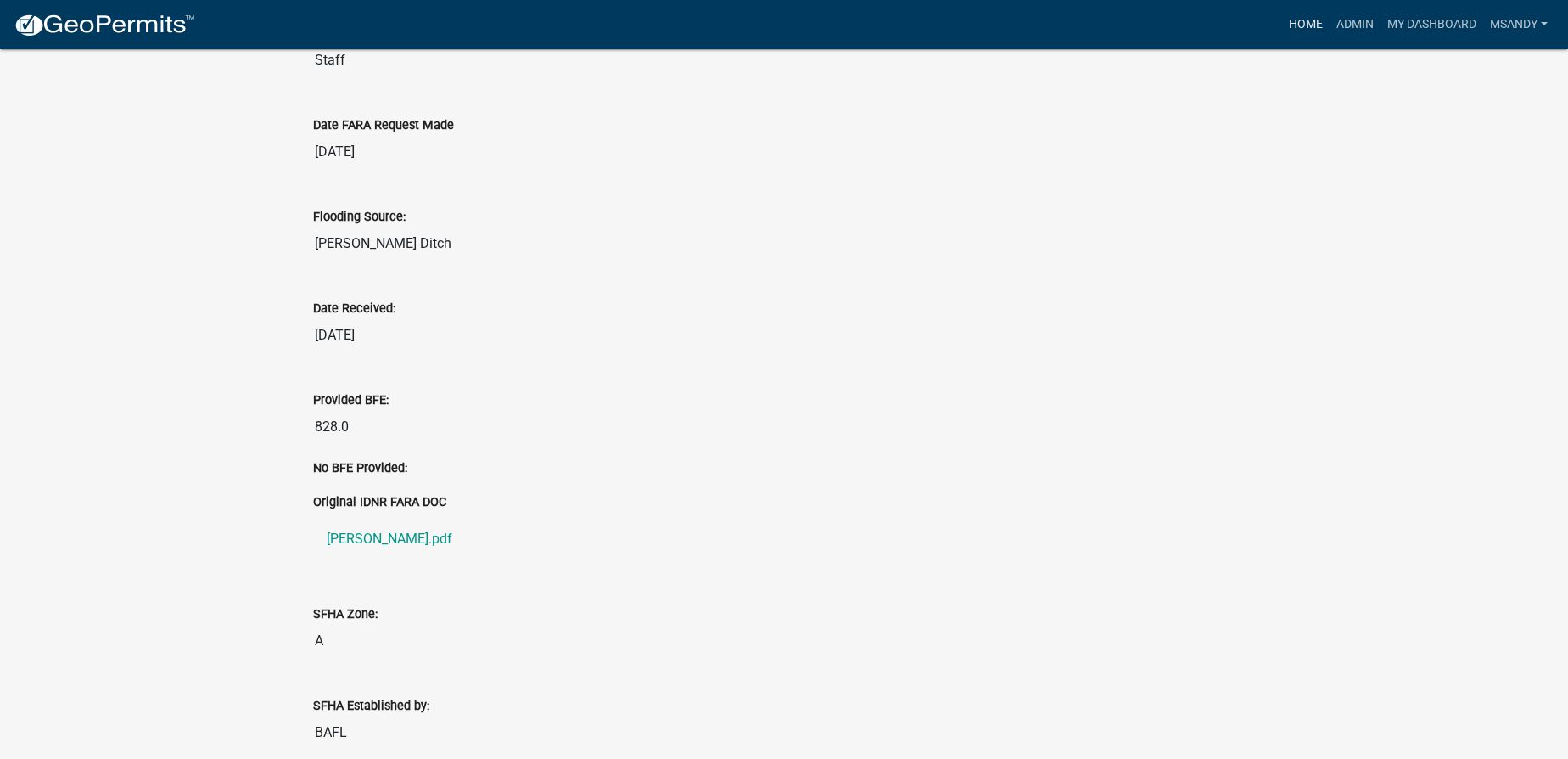
click at [1310, 18] on link "Home" at bounding box center [1305, 24] width 48 height 32
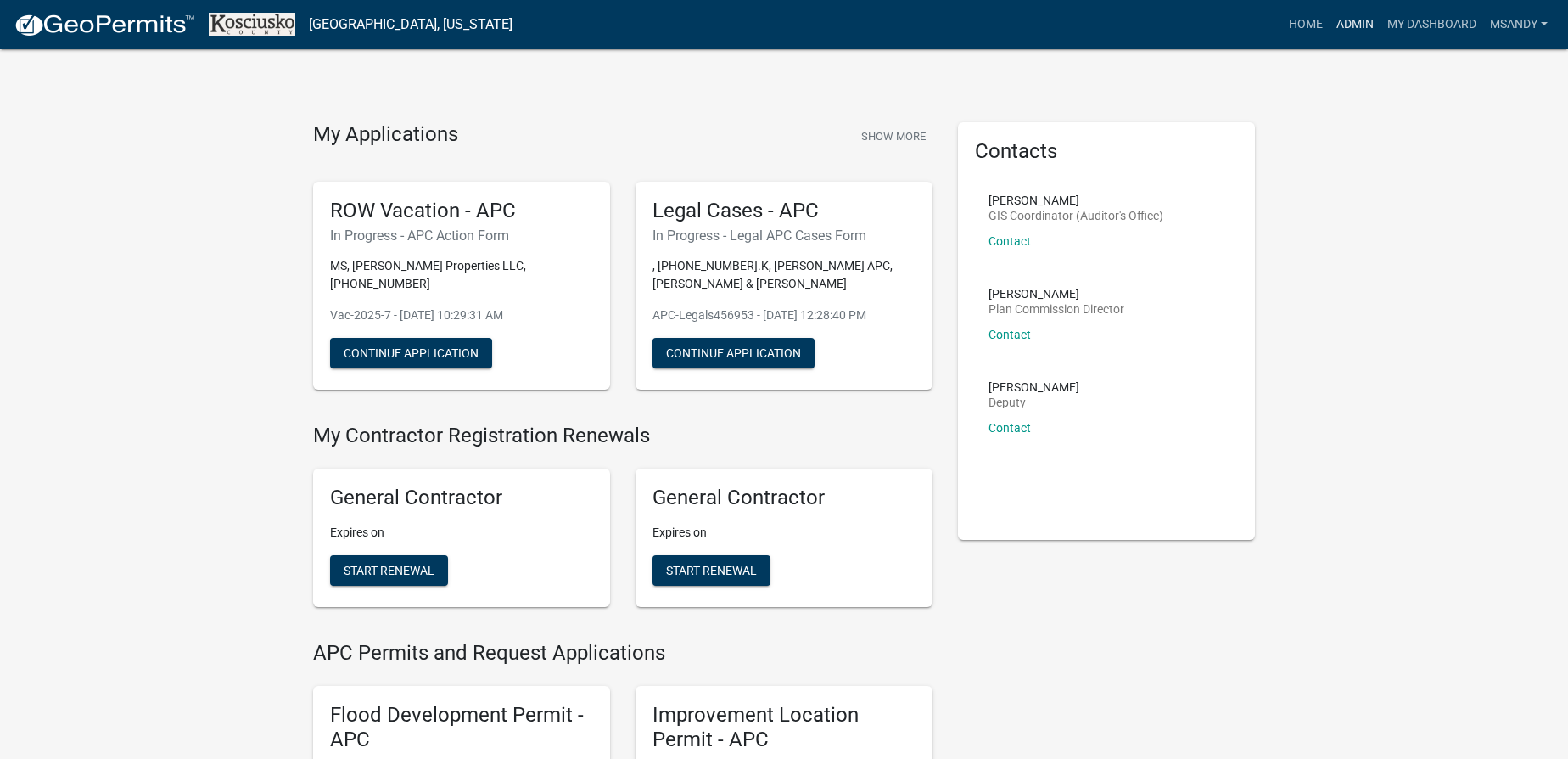
click at [1340, 23] on link "Admin" at bounding box center [1355, 24] width 51 height 32
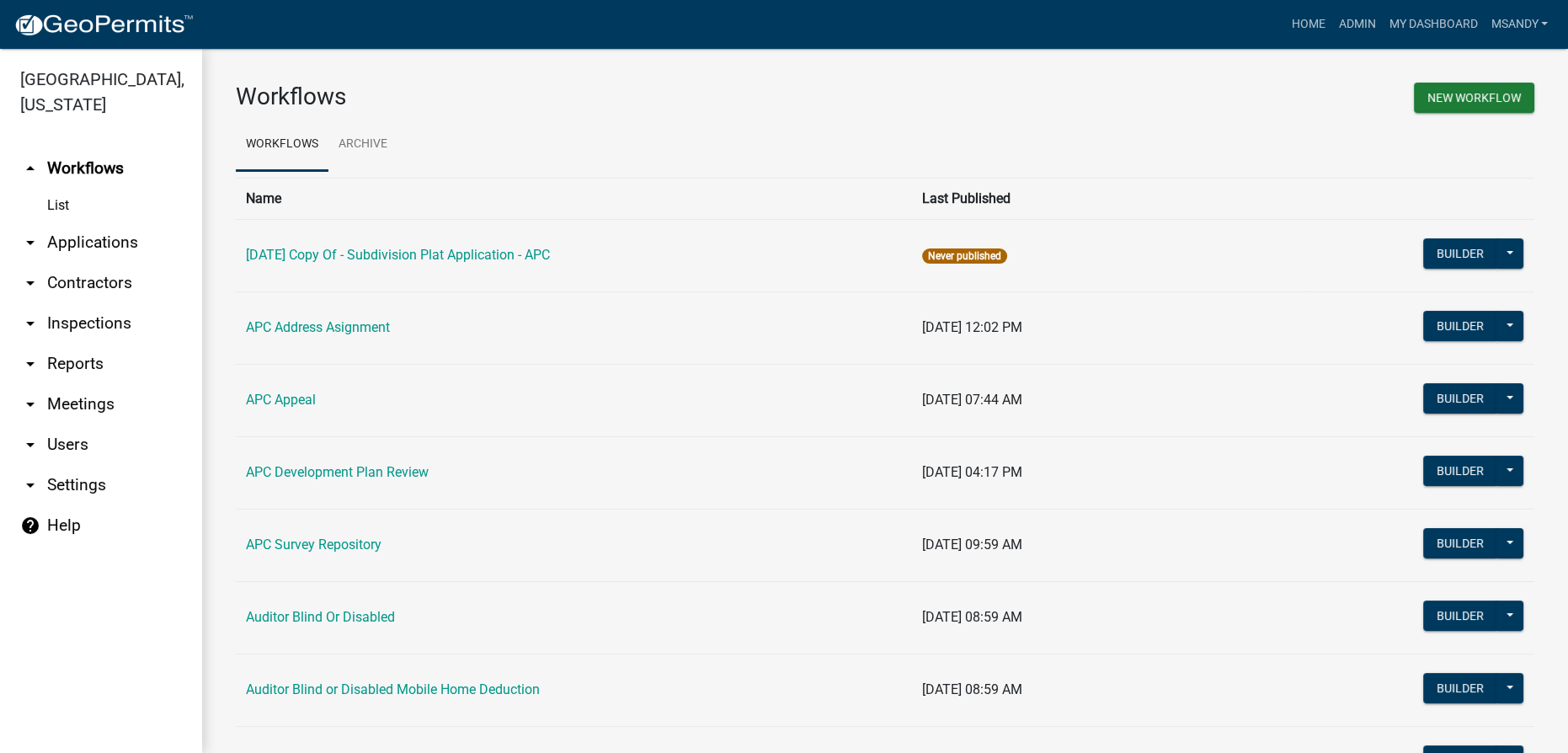
click at [87, 241] on link "arrow_drop_down Applications" at bounding box center [101, 242] width 203 height 41
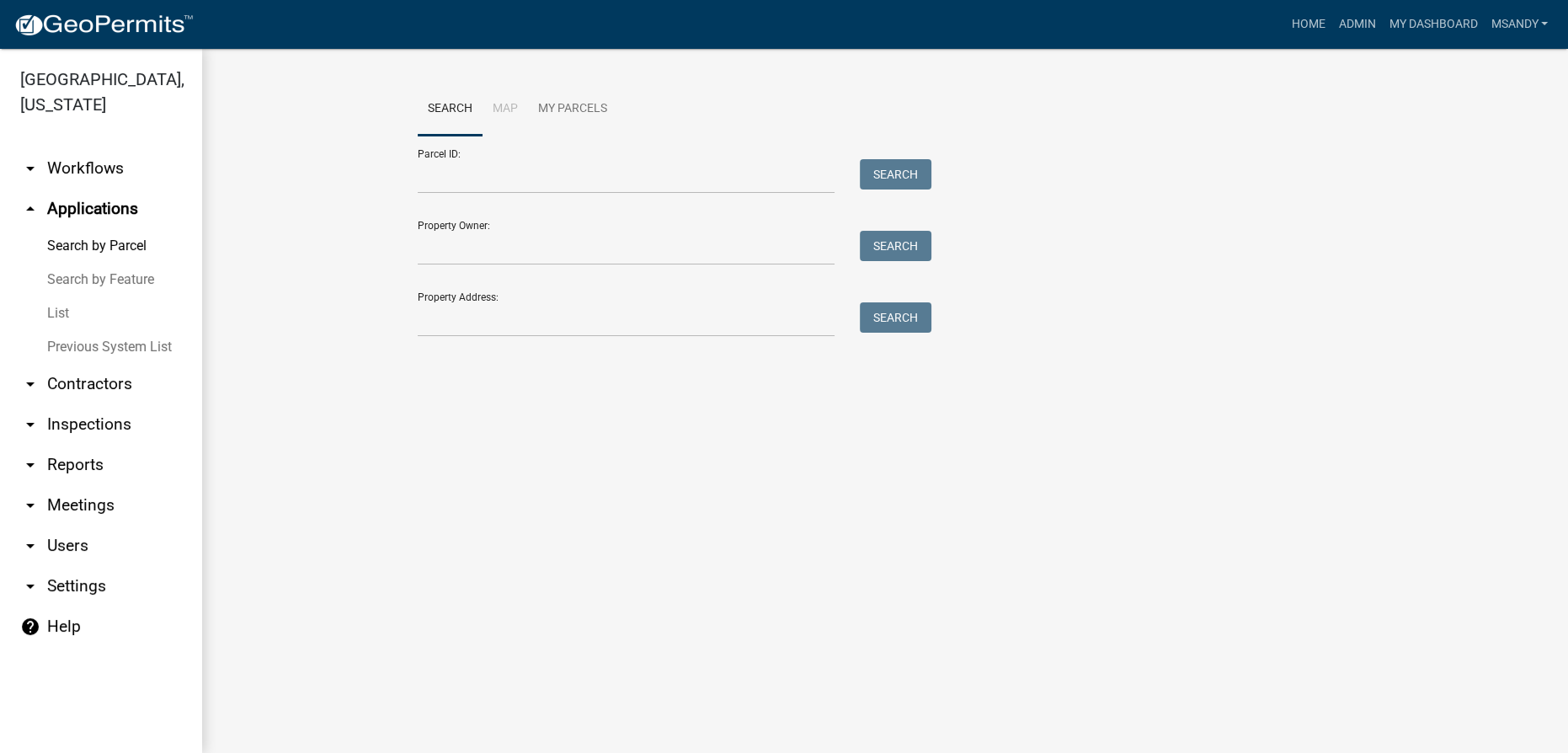
click at [58, 312] on link "List" at bounding box center [101, 313] width 203 height 34
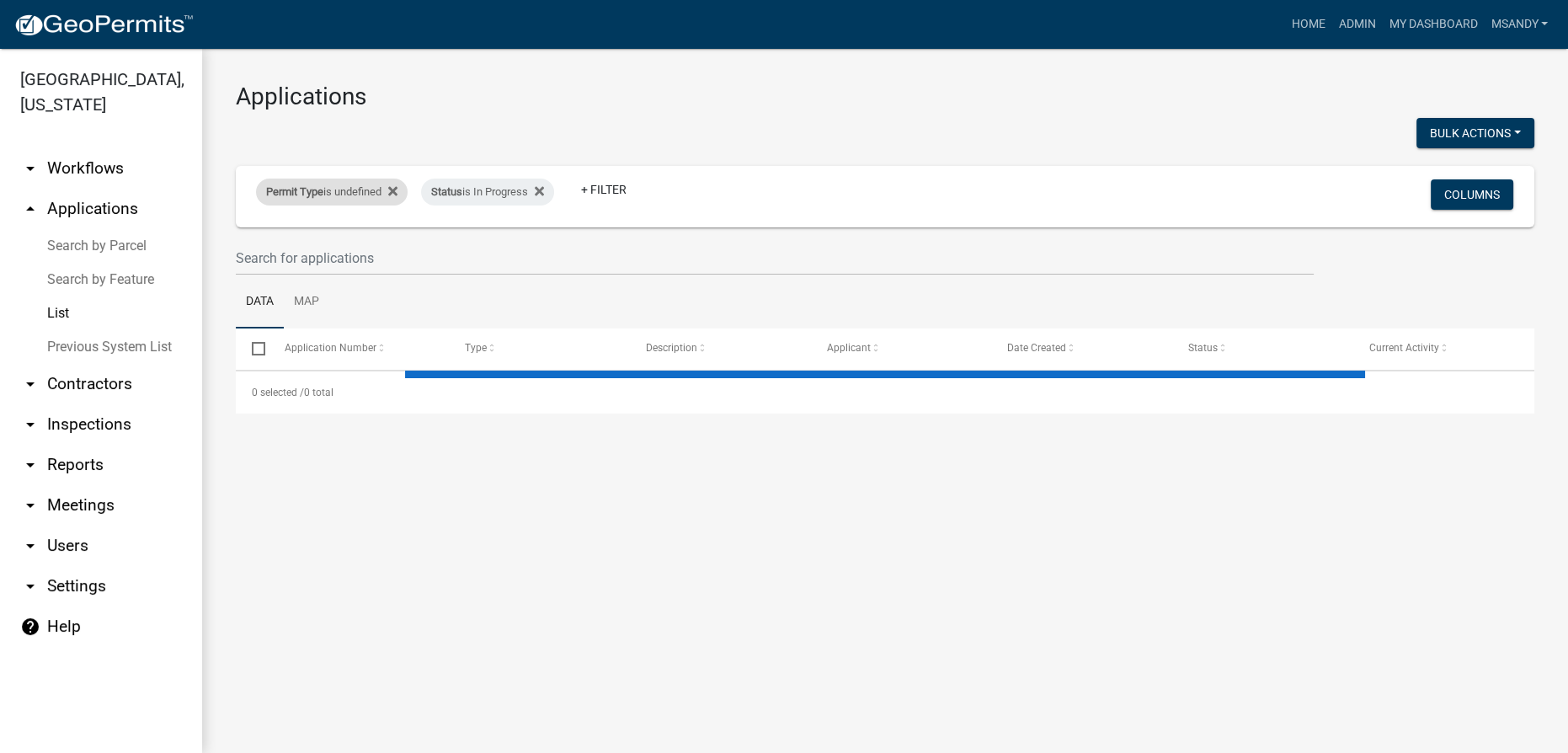
select select "3: 100"
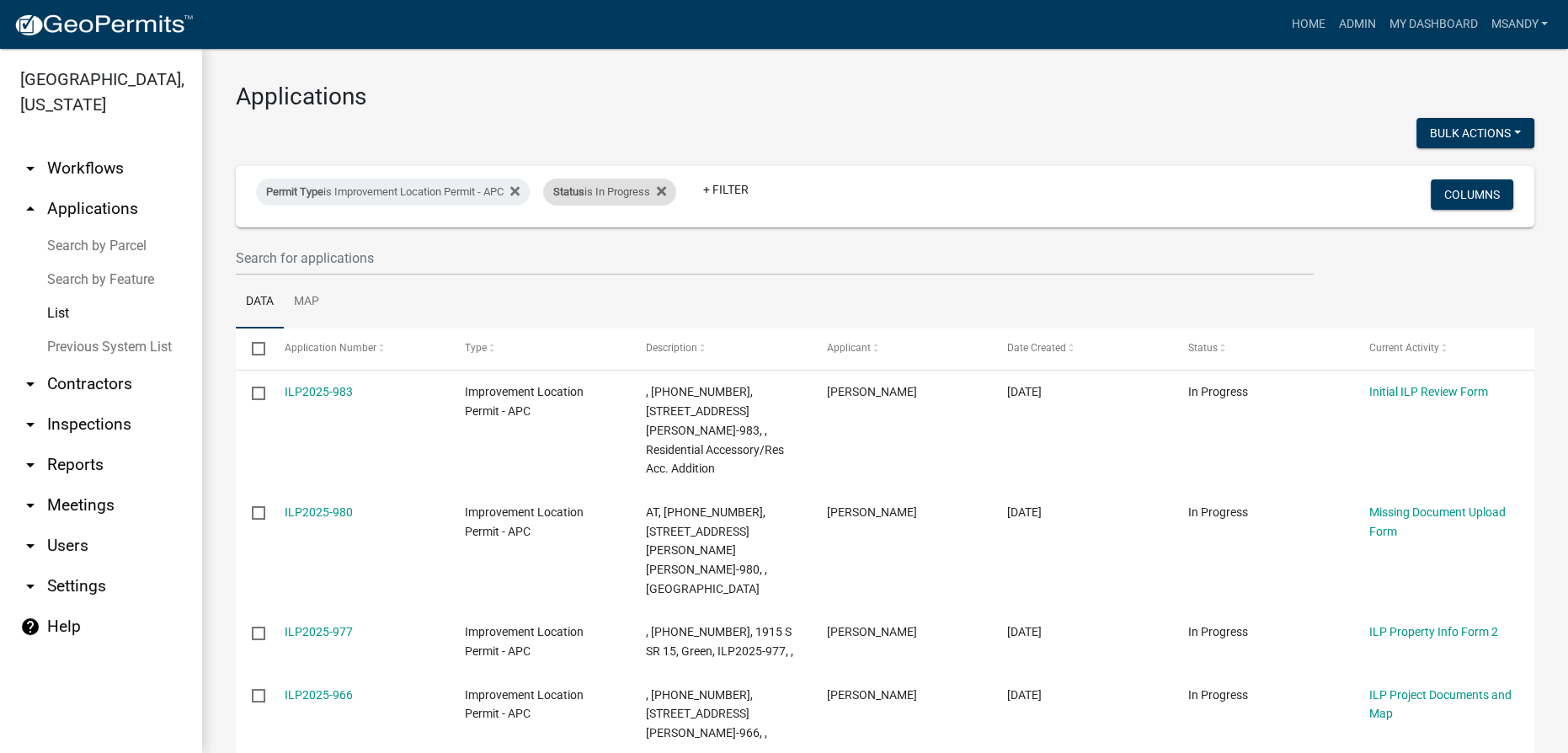
click at [582, 188] on span "Status" at bounding box center [569, 191] width 31 height 13
click at [575, 251] on select "Select an option Not Started In Progress Completed Voided Rejected Discarded" at bounding box center [620, 255] width 169 height 35
click at [536, 237] on select "Select an option Not Started In Progress Completed Voided Rejected Discarded" at bounding box center [620, 255] width 169 height 35
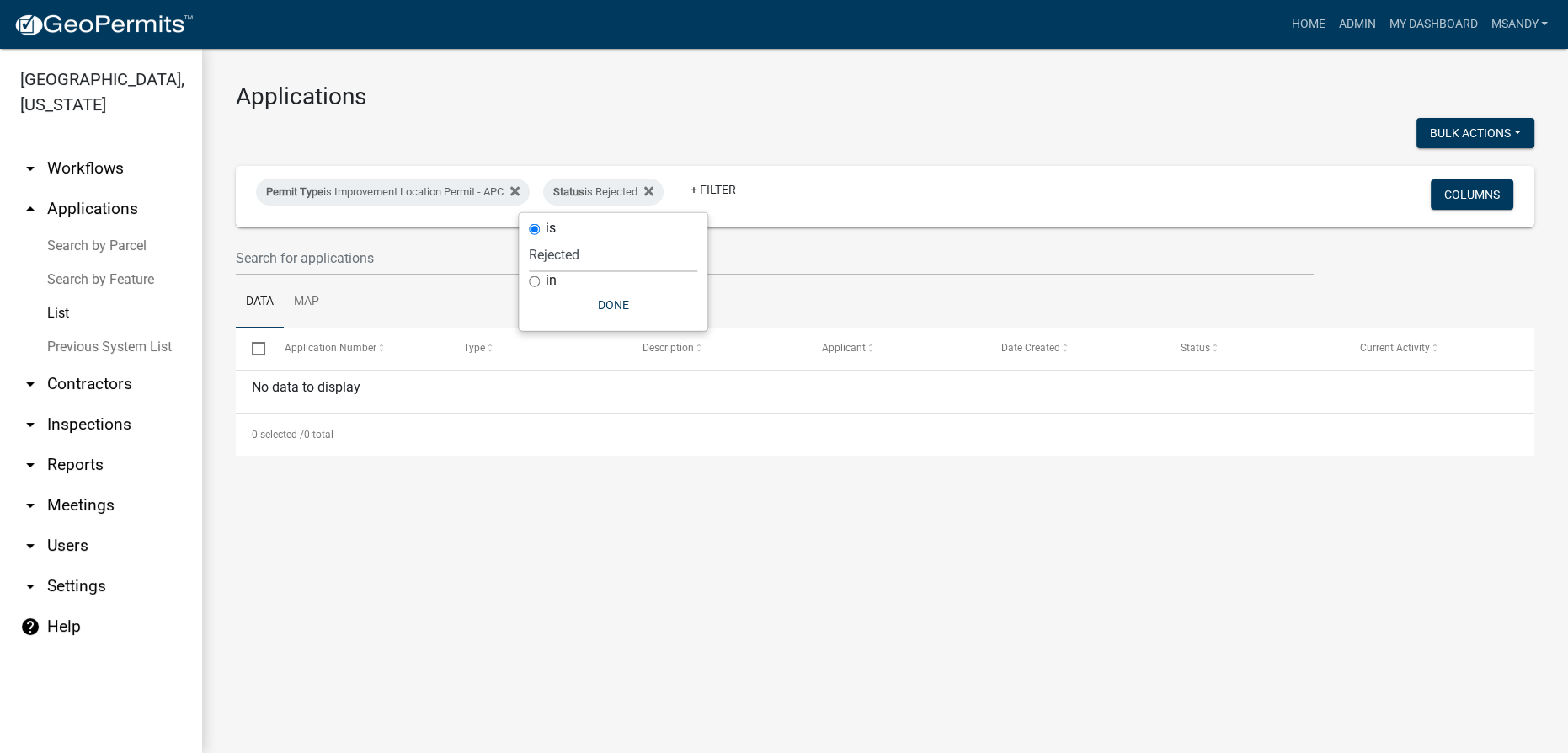
click at [589, 253] on select "Select an option Not Started In Progress Completed Voided Rejected Discarded" at bounding box center [613, 255] width 169 height 35
select select "2"
click at [534, 237] on select "Select an option Not Started In Progress Completed Voided Rejected Discarded" at bounding box center [613, 255] width 169 height 35
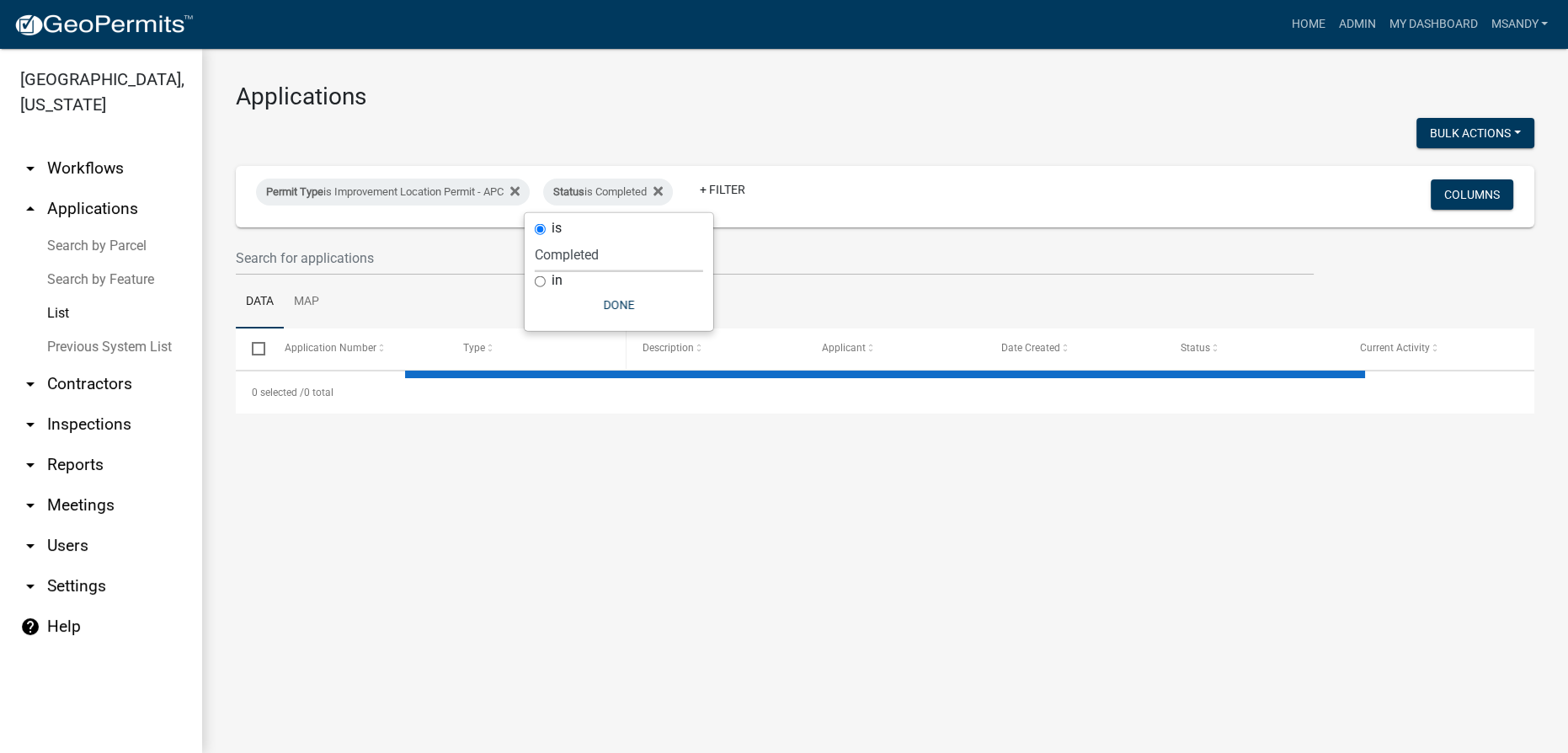
select select "3: 100"
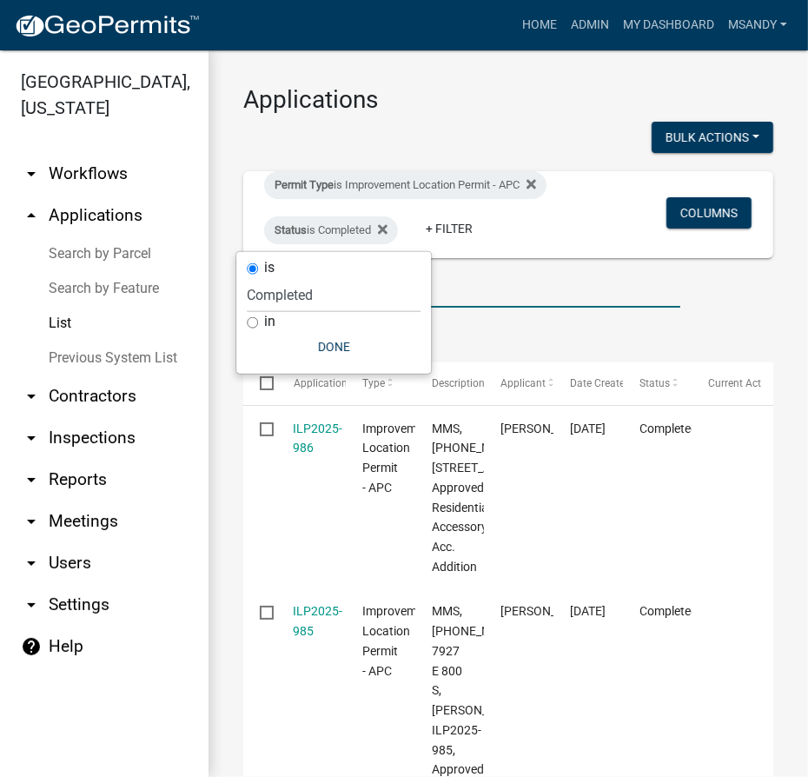
drag, startPoint x: 466, startPoint y: 296, endPoint x: 491, endPoint y: 292, distance: 25.6
click at [466, 296] on input "text" at bounding box center [461, 290] width 437 height 36
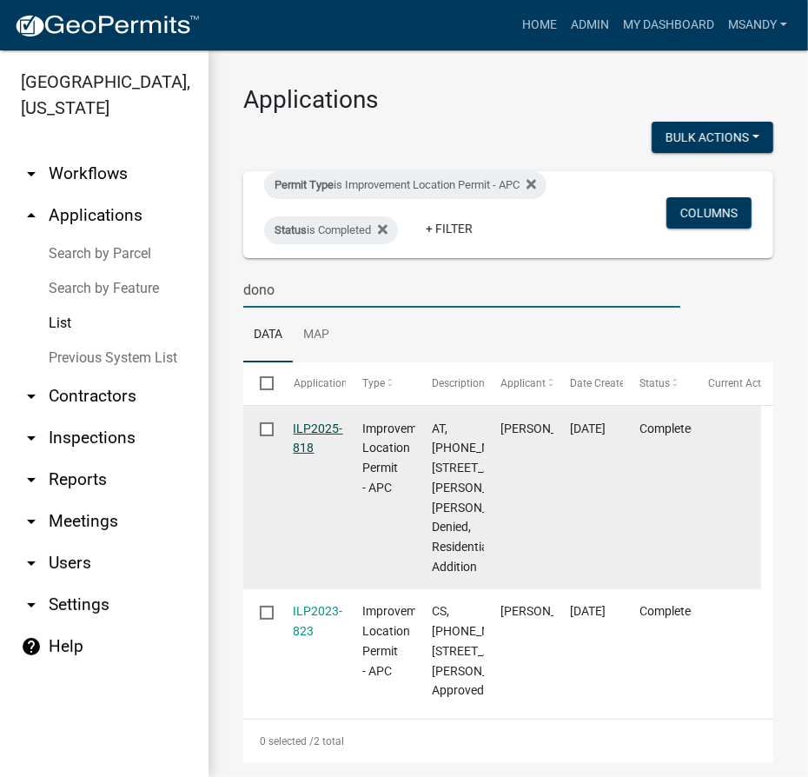
type input "dono"
click at [317, 428] on link "ILP2025-818" at bounding box center [319, 438] width 50 height 34
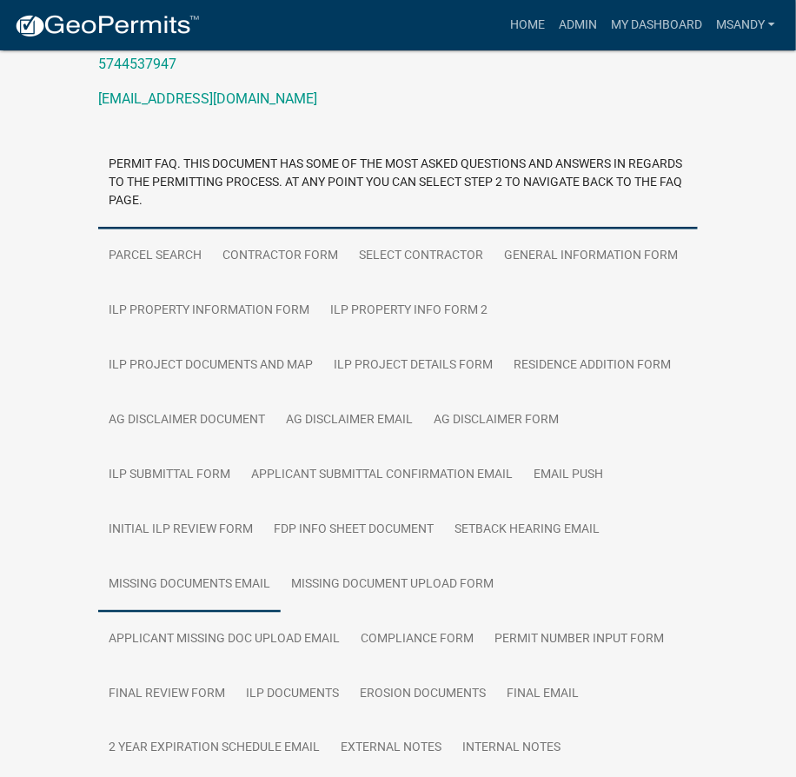
scroll to position [413, 0]
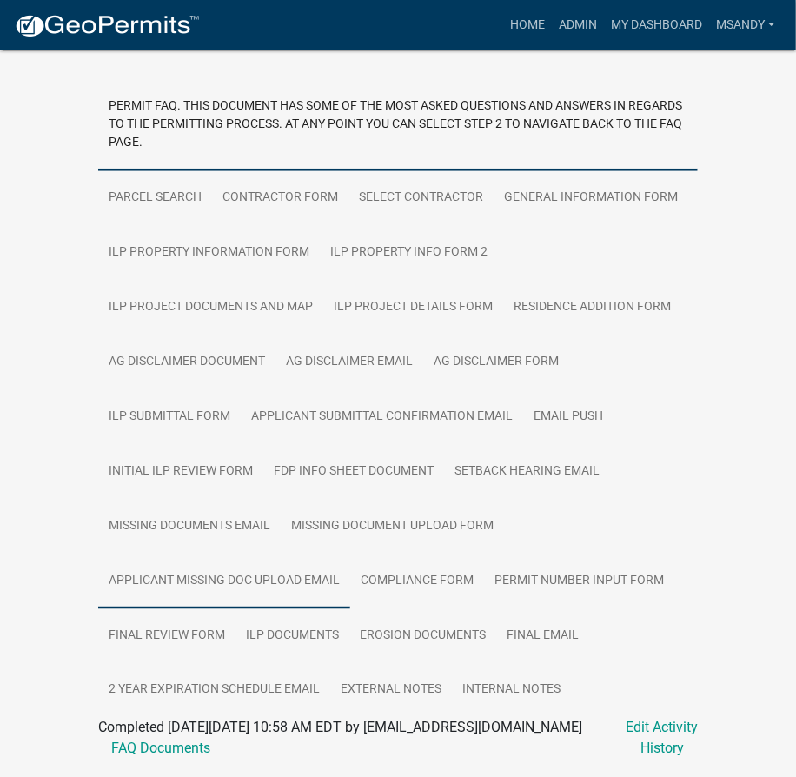
click at [195, 554] on link "Applicant Missing Doc Upload Email" at bounding box center [224, 582] width 252 height 56
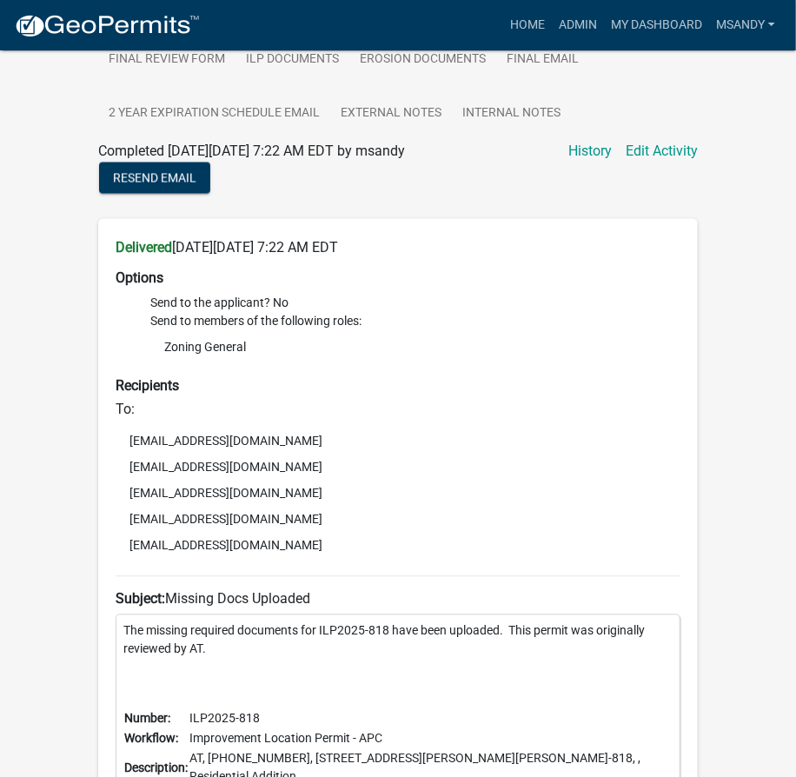
scroll to position [705, 0]
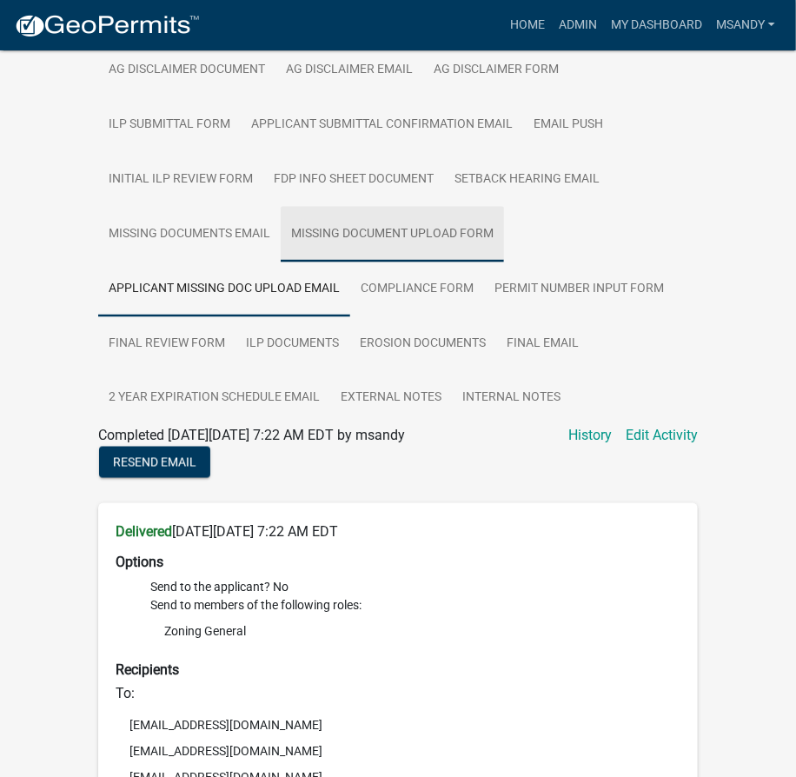
click at [373, 207] on link "Missing Document Upload Form" at bounding box center [392, 235] width 223 height 56
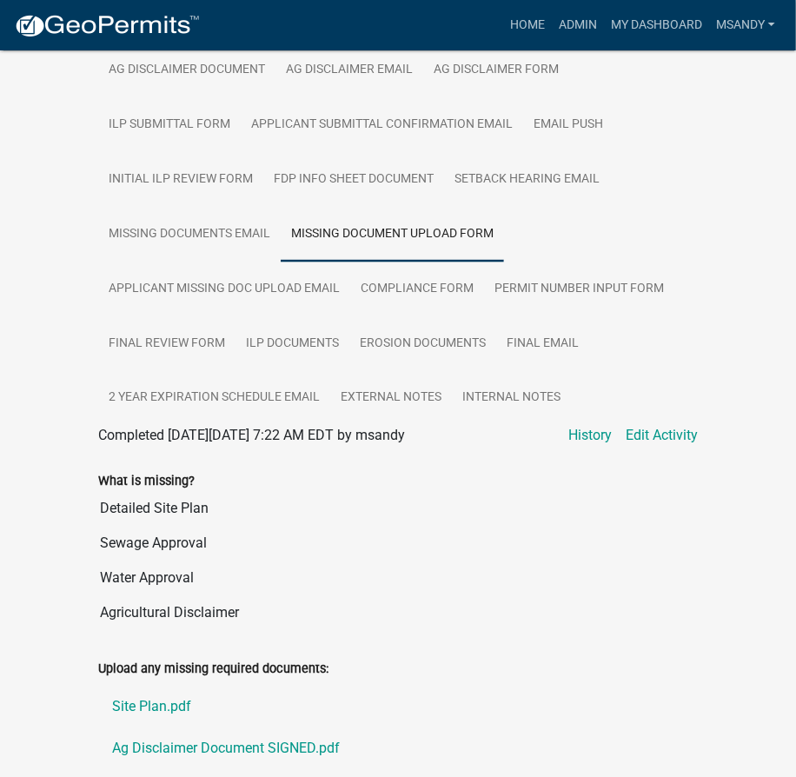
scroll to position [818, 0]
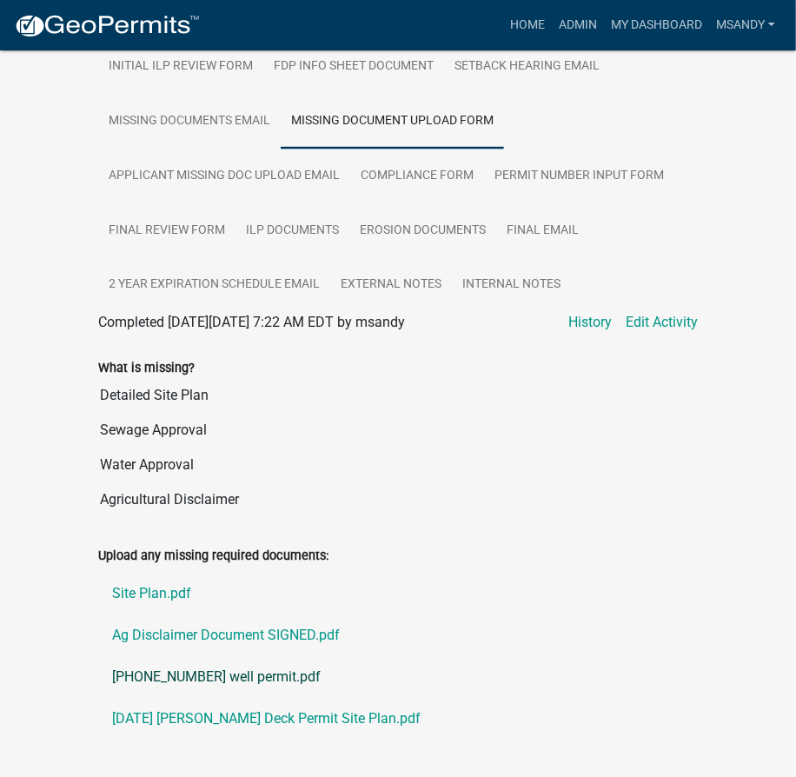
click at [167, 657] on link "[PHONE_NUMBER] well permit.pdf" at bounding box center [398, 678] width 600 height 42
